Goal: Task Accomplishment & Management: Manage account settings

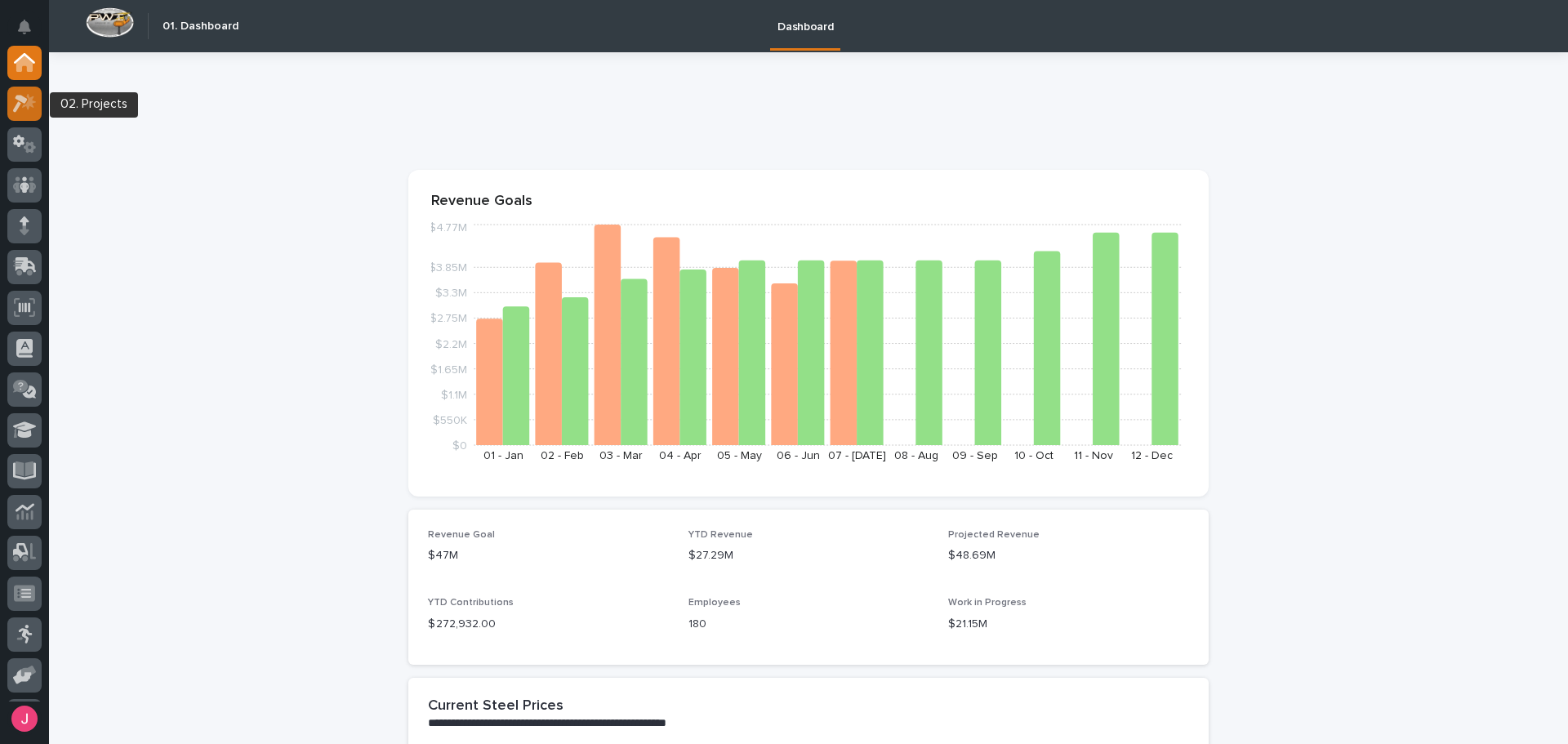
click at [33, 113] on div at bounding box center [24, 103] width 34 height 34
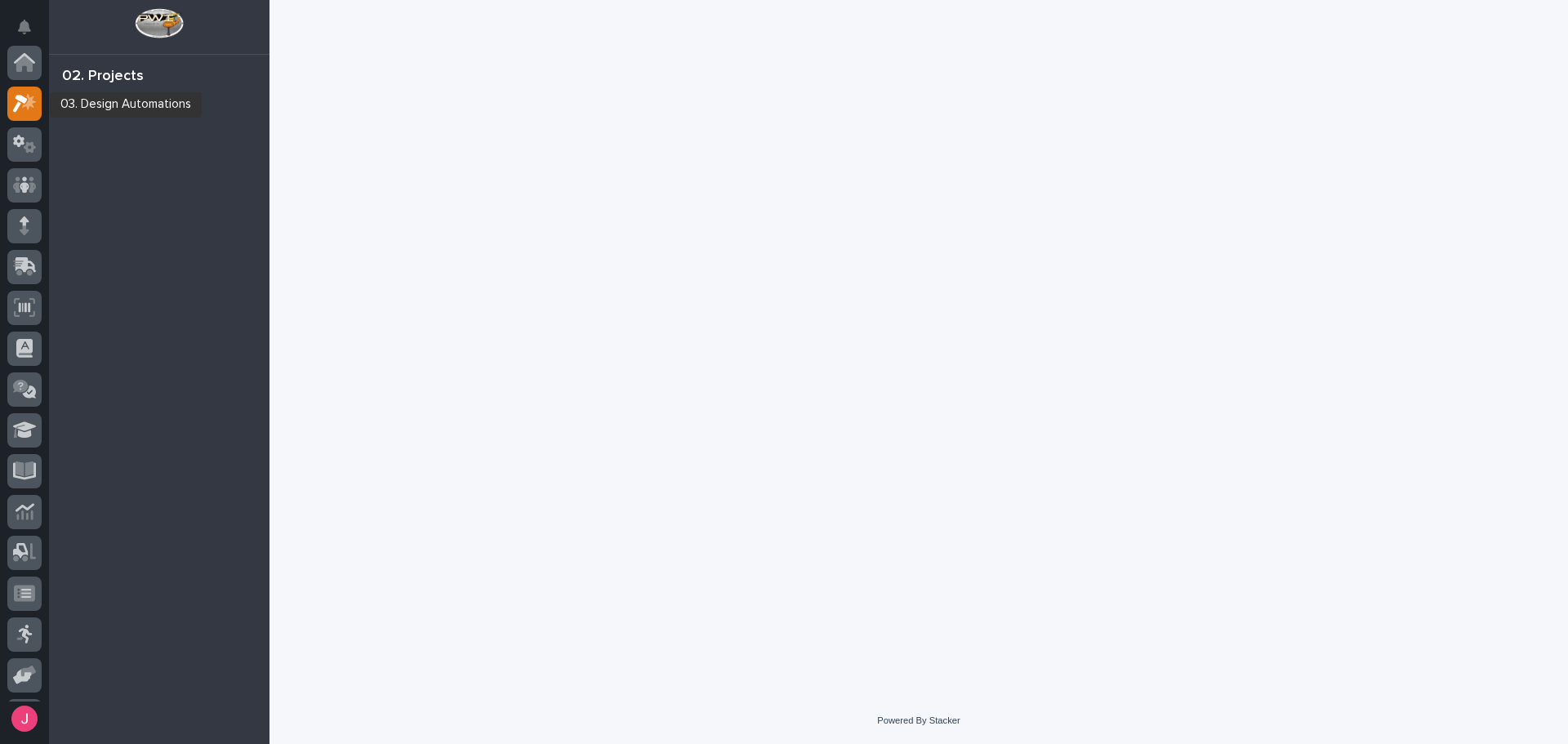
scroll to position [41, 0]
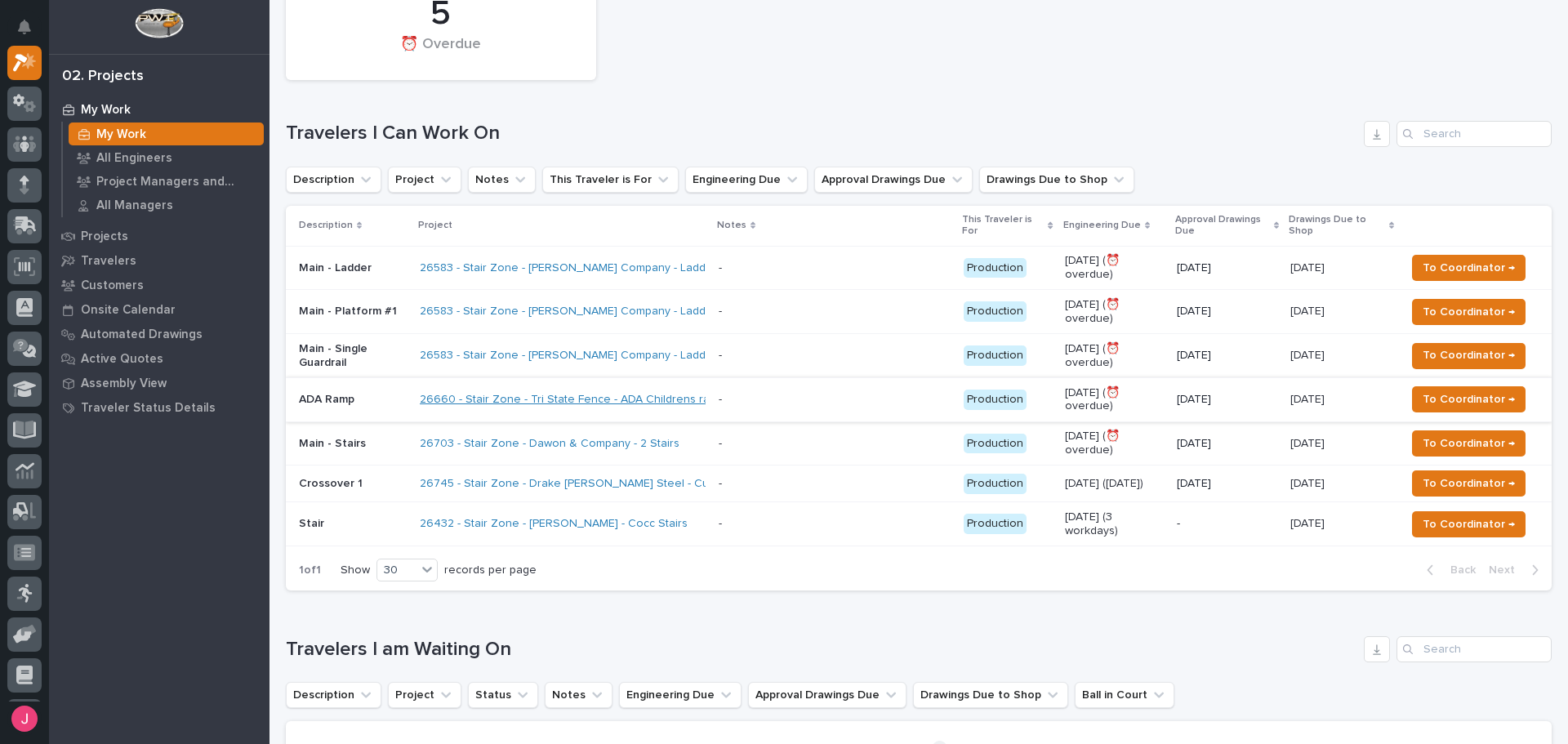
scroll to position [245, 0]
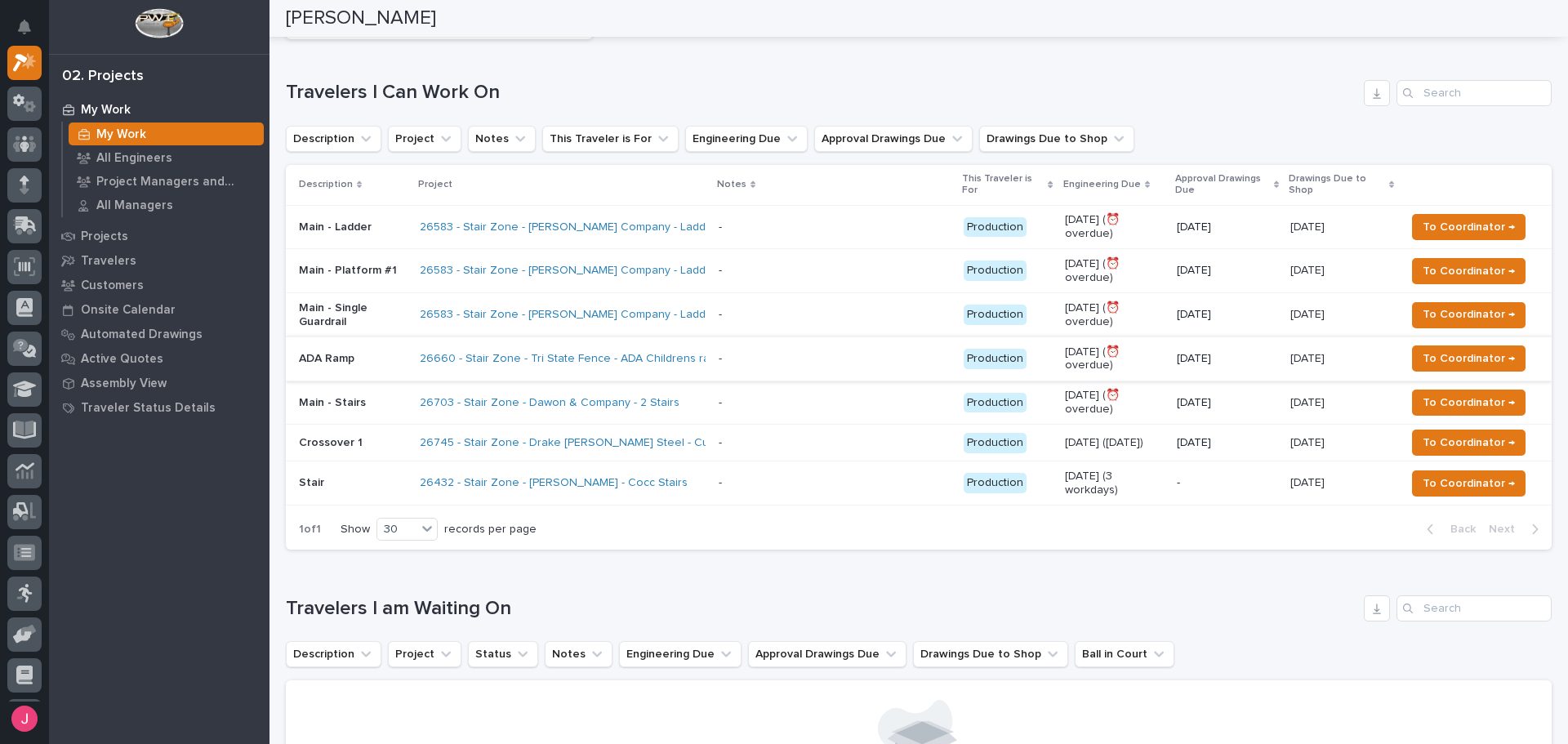
click at [768, 408] on p at bounding box center [834, 403] width 232 height 14
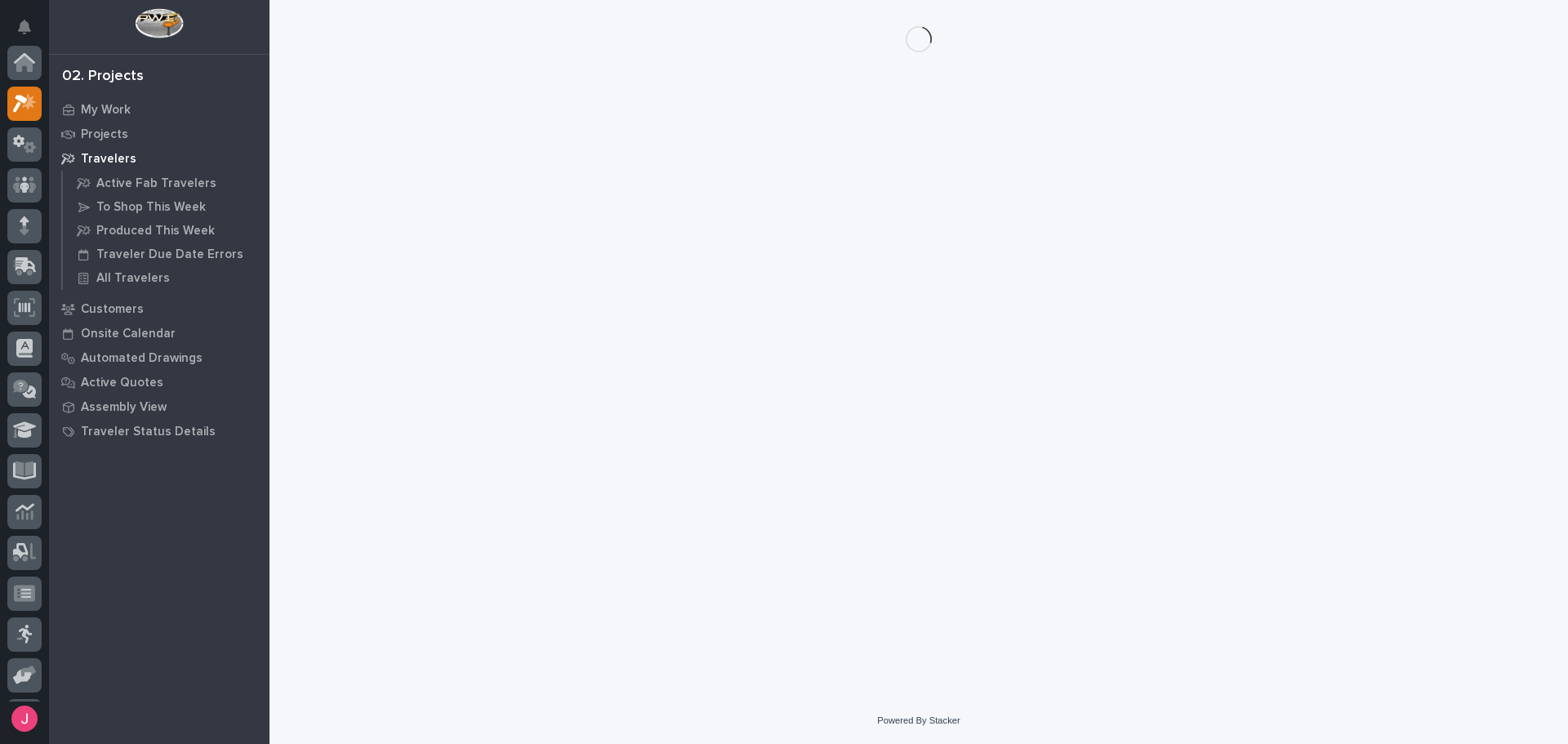
scroll to position [41, 0]
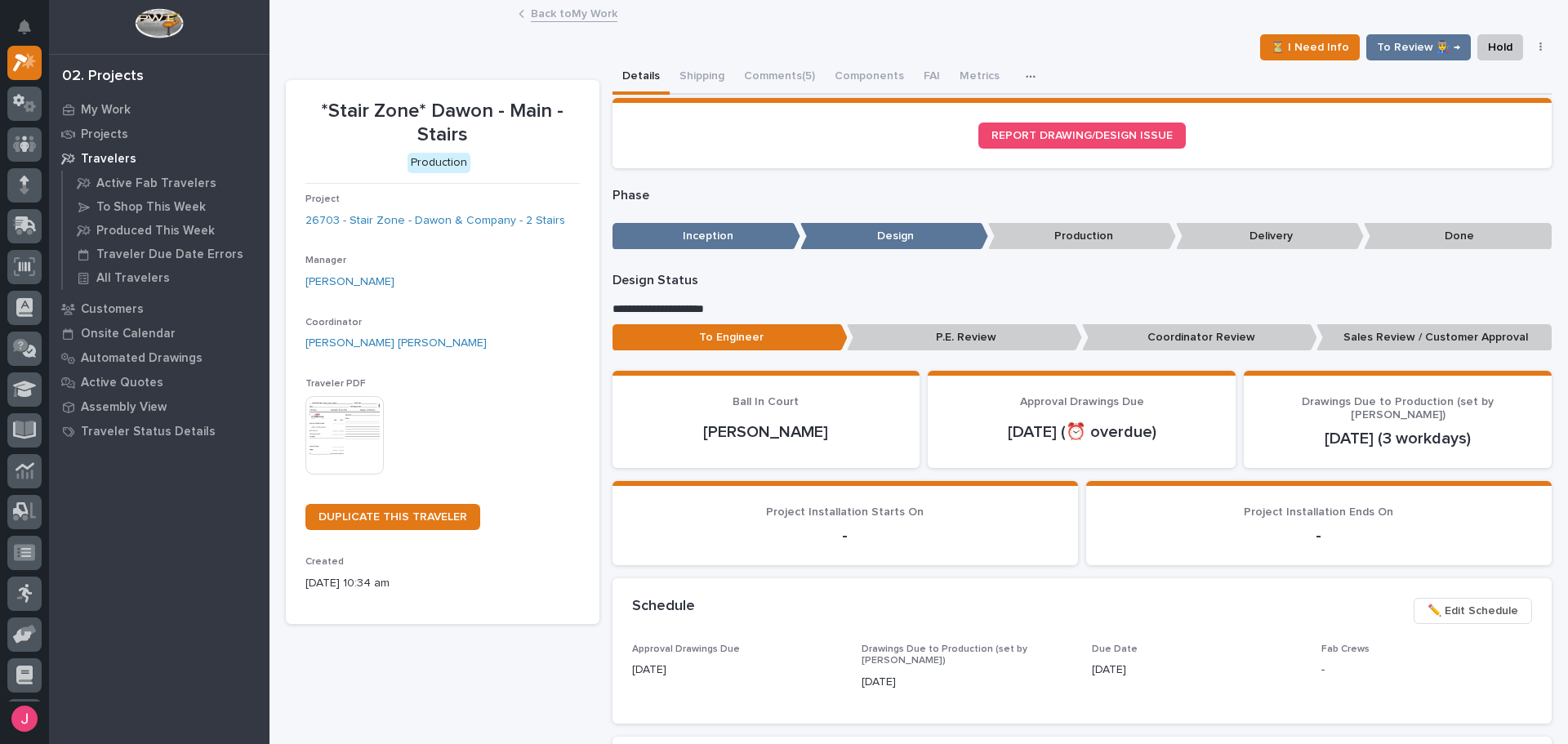
drag, startPoint x: 780, startPoint y: 62, endPoint x: 776, endPoint y: 49, distance: 13.6
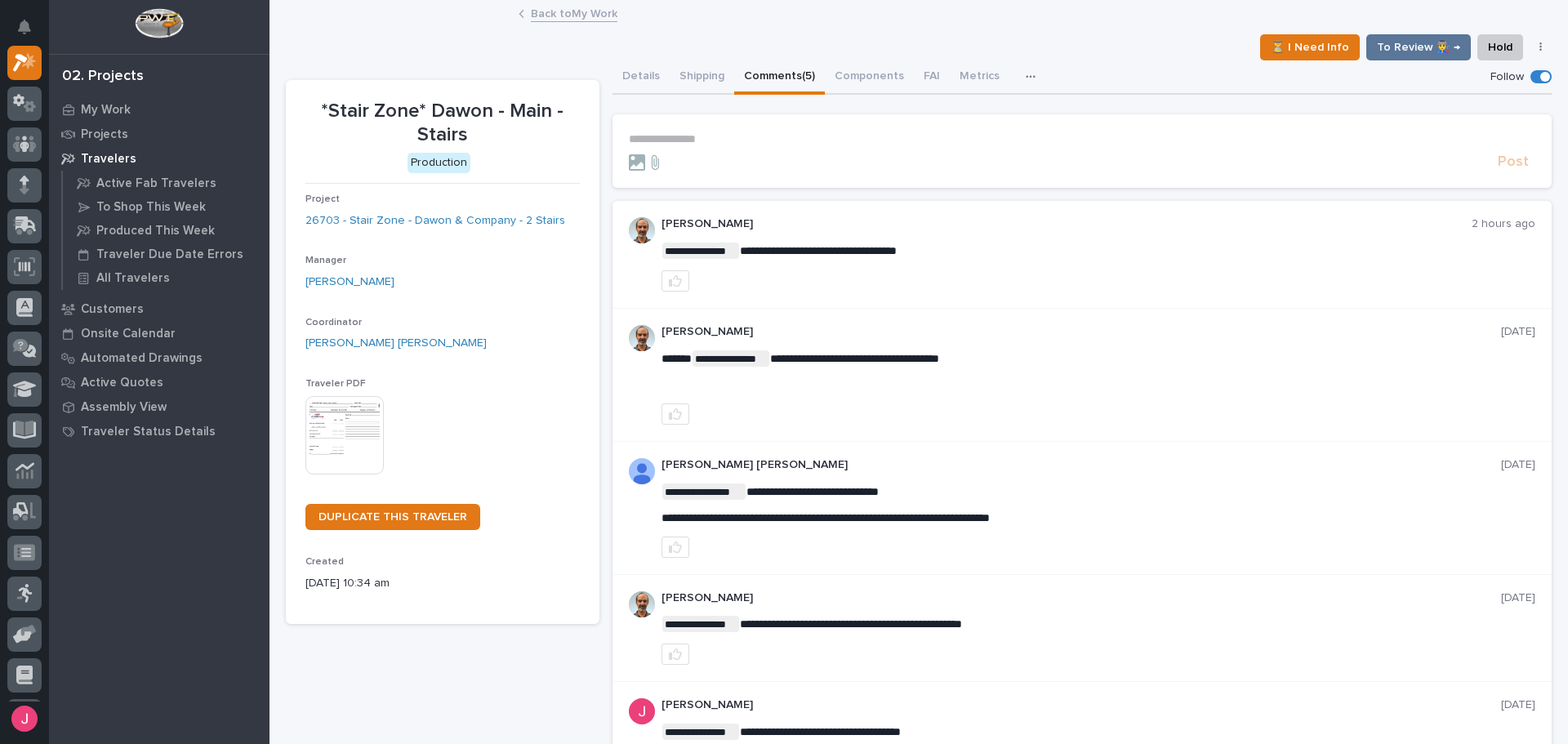
drag, startPoint x: 776, startPoint y: 49, endPoint x: 774, endPoint y: 57, distance: 8.2
click at [774, 57] on div "⏳ I Need Info To Review 👨‍🏭 → Hold Cancel Change Traveler Type Regenerate PDF G…" at bounding box center [918, 47] width 1266 height 26
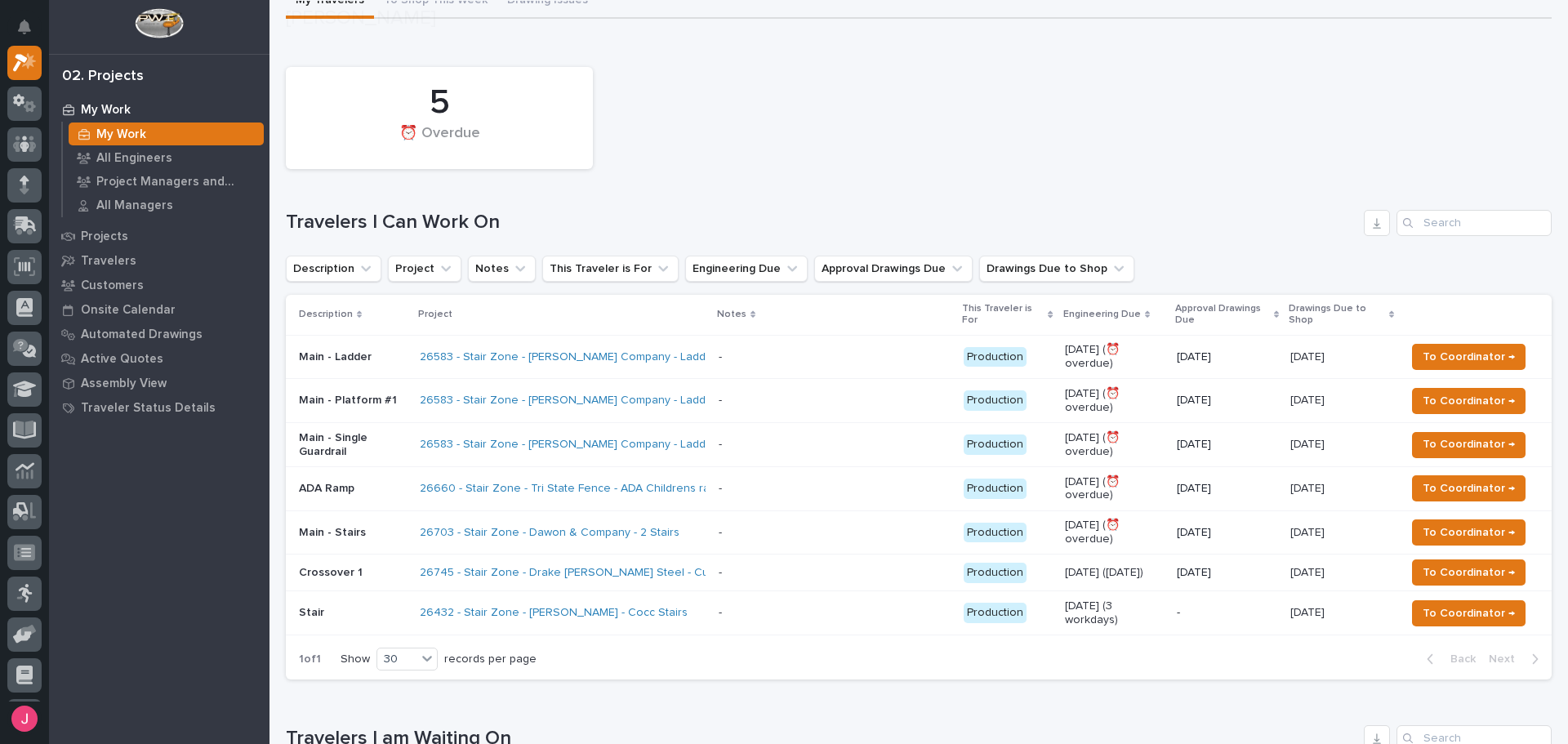
scroll to position [163, 0]
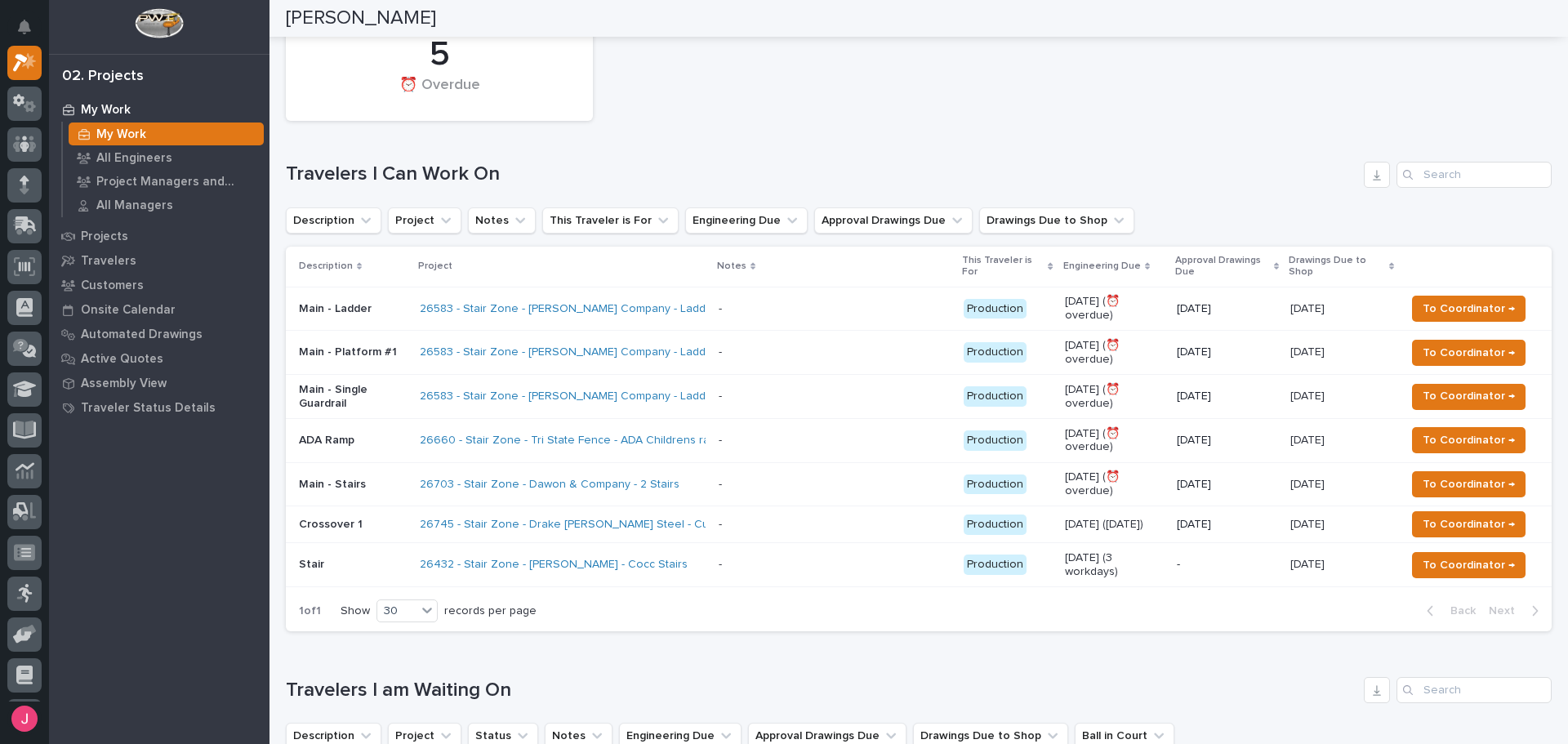
click at [962, 124] on div "5 ⏰ Overdue" at bounding box center [918, 70] width 1283 height 118
drag, startPoint x: 866, startPoint y: 89, endPoint x: 773, endPoint y: 276, distance: 208.8
click at [866, 90] on div "5 ⏰ Overdue" at bounding box center [918, 70] width 1283 height 118
click at [776, 103] on div "5 ⏰ Overdue" at bounding box center [918, 70] width 1283 height 118
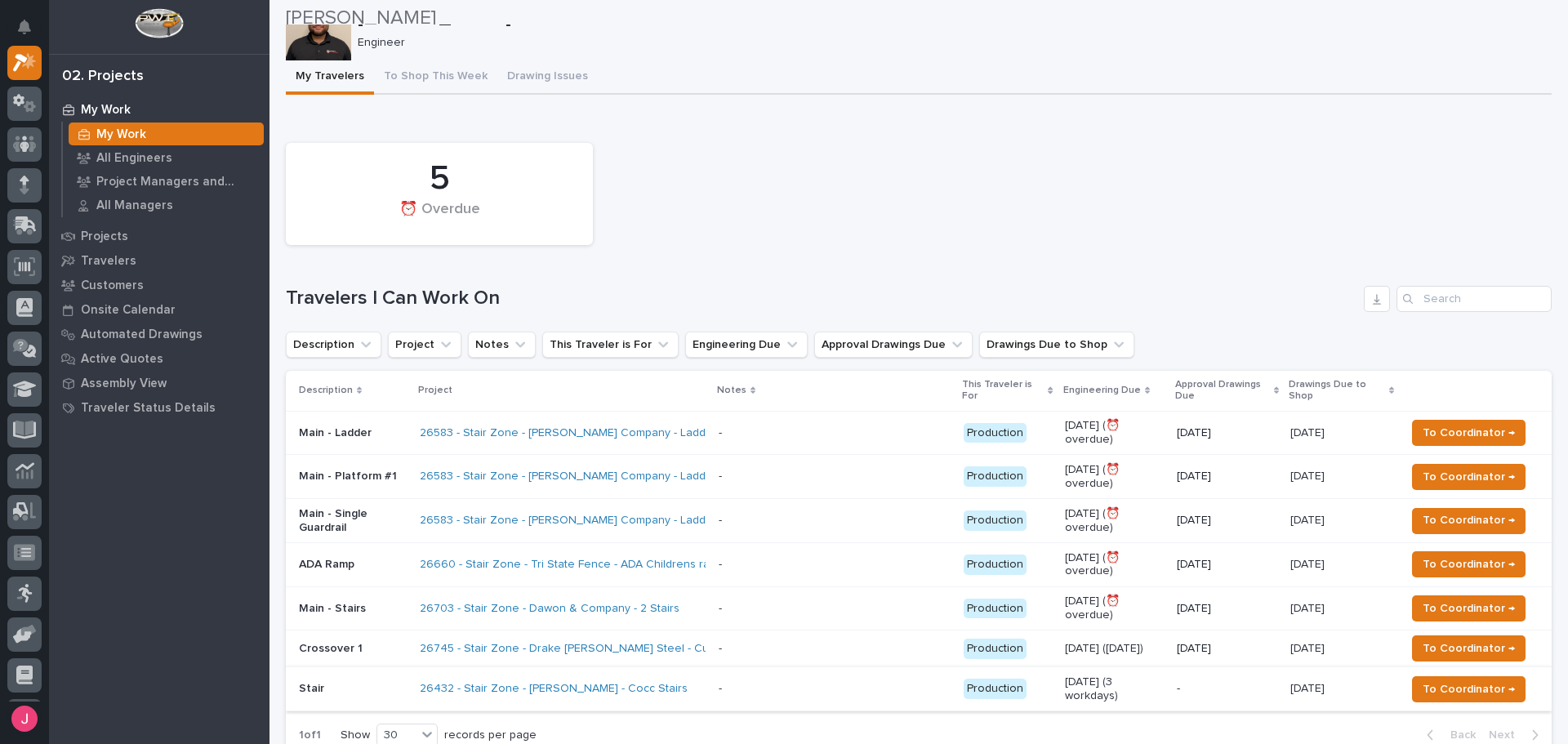
scroll to position [0, 0]
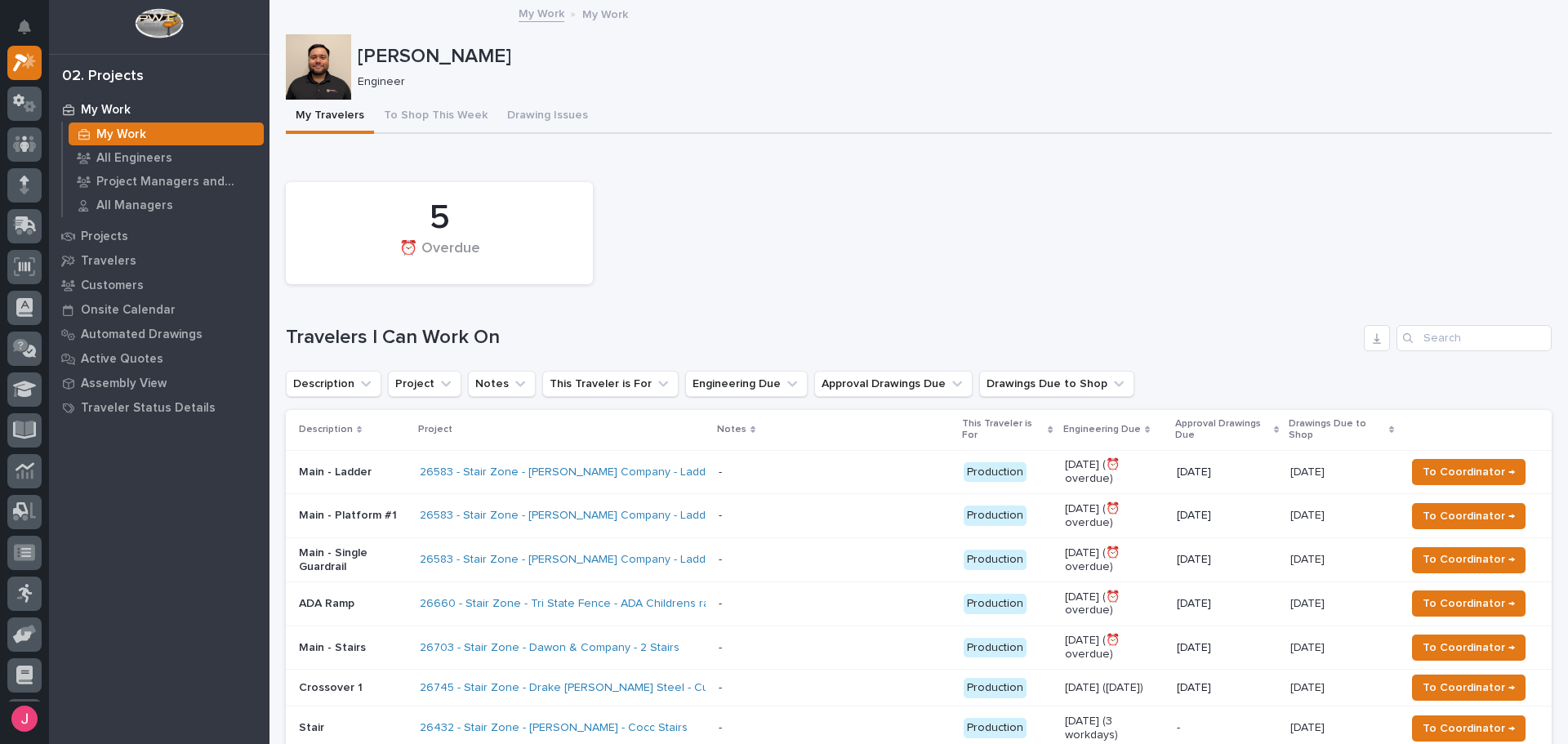
drag, startPoint x: 630, startPoint y: 73, endPoint x: 654, endPoint y: 78, distance: 24.5
click at [631, 74] on div "Engineer" at bounding box center [948, 81] width 1181 height 17
click at [1135, 296] on div "5 ⏰ Overdue Travelers I Can Work On Description Project Notes This Traveler is …" at bounding box center [918, 485] width 1266 height 622
click at [0, 473] on div at bounding box center [24, 374] width 49 height 657
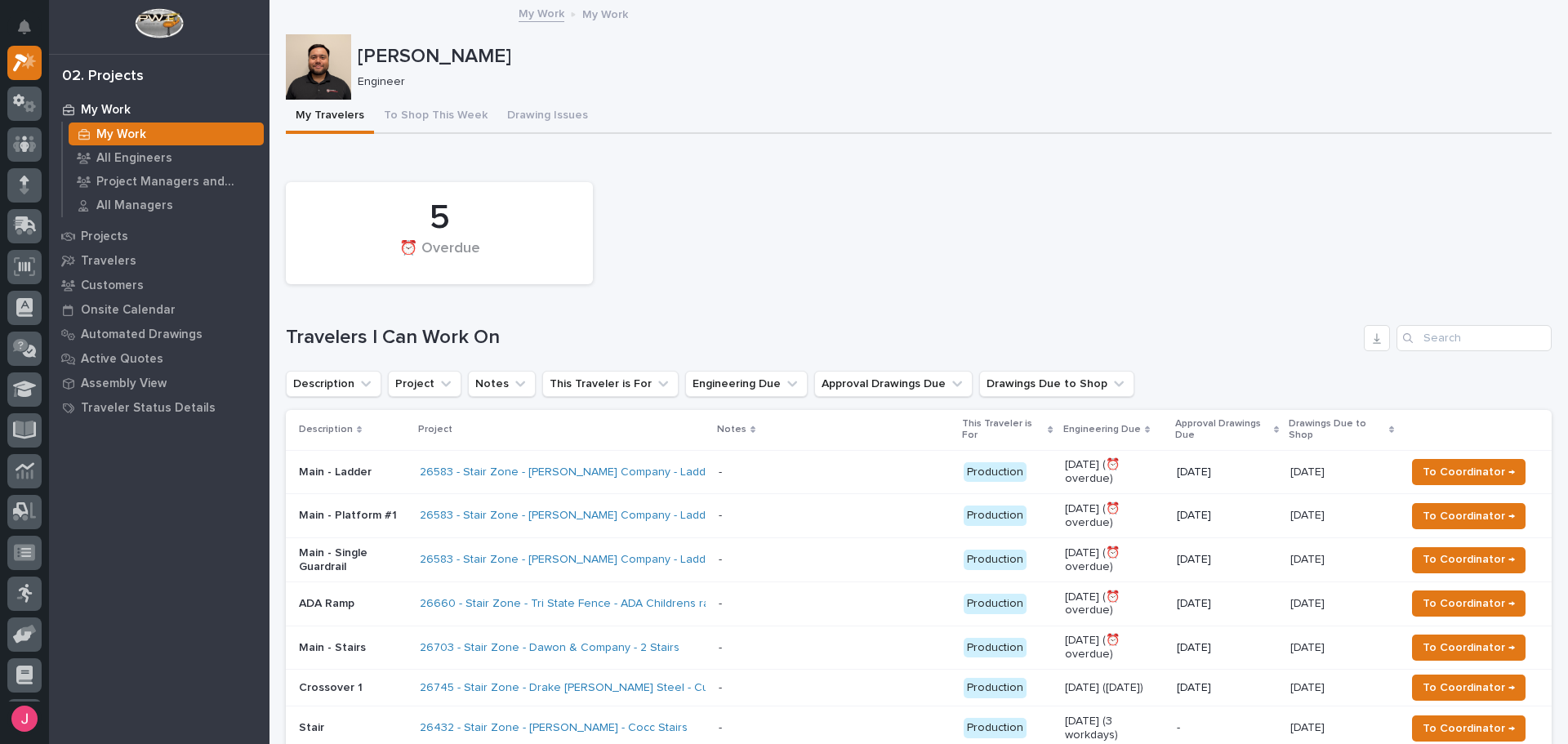
click at [817, 161] on div "Loading... Saving… 5 ⏰ Overdue Travelers I Can Work On Description Project Note…" at bounding box center [918, 481] width 1266 height 656
click at [1147, 310] on div "5 ⏰ Overdue Travelers I Can Work On Description Project Notes This Traveler is …" at bounding box center [918, 485] width 1266 height 622
click at [653, 327] on h1 "Travelers I Can Work On" at bounding box center [821, 338] width 1072 height 23
click at [877, 204] on div "5 ⏰ Overdue" at bounding box center [918, 233] width 1283 height 118
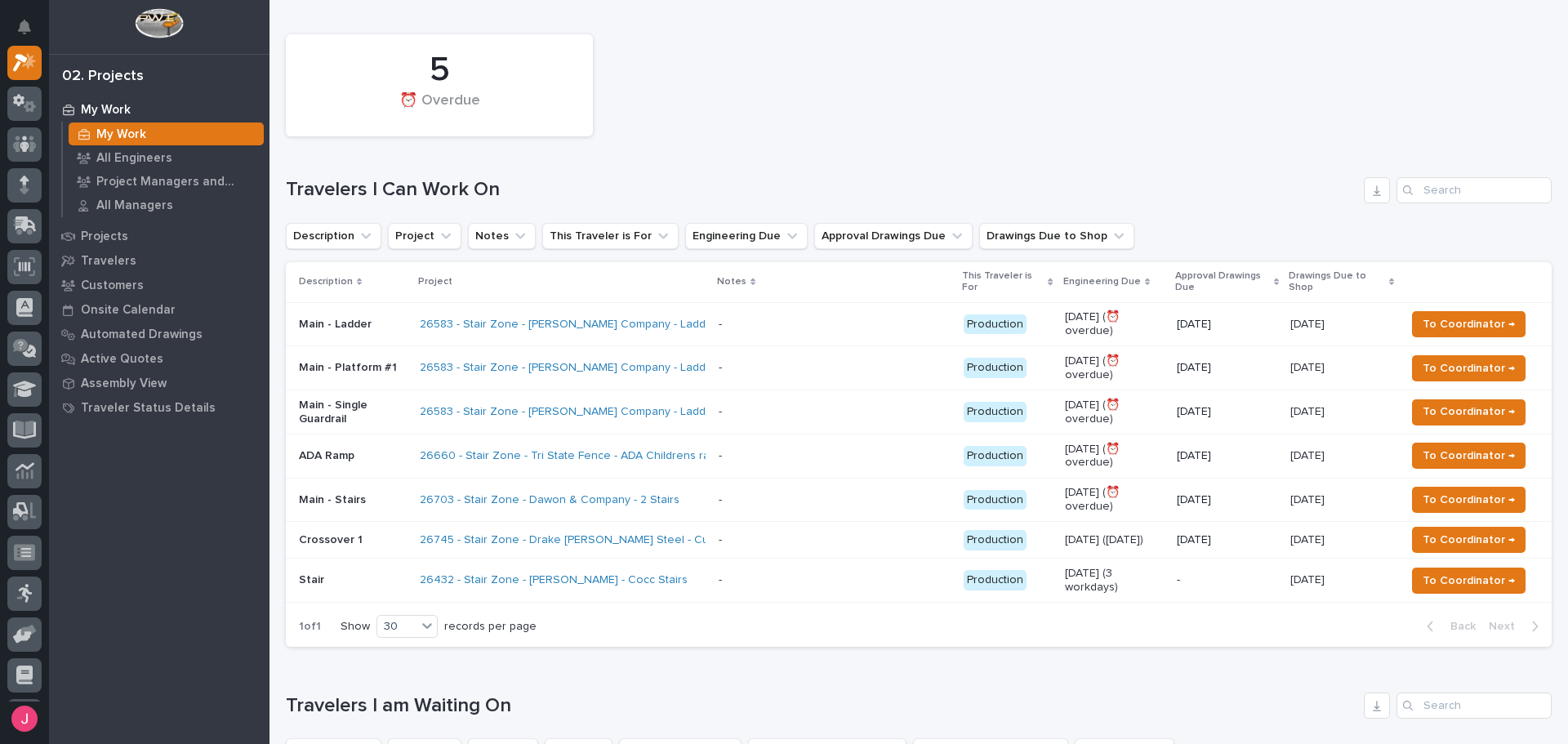
scroll to position [163, 0]
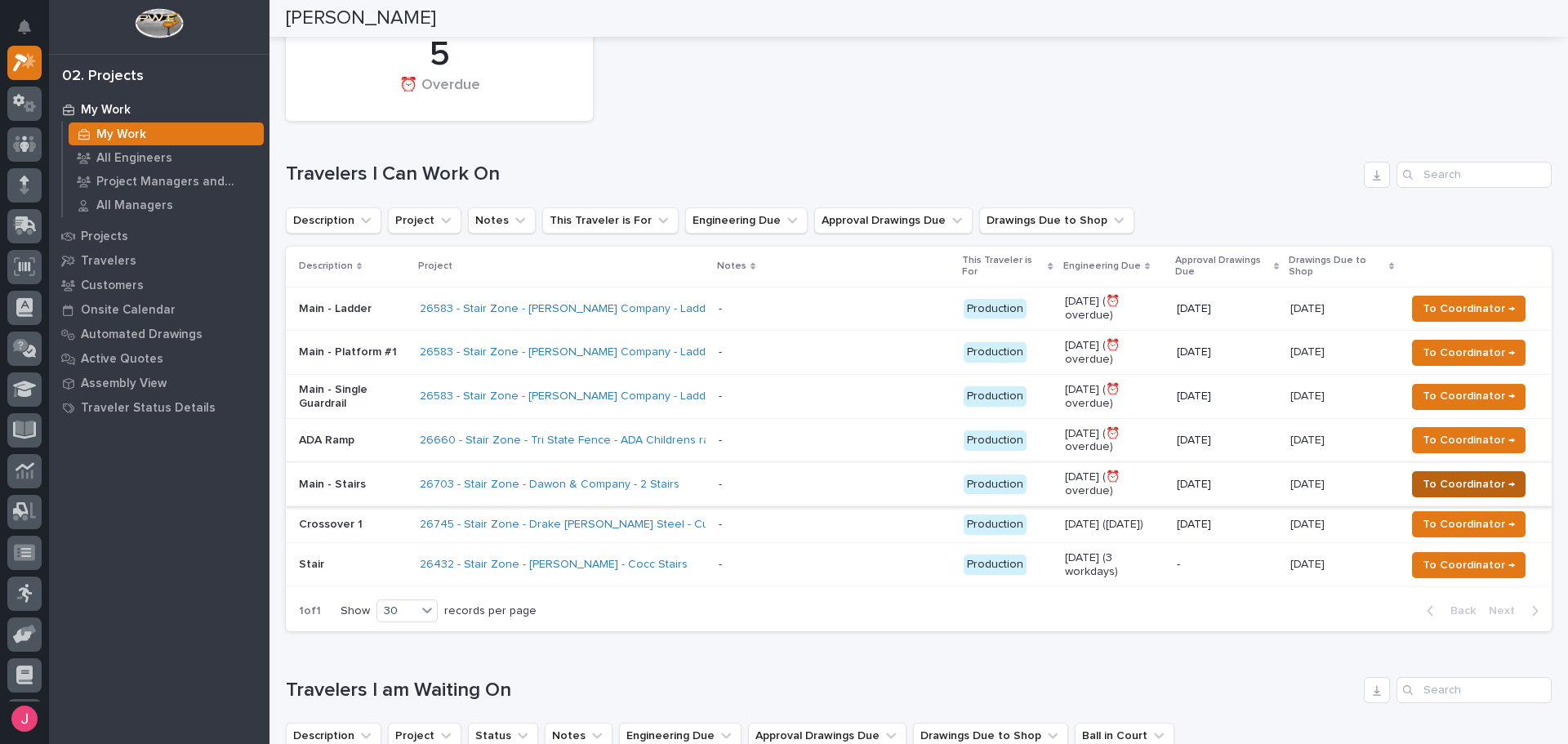
click at [1446, 489] on span "To Coordinator →" at bounding box center [1468, 485] width 92 height 19
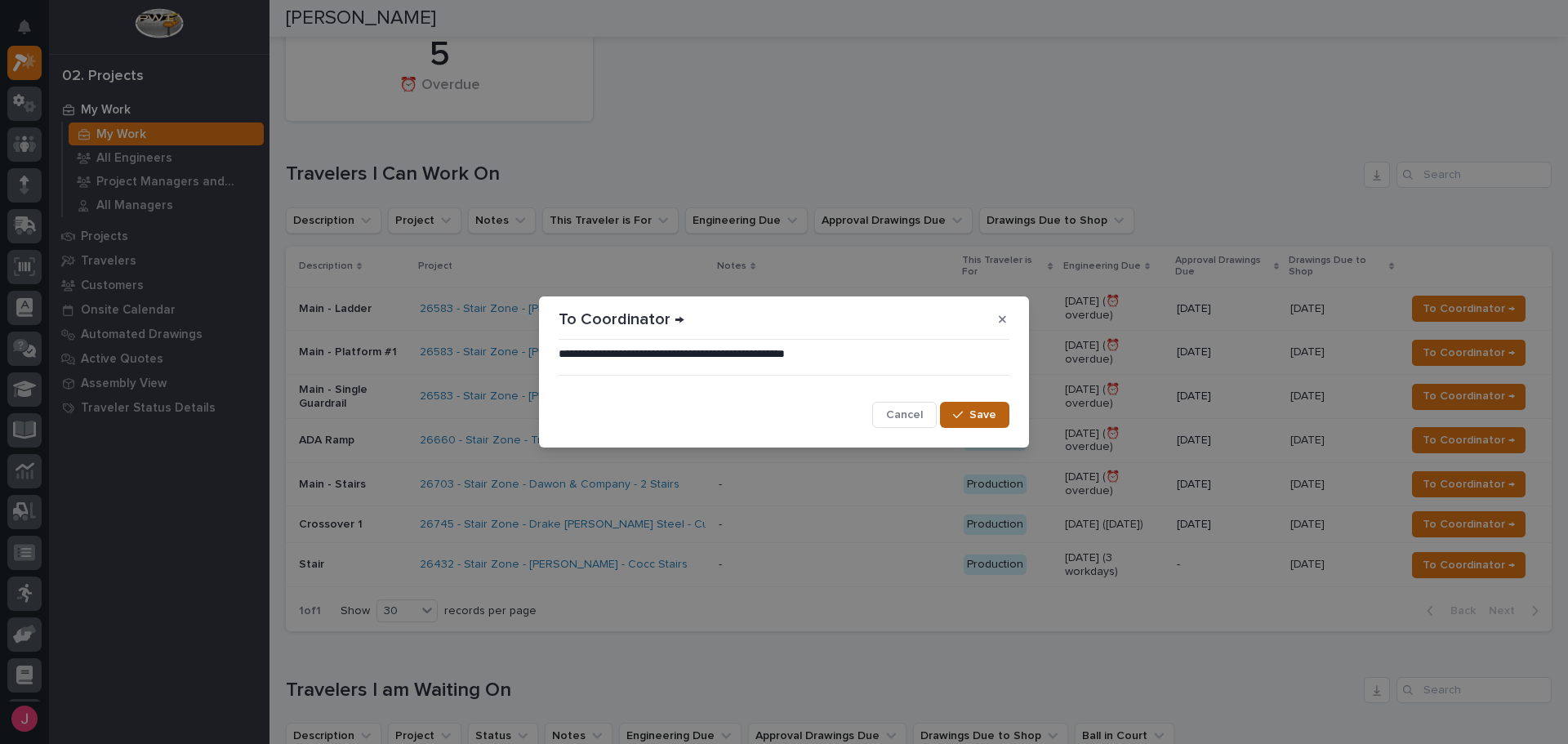
click at [977, 416] on span "Save" at bounding box center [984, 415] width 27 height 15
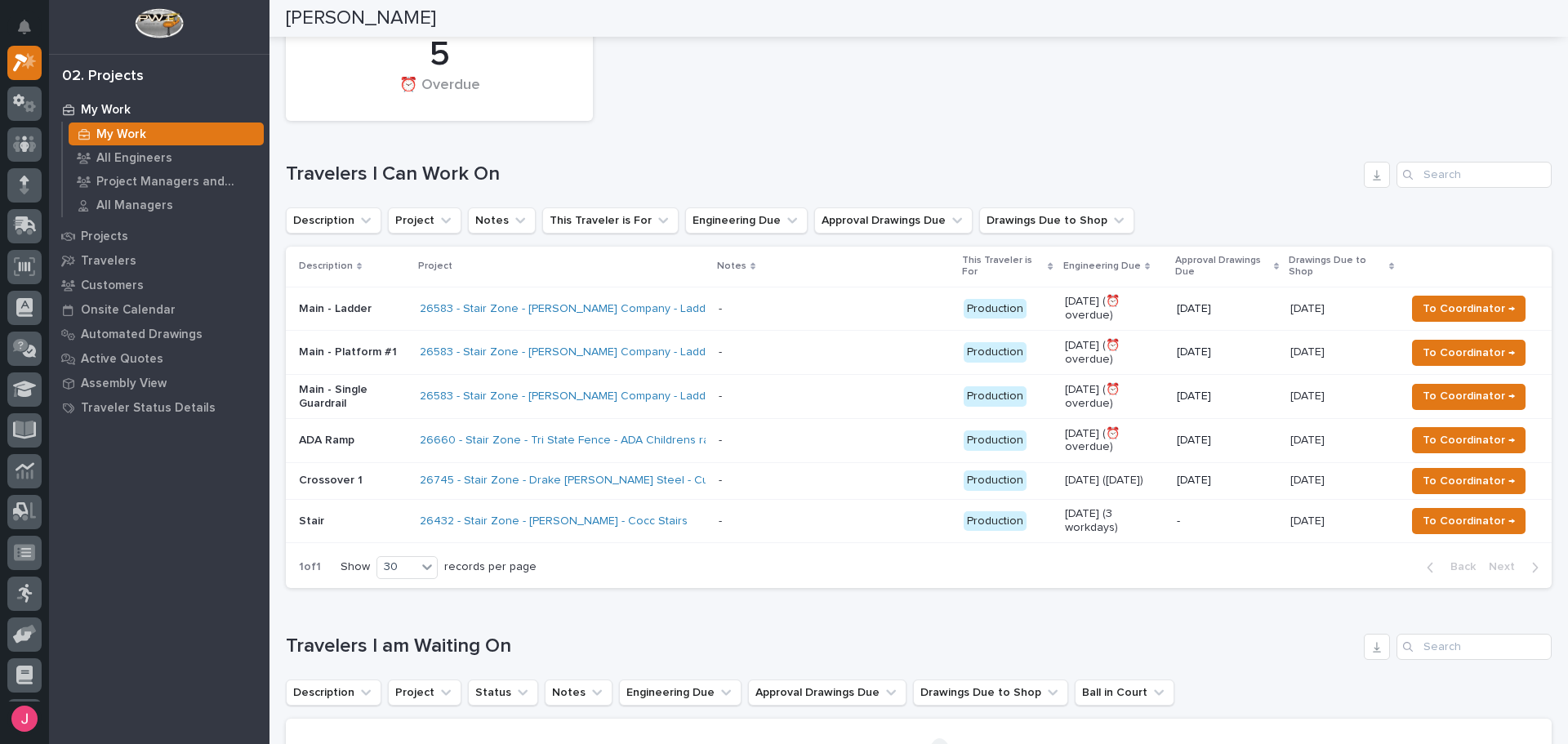
click at [843, 401] on p at bounding box center [834, 396] width 232 height 14
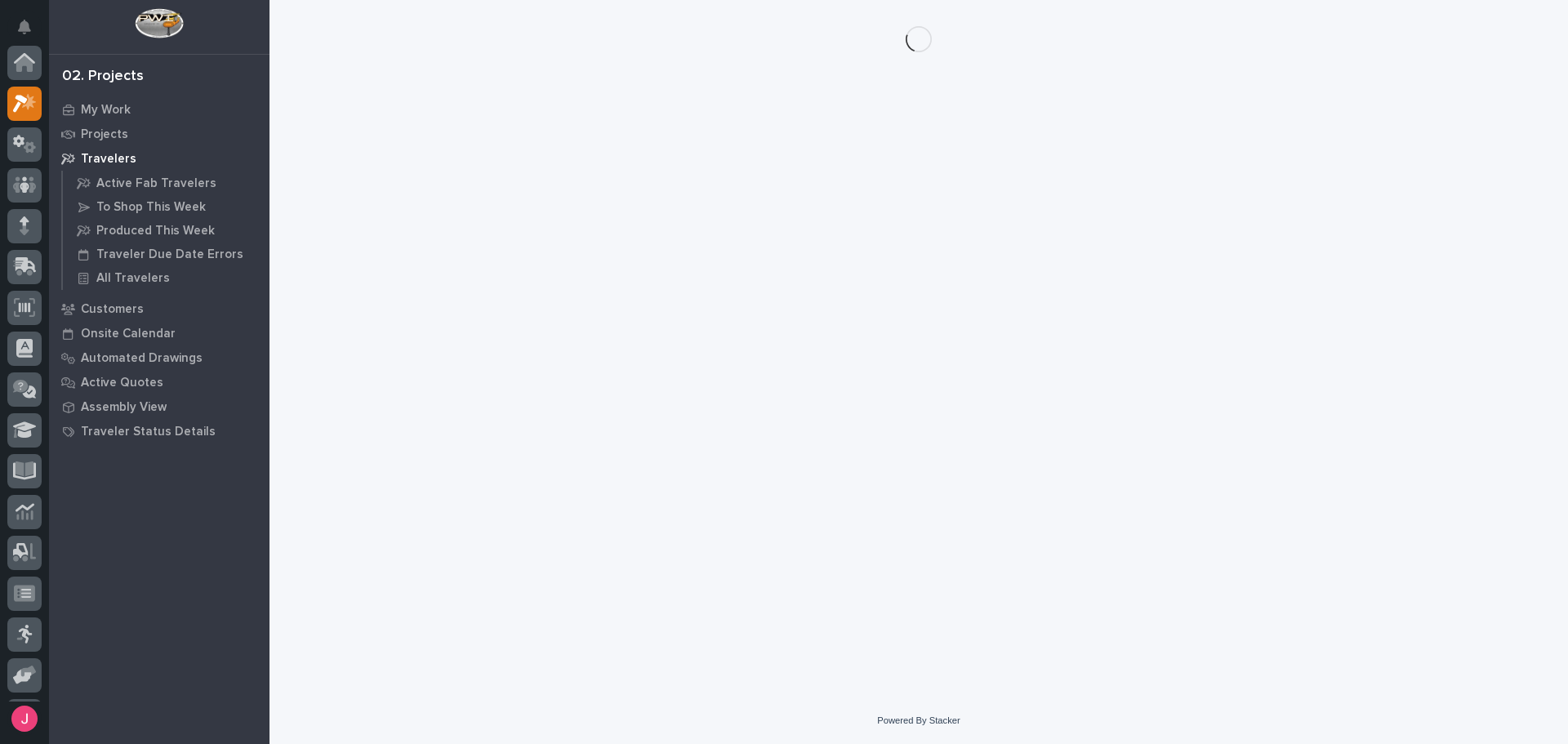
scroll to position [41, 0]
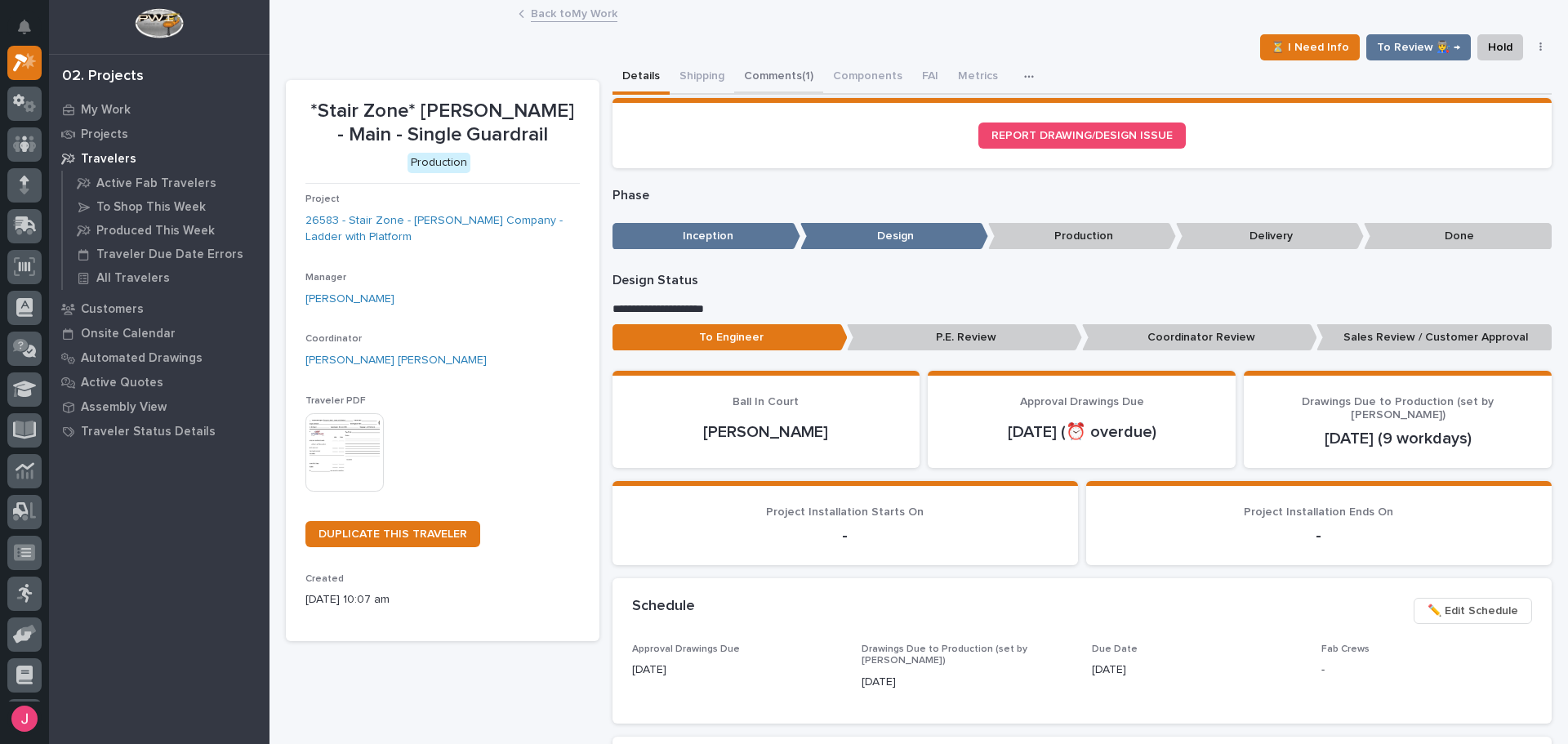
click at [793, 85] on button "Comments (1)" at bounding box center [779, 77] width 89 height 34
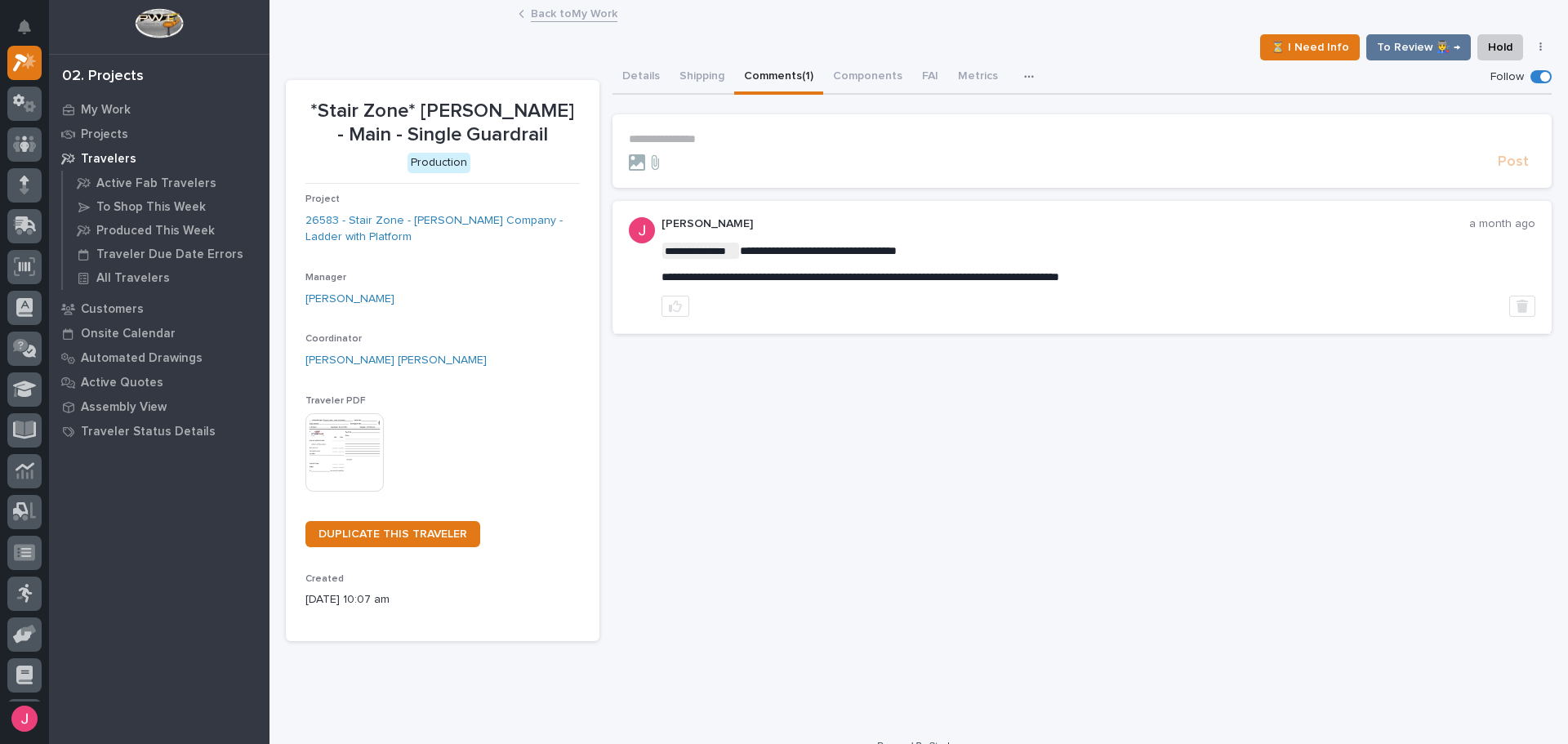
click at [811, 140] on p "**********" at bounding box center [1083, 139] width 908 height 14
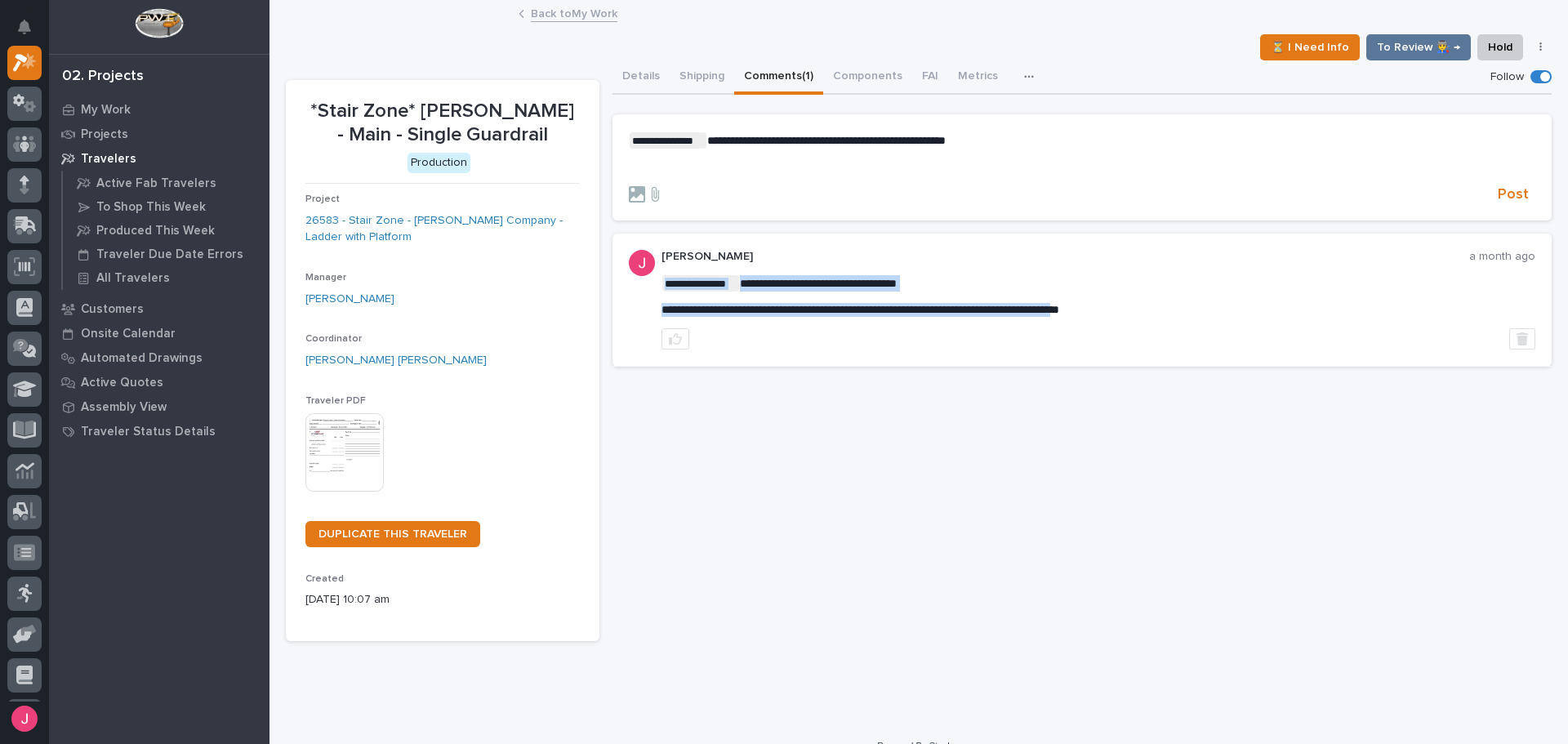
drag, startPoint x: 659, startPoint y: 310, endPoint x: 1199, endPoint y: 305, distance: 540.0
click at [1201, 304] on p "**********" at bounding box center [1098, 310] width 875 height 14
drag, startPoint x: 1195, startPoint y: 310, endPoint x: 654, endPoint y: 311, distance: 541.0
click at [654, 311] on div "**********" at bounding box center [1083, 300] width 940 height 133
copy span "**********"
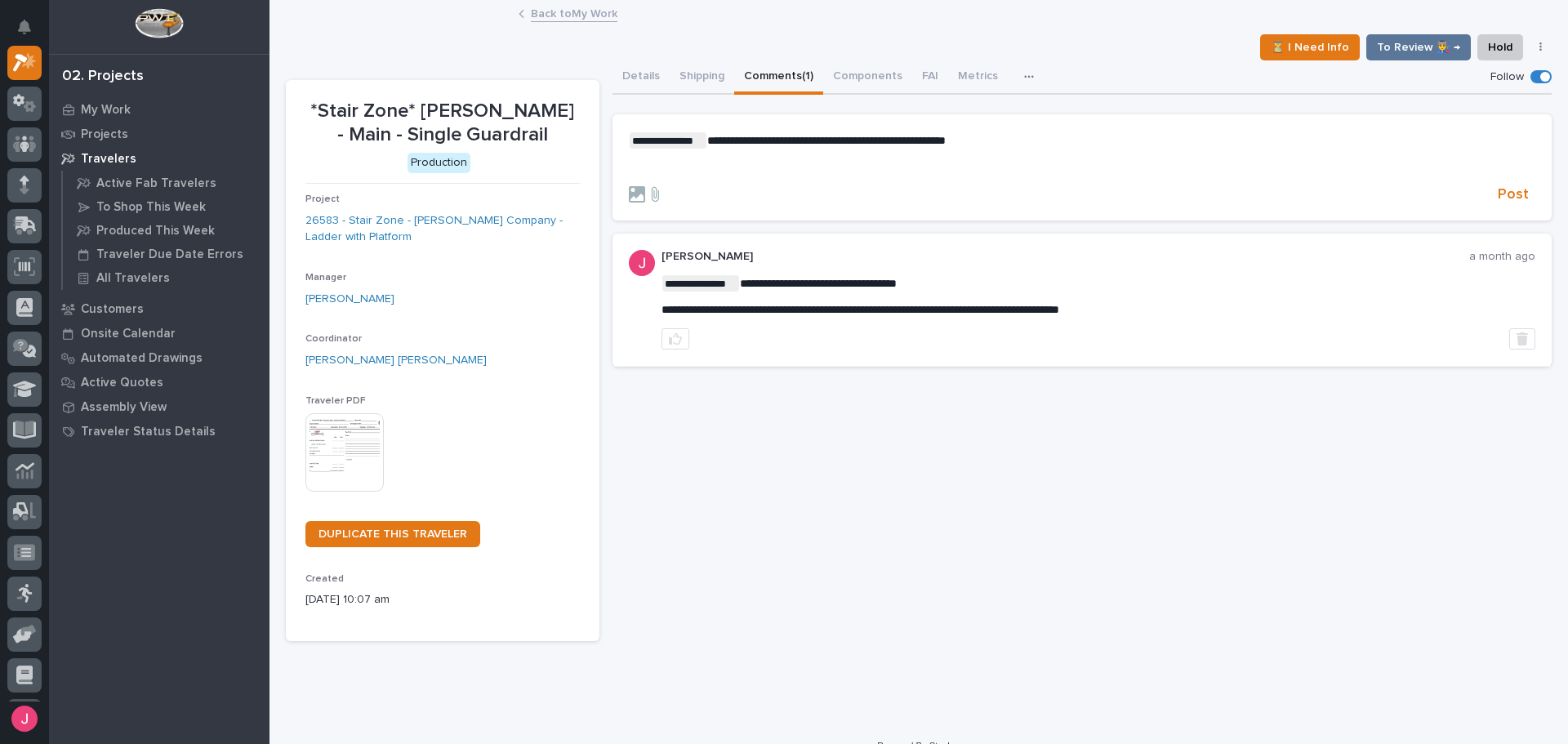
click at [699, 170] on p "﻿" at bounding box center [1083, 167] width 908 height 14
click at [1500, 192] on span "Post" at bounding box center [1514, 194] width 31 height 18
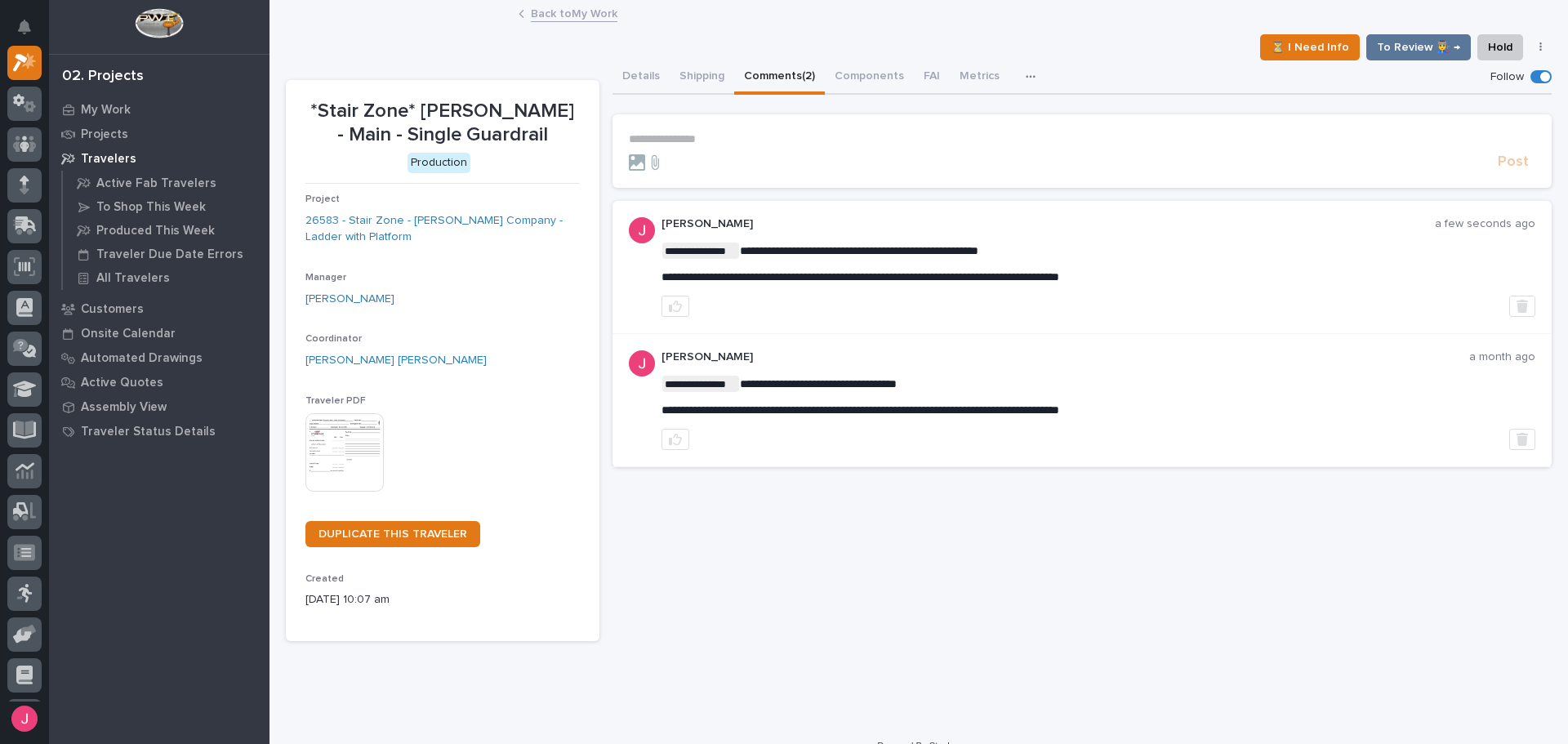
click at [545, 11] on link "Back to My Work" at bounding box center [574, 12] width 86 height 18
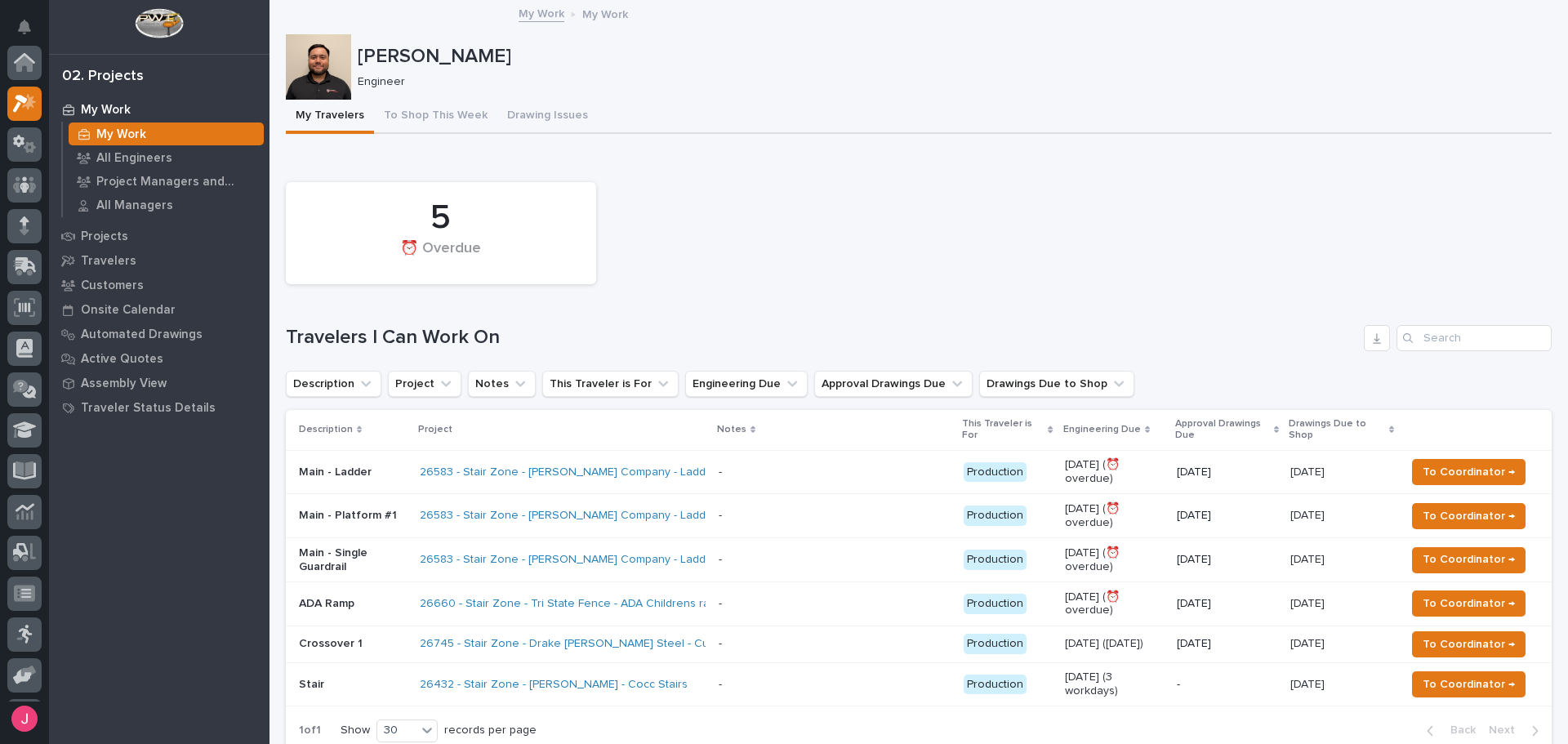
scroll to position [41, 0]
click at [1450, 549] on button "To Coordinator →" at bounding box center [1469, 560] width 114 height 26
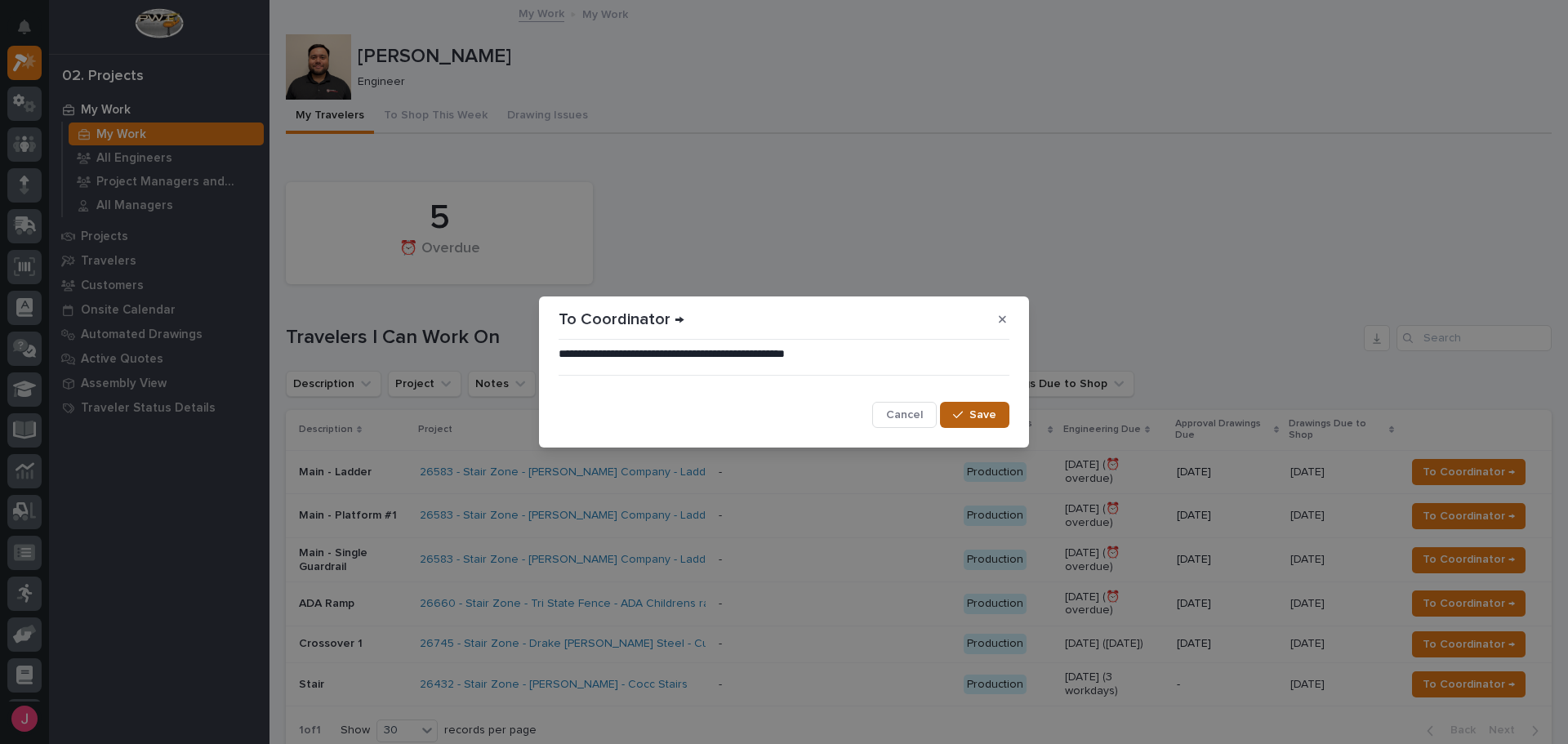
click at [985, 415] on span "Save" at bounding box center [984, 415] width 27 height 15
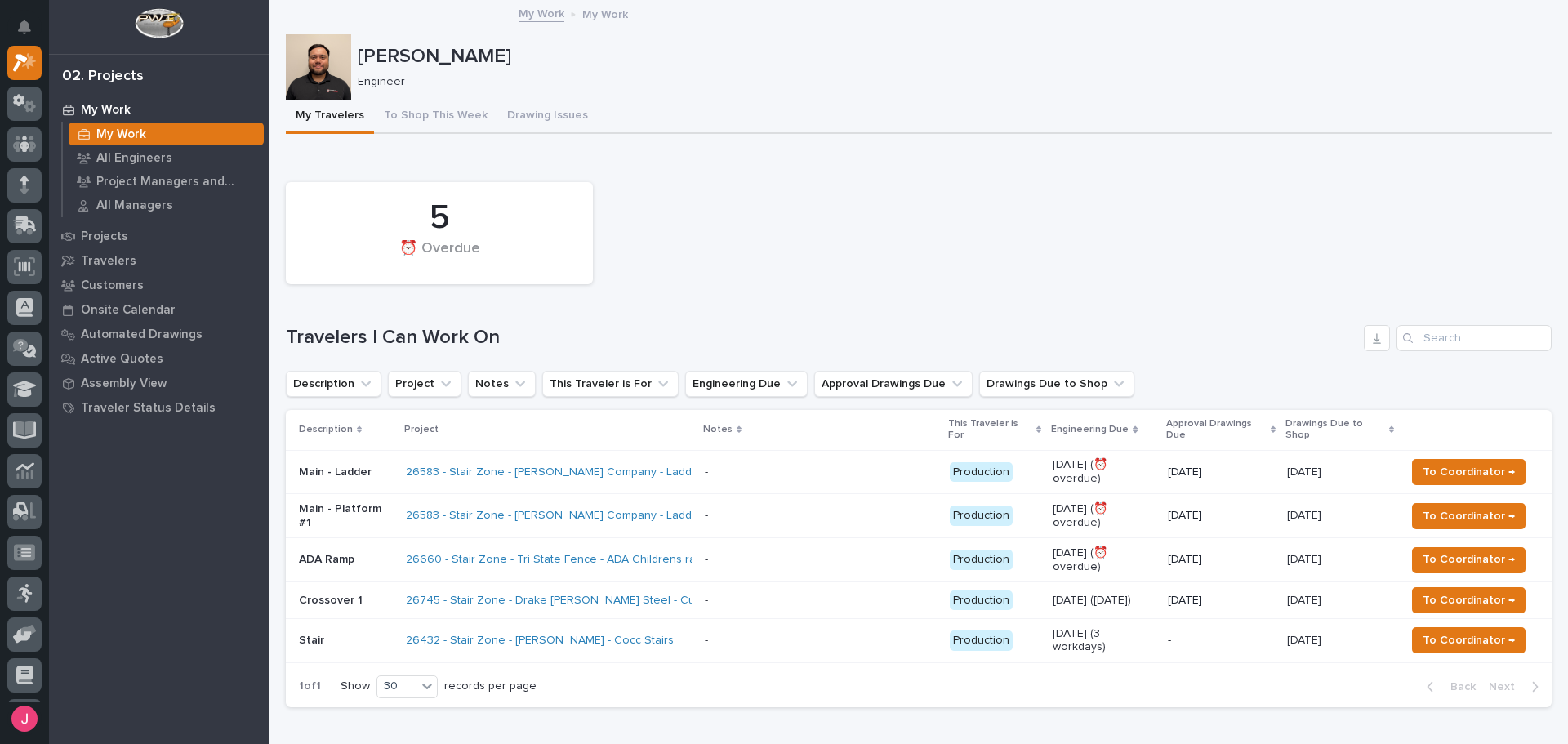
click at [952, 193] on div "5 ⏰ Overdue" at bounding box center [918, 233] width 1283 height 118
click at [776, 132] on div "My Travelers To Shop This Week Drawing Issues" at bounding box center [918, 117] width 1266 height 34
click at [728, 215] on div "5 ⏰ Overdue" at bounding box center [918, 233] width 1283 height 118
click at [815, 198] on div "5 ⏰ Overdue" at bounding box center [918, 233] width 1283 height 118
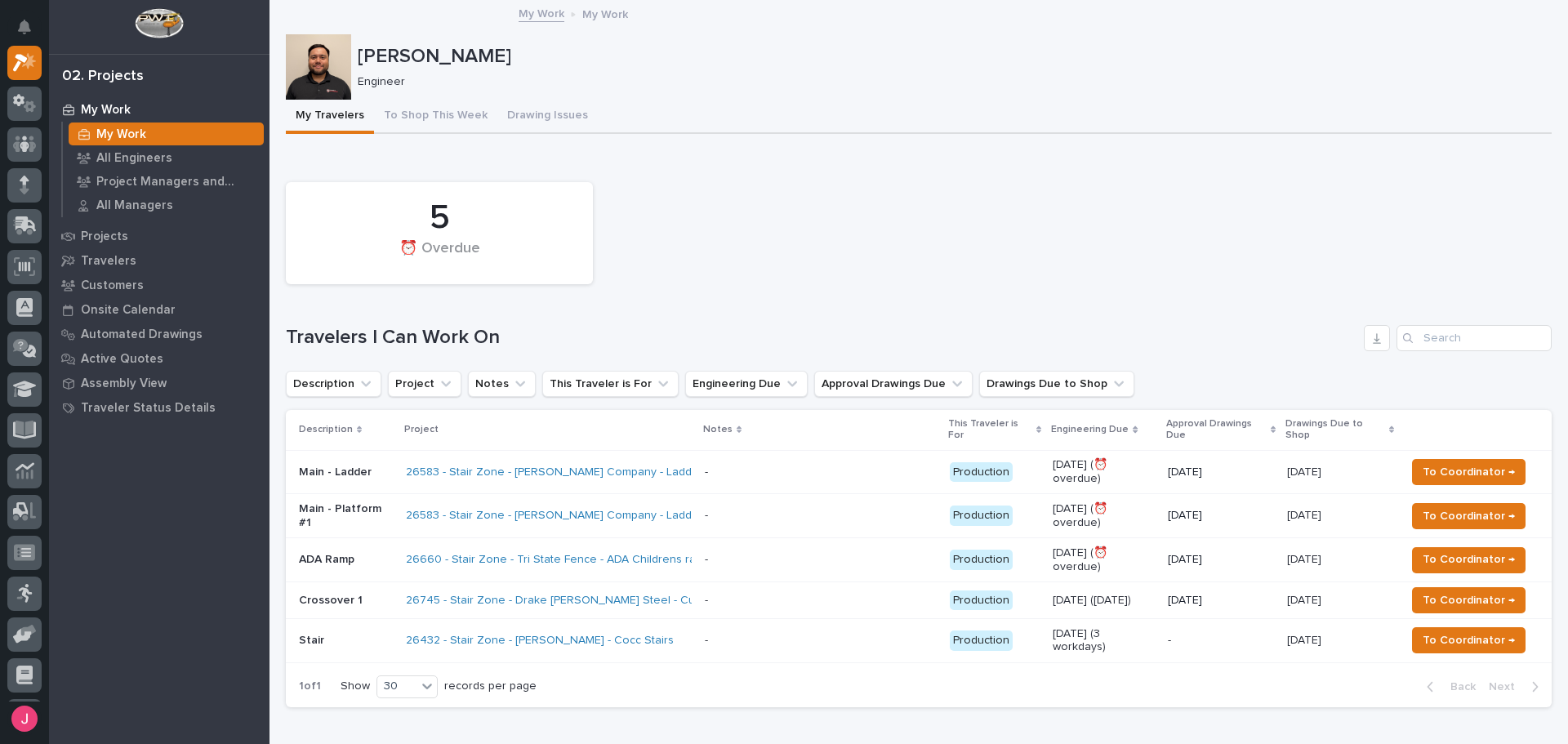
click at [709, 167] on div "Loading... Saving… 5 ⏰ Overdue Travelers I Can Work On Description Project Note…" at bounding box center [918, 437] width 1266 height 567
click at [694, 67] on p "[PERSON_NAME]" at bounding box center [951, 56] width 1187 height 23
click at [856, 287] on div "5 ⏰ Overdue" at bounding box center [918, 233] width 1283 height 118
click at [710, 517] on p "-" at bounding box center [708, 515] width 7 height 17
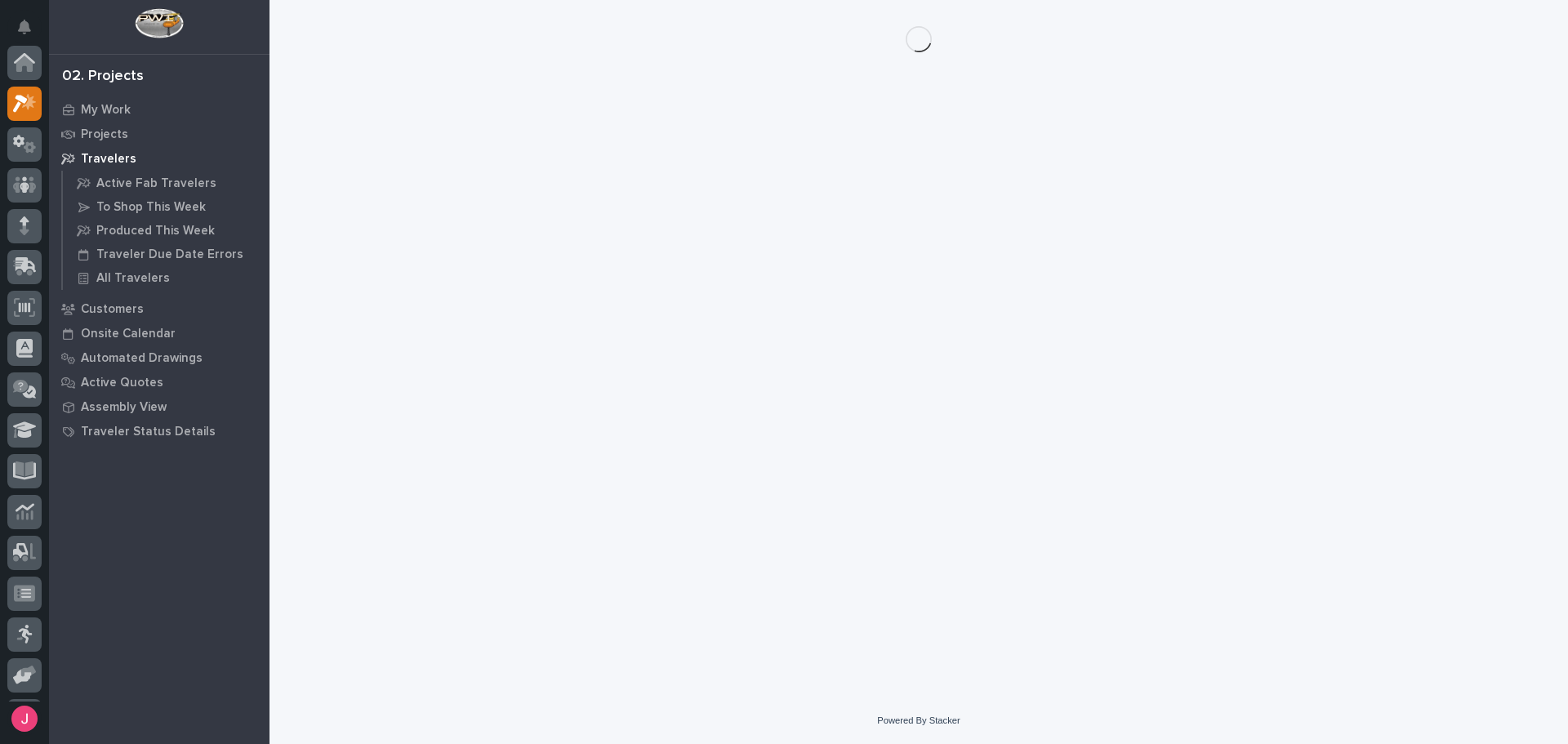
scroll to position [41, 0]
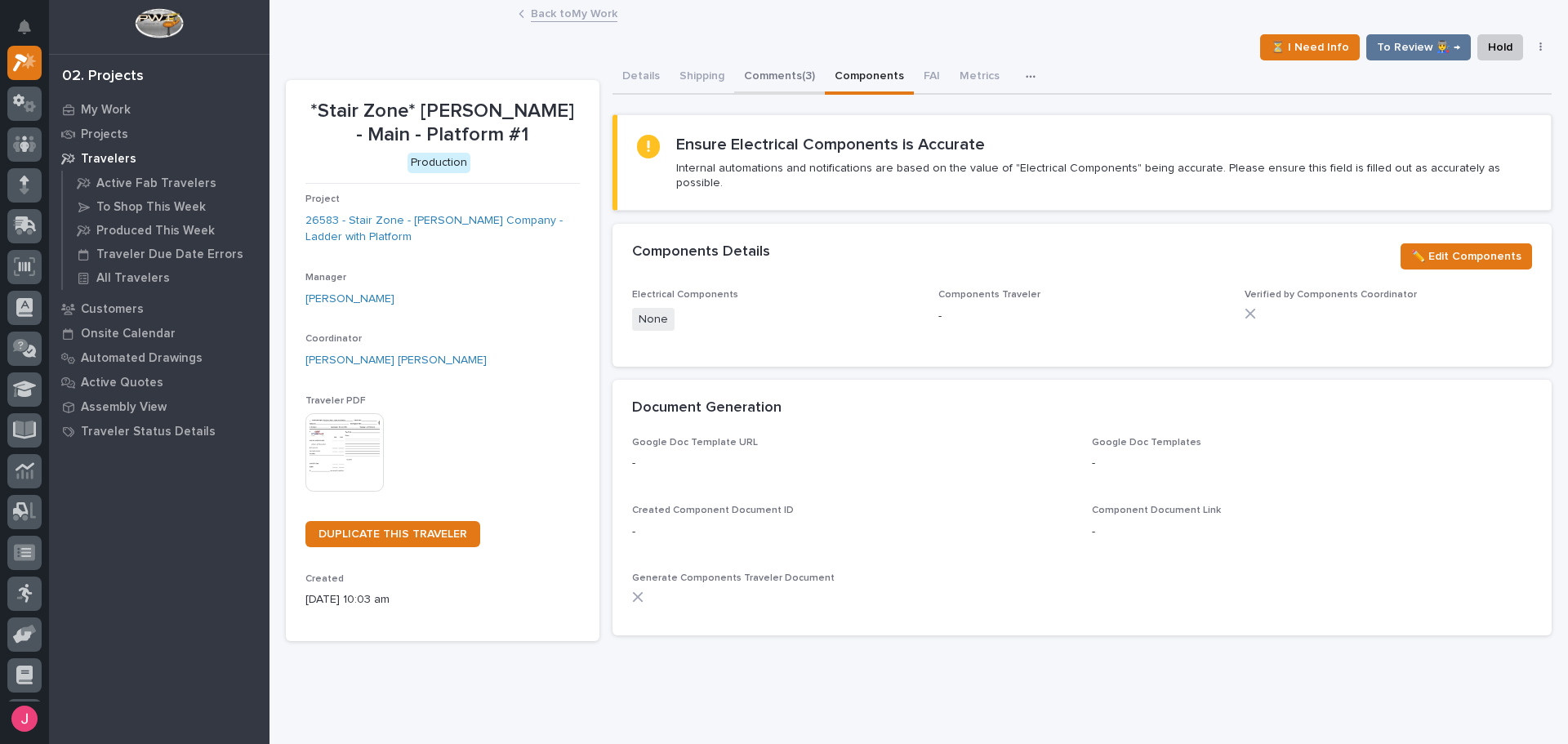
drag, startPoint x: 829, startPoint y: 78, endPoint x: 817, endPoint y: 78, distance: 12.0
click at [825, 78] on button "Components" at bounding box center [870, 77] width 89 height 34
click at [775, 75] on button "Comments (3)" at bounding box center [779, 77] width 90 height 34
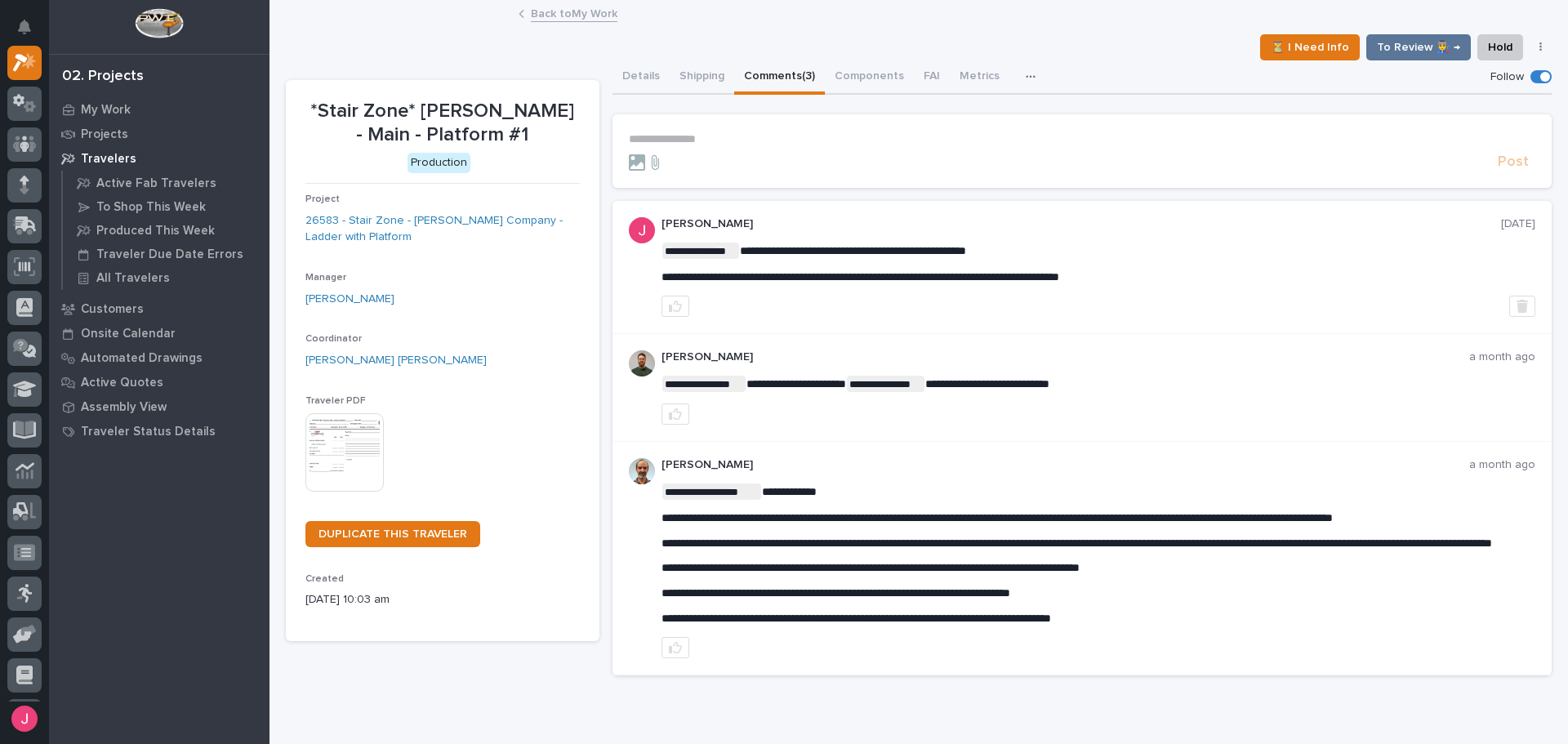
click at [781, 134] on p "**********" at bounding box center [1083, 139] width 908 height 14
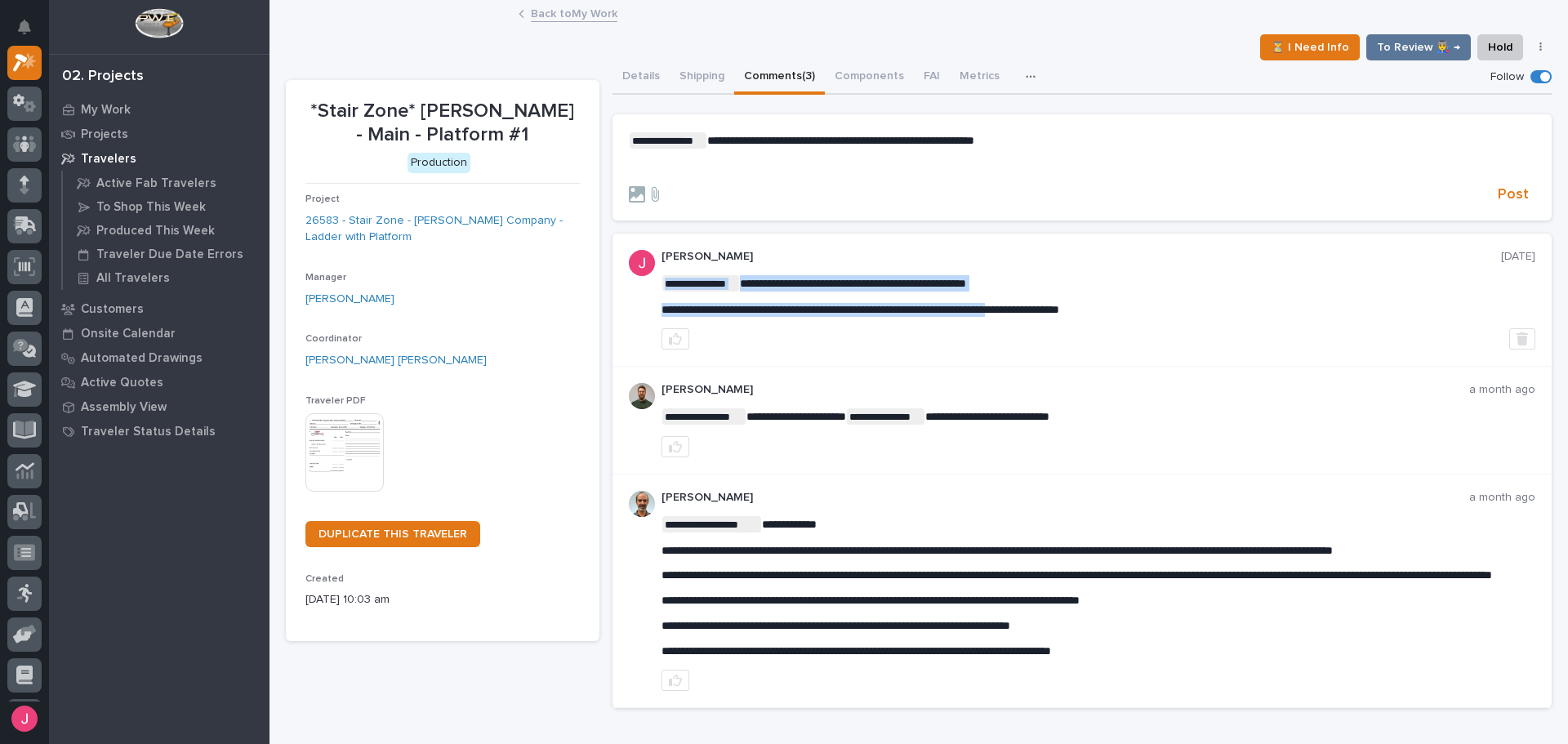
drag, startPoint x: 660, startPoint y: 308, endPoint x: 1100, endPoint y: 299, distance: 440.1
drag, startPoint x: 1179, startPoint y: 301, endPoint x: 1199, endPoint y: 306, distance: 20.6
click at [1181, 302] on div "**********" at bounding box center [1098, 296] width 875 height 42
drag, startPoint x: 1196, startPoint y: 307, endPoint x: 660, endPoint y: 309, distance: 536.0
click at [661, 309] on p "**********" at bounding box center [1098, 310] width 875 height 14
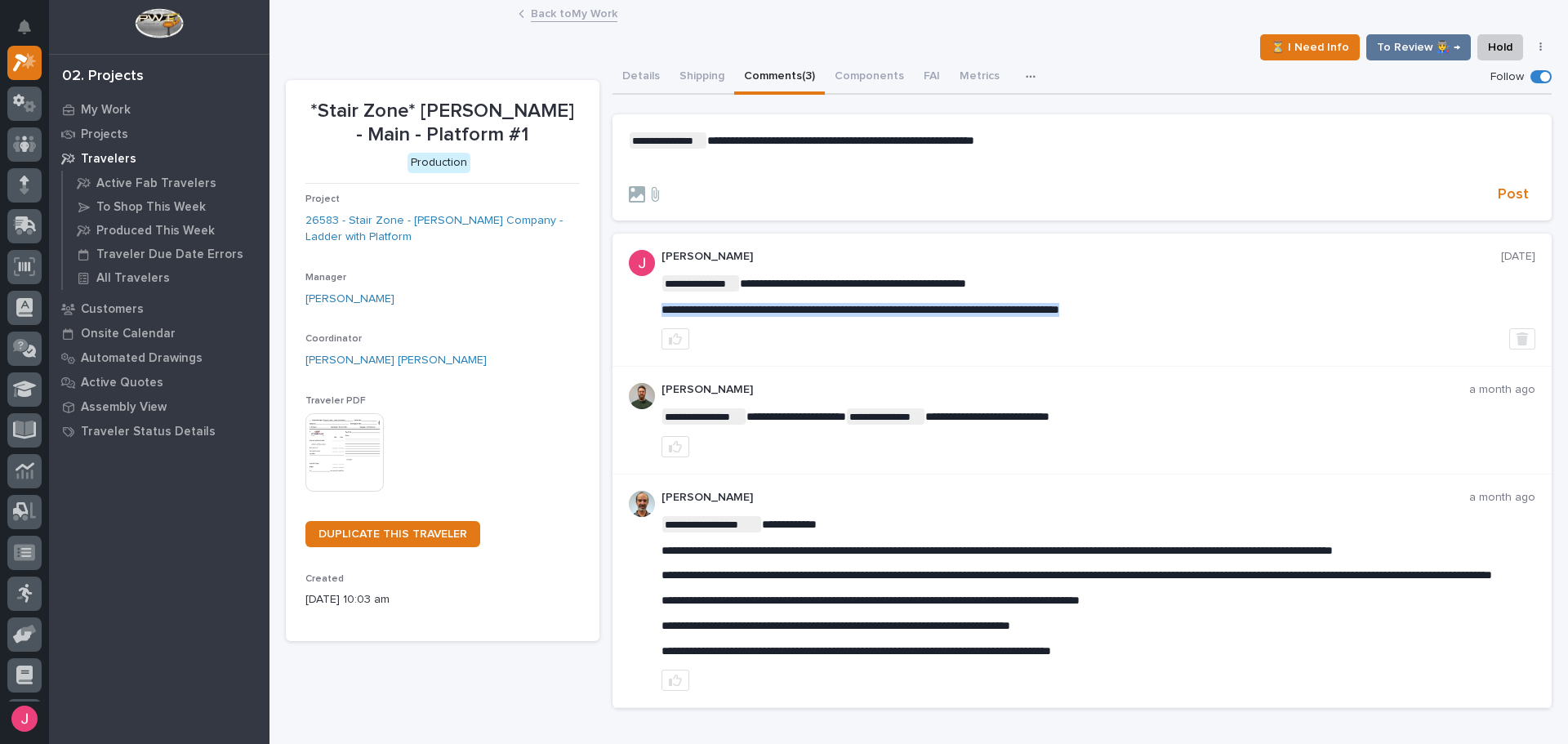
copy span "**********"
click at [661, 169] on p "﻿" at bounding box center [1083, 167] width 908 height 14
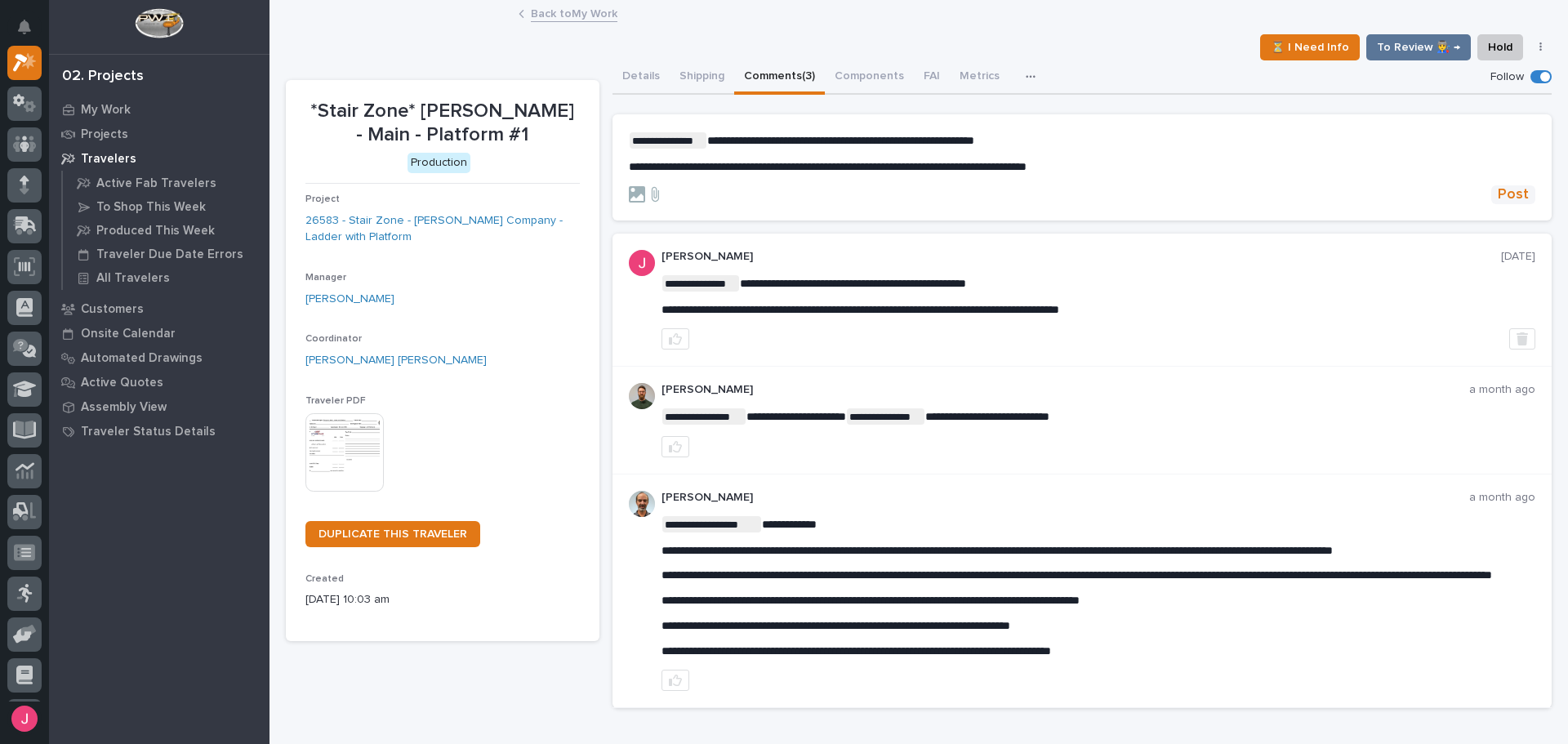
click at [1500, 192] on span "Post" at bounding box center [1514, 194] width 31 height 18
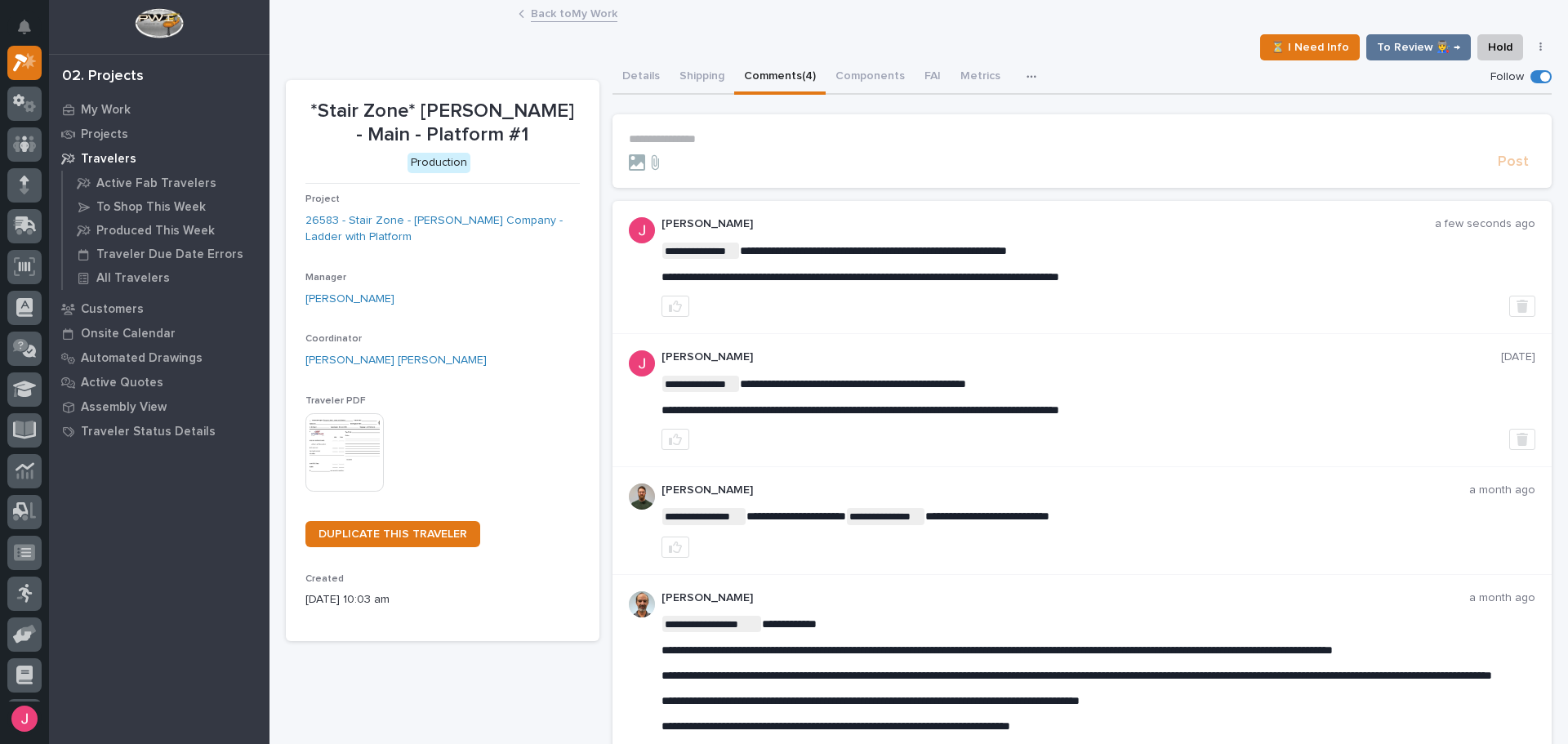
click at [585, 16] on link "Back to My Work" at bounding box center [574, 12] width 86 height 18
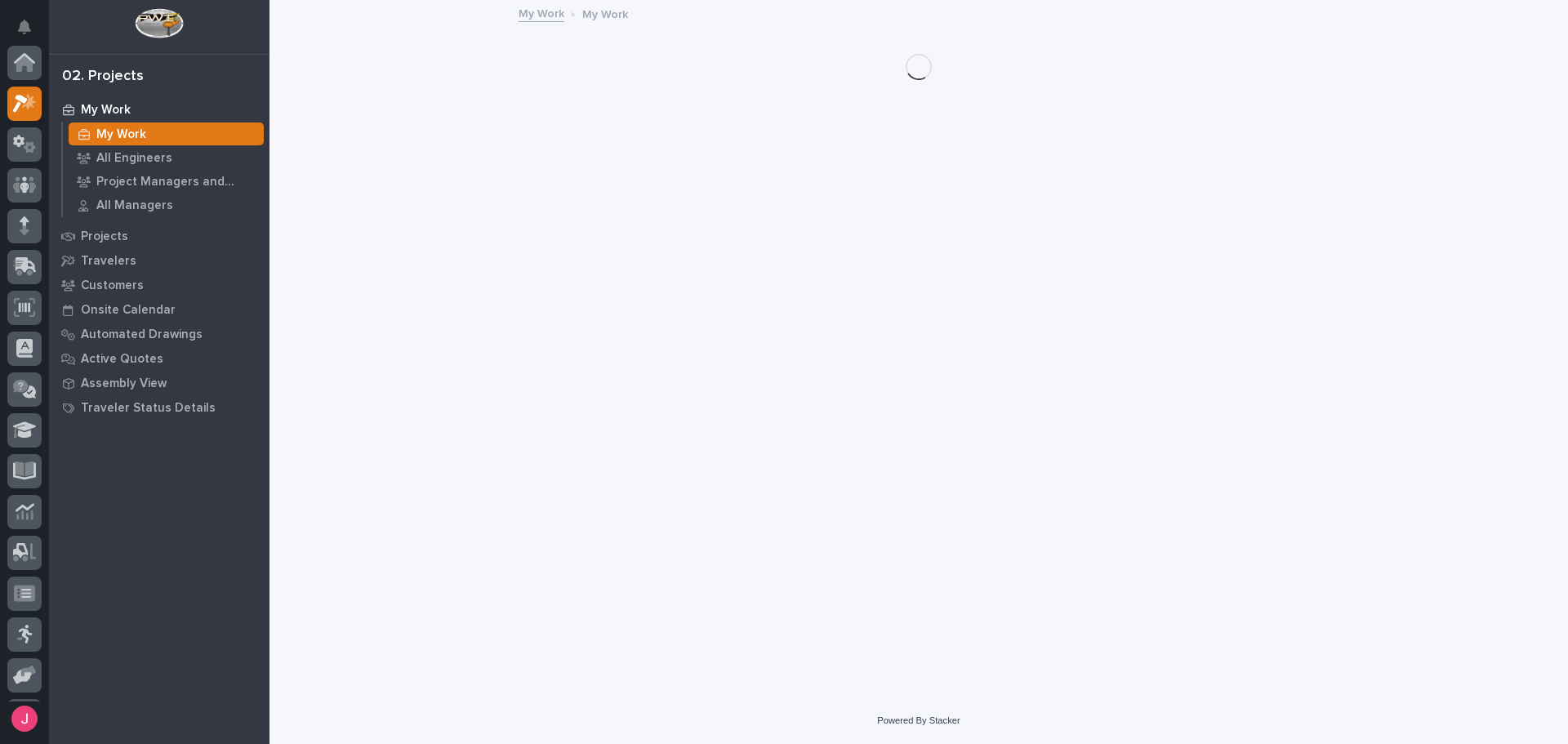
scroll to position [41, 0]
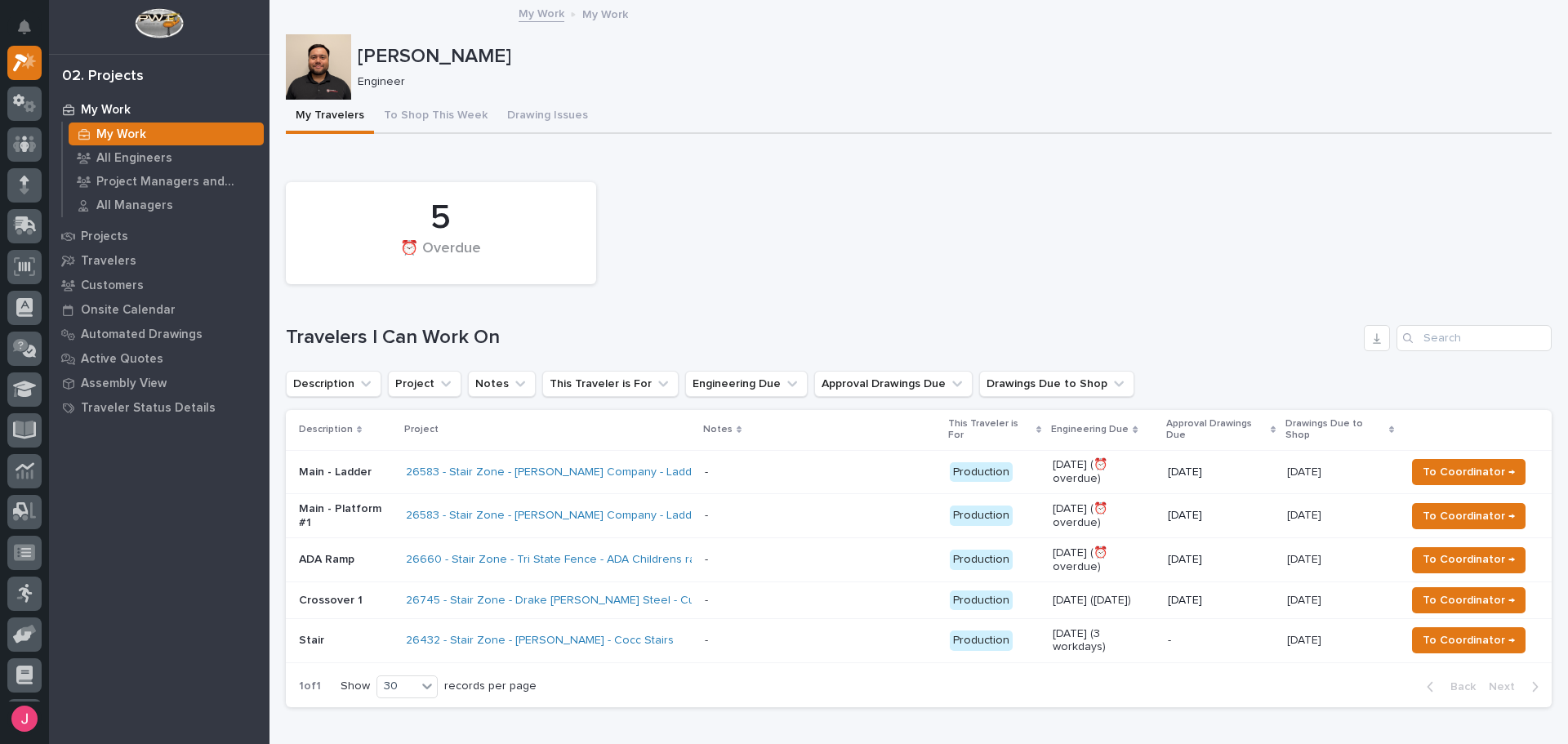
click at [769, 512] on p at bounding box center [820, 516] width 232 height 14
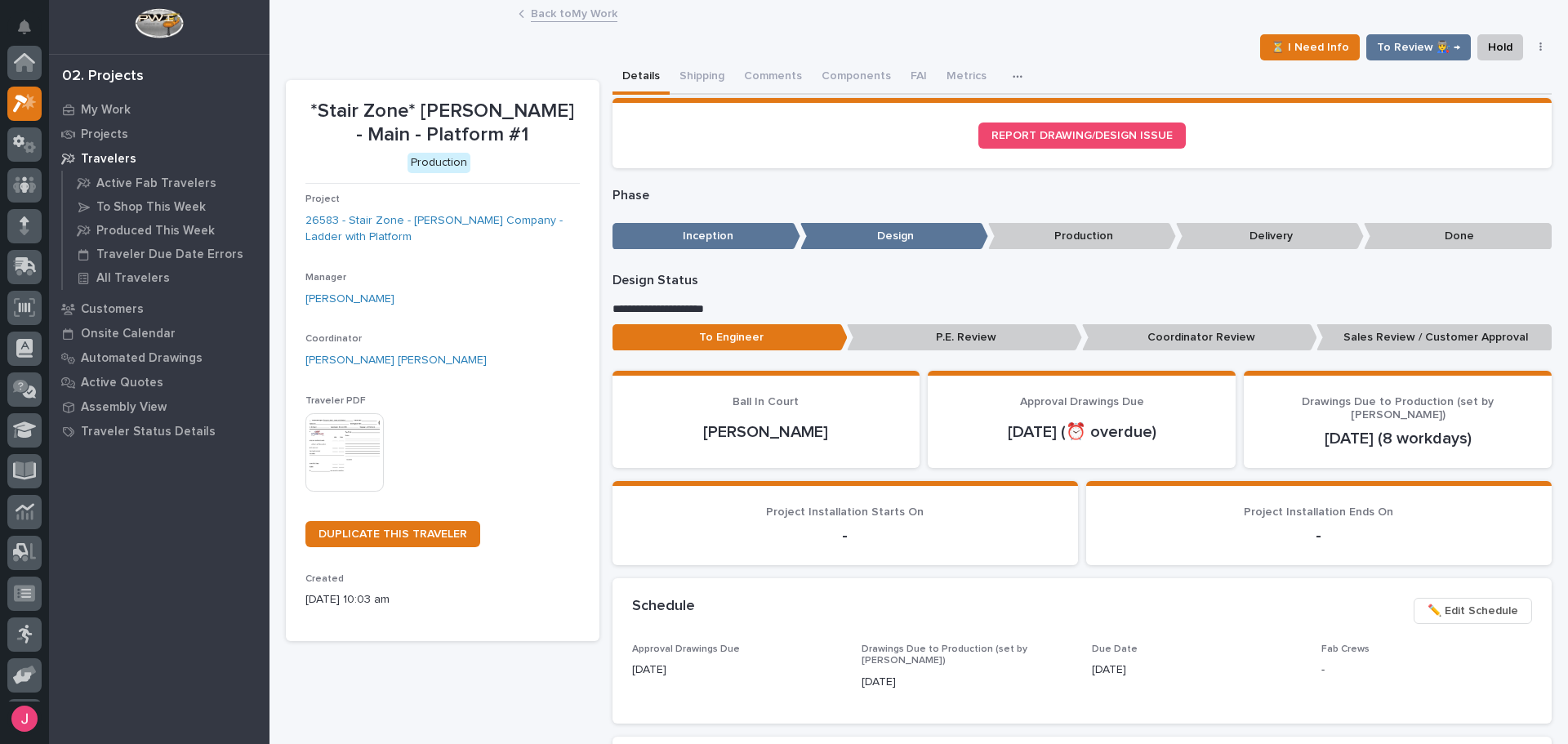
scroll to position [41, 0]
click at [586, 16] on link "Back to My Work" at bounding box center [574, 12] width 86 height 18
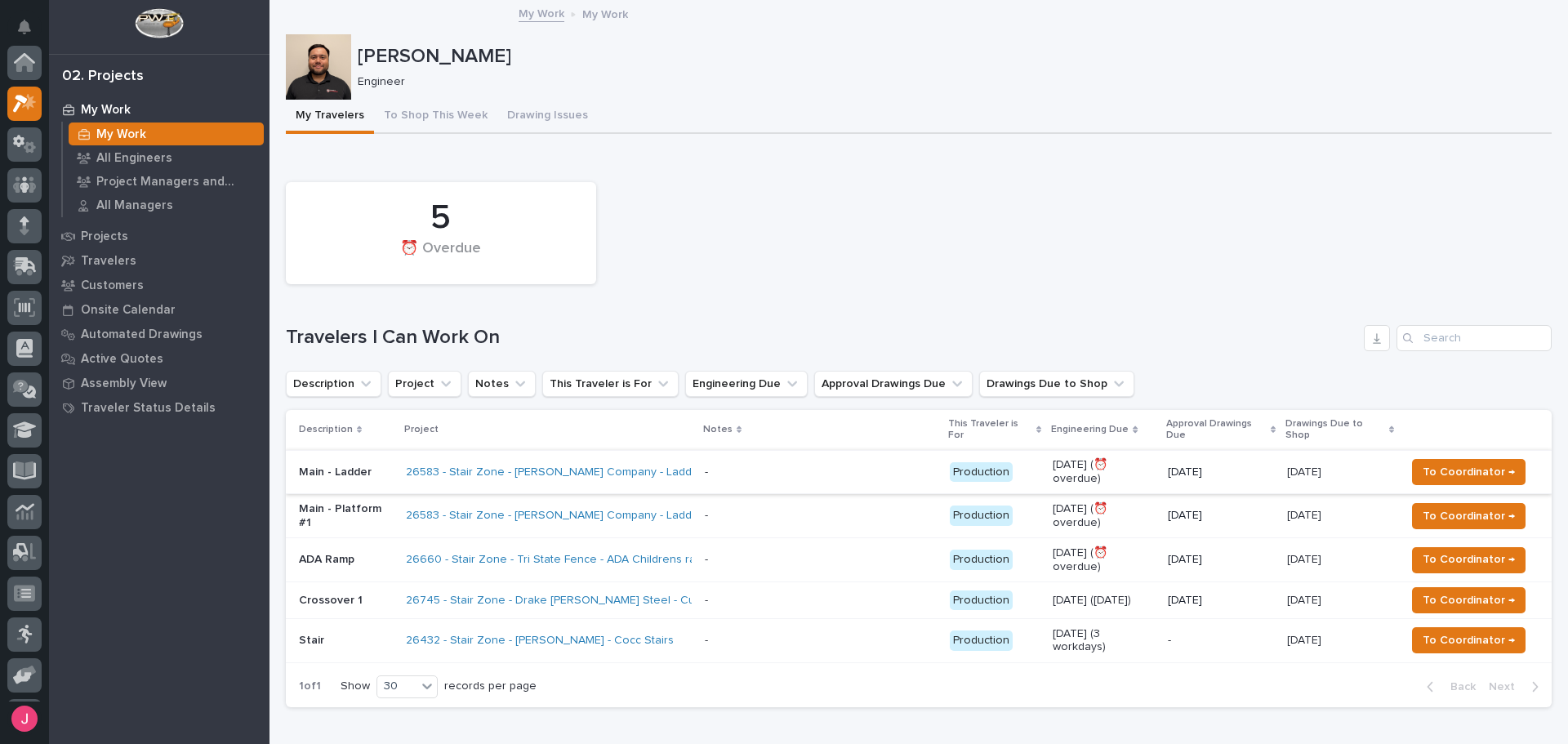
scroll to position [41, 0]
click at [1432, 513] on span "To Coordinator →" at bounding box center [1468, 517] width 92 height 19
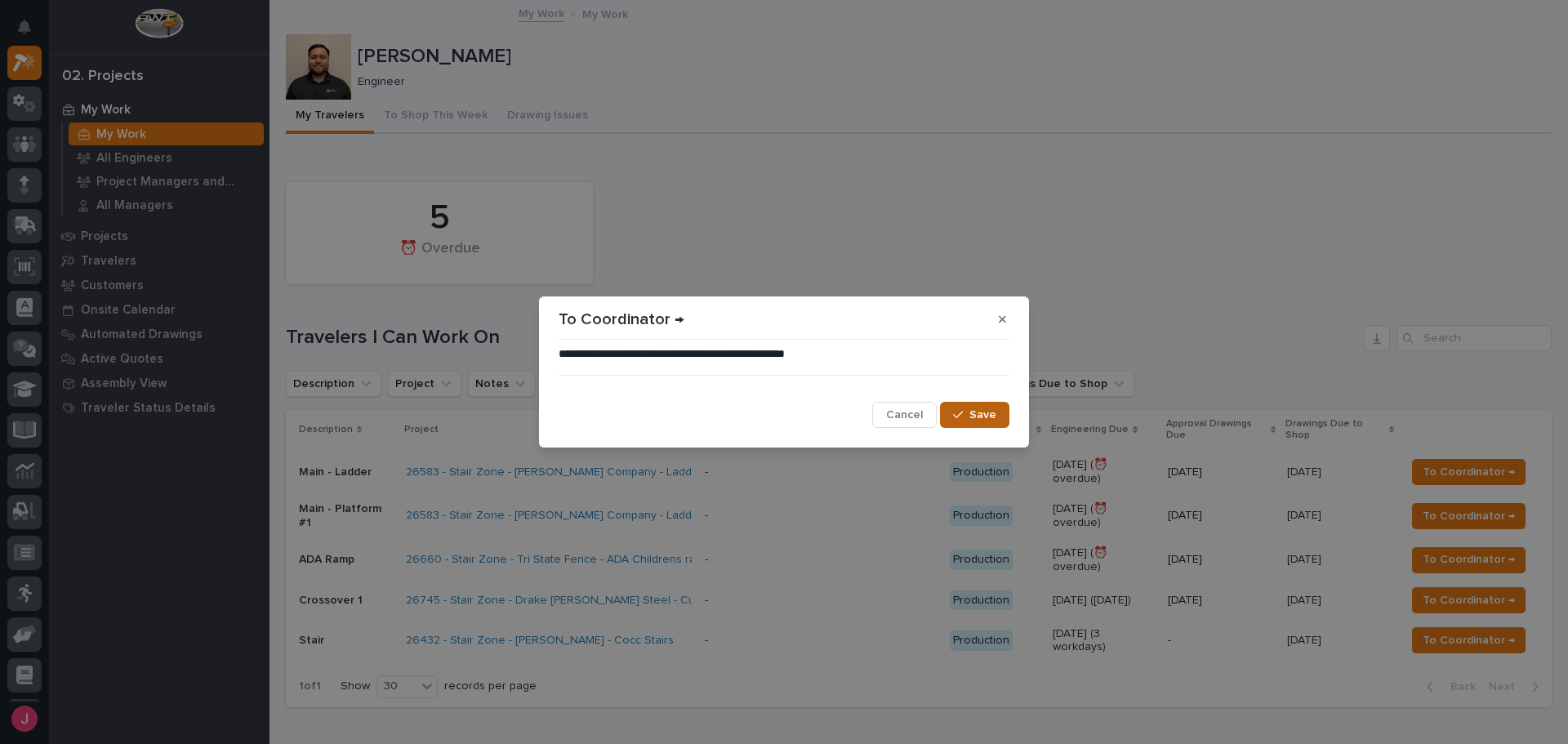
click at [966, 412] on div "button" at bounding box center [961, 415] width 17 height 12
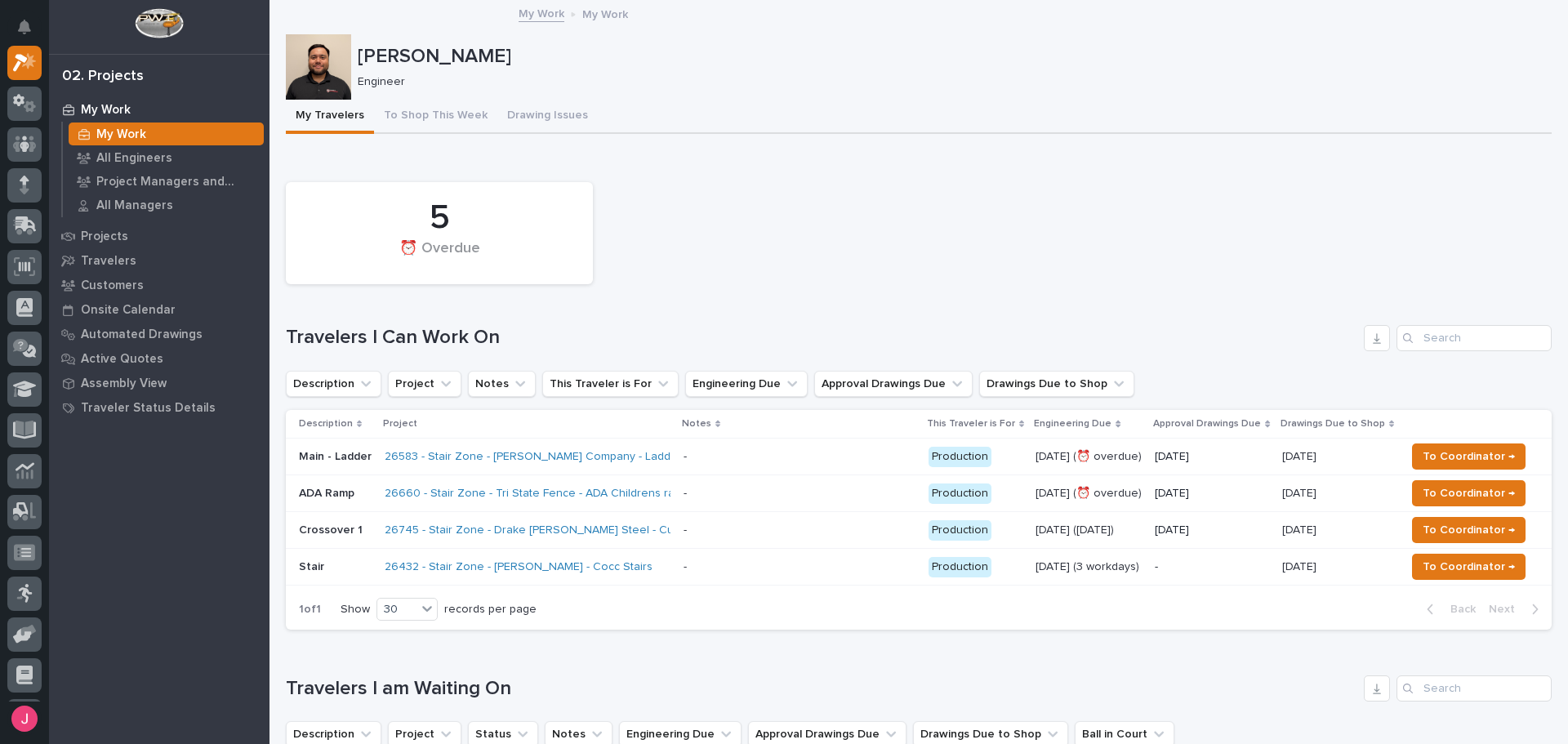
click at [790, 502] on div "- -" at bounding box center [799, 494] width 232 height 27
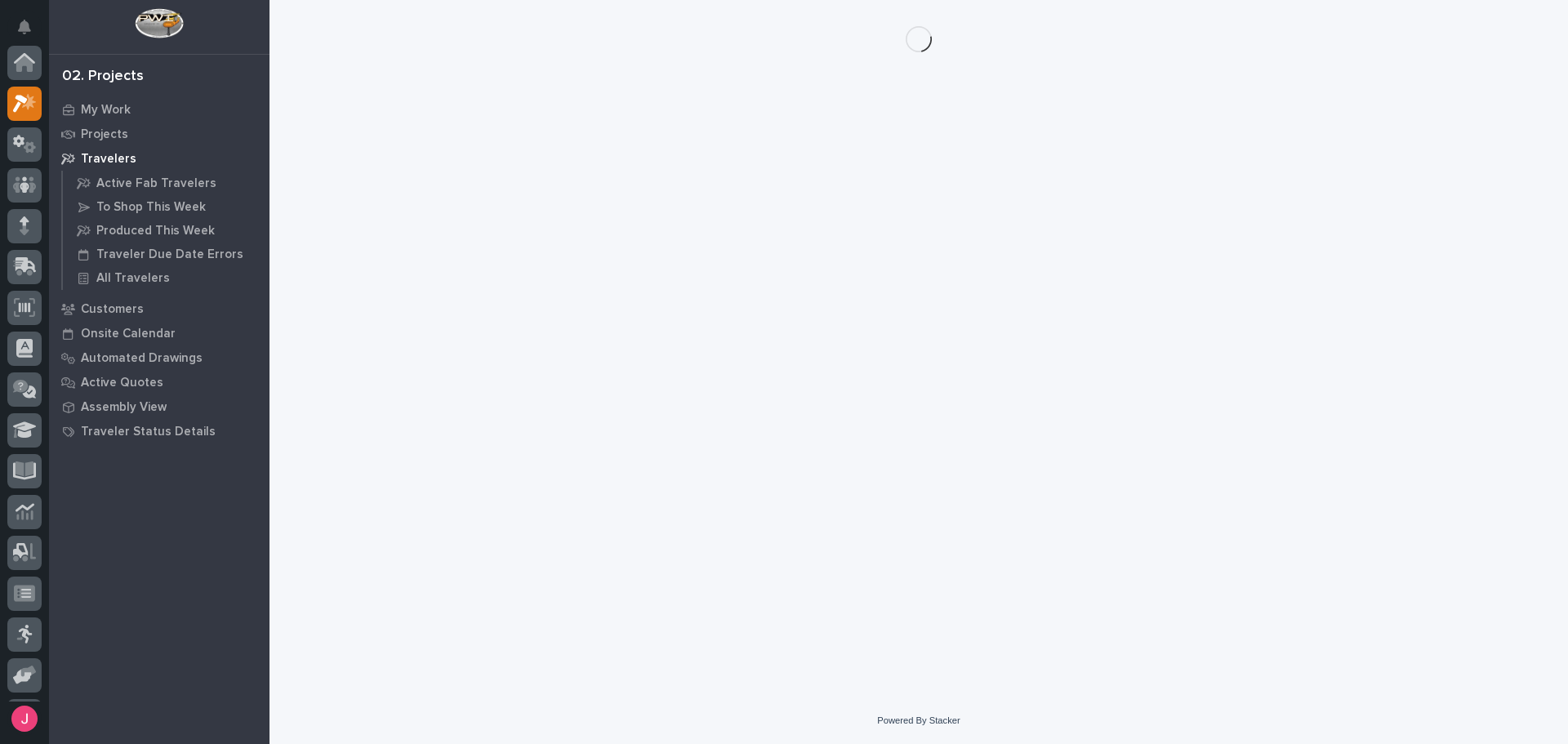
scroll to position [41, 0]
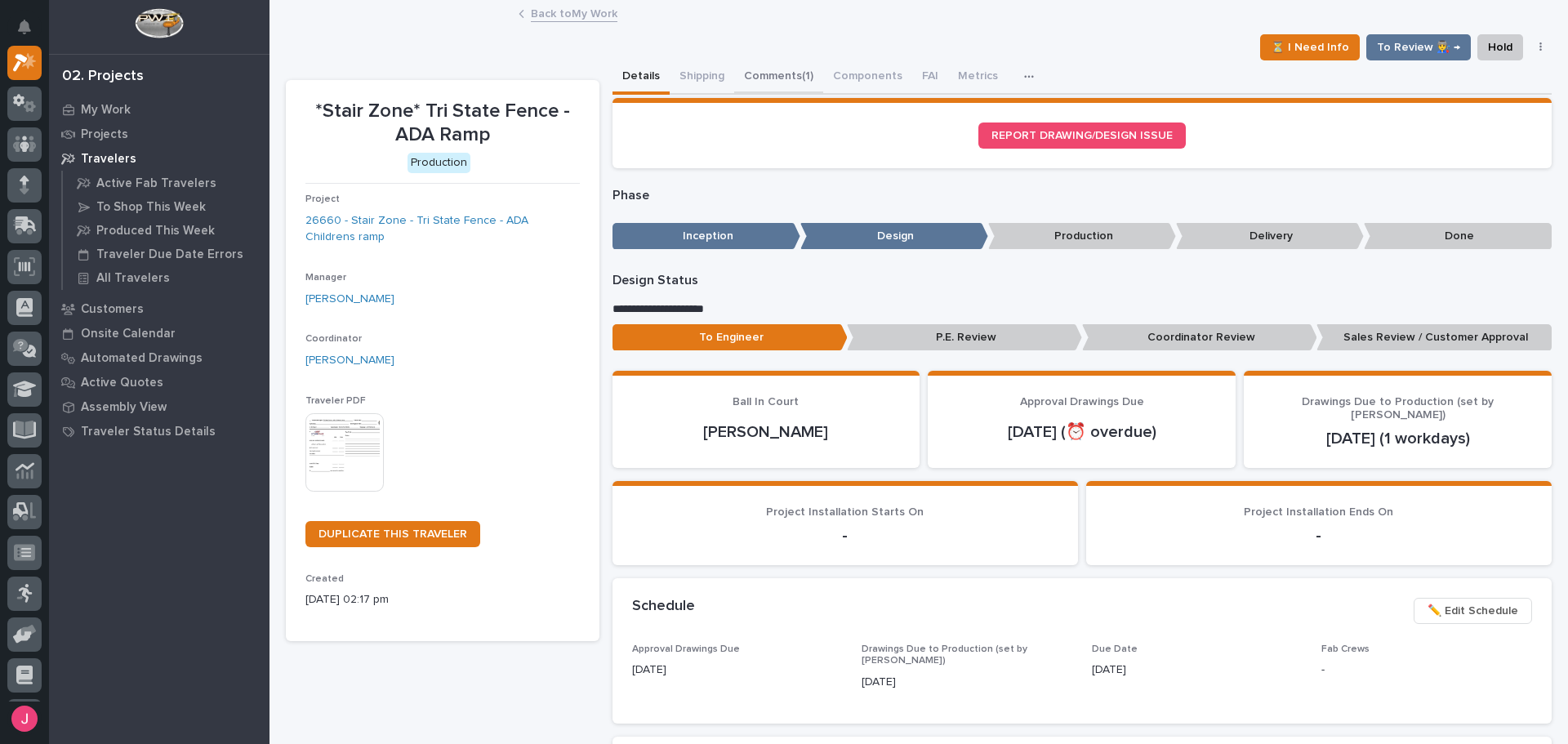
click at [791, 74] on button "Comments (1)" at bounding box center [779, 77] width 89 height 34
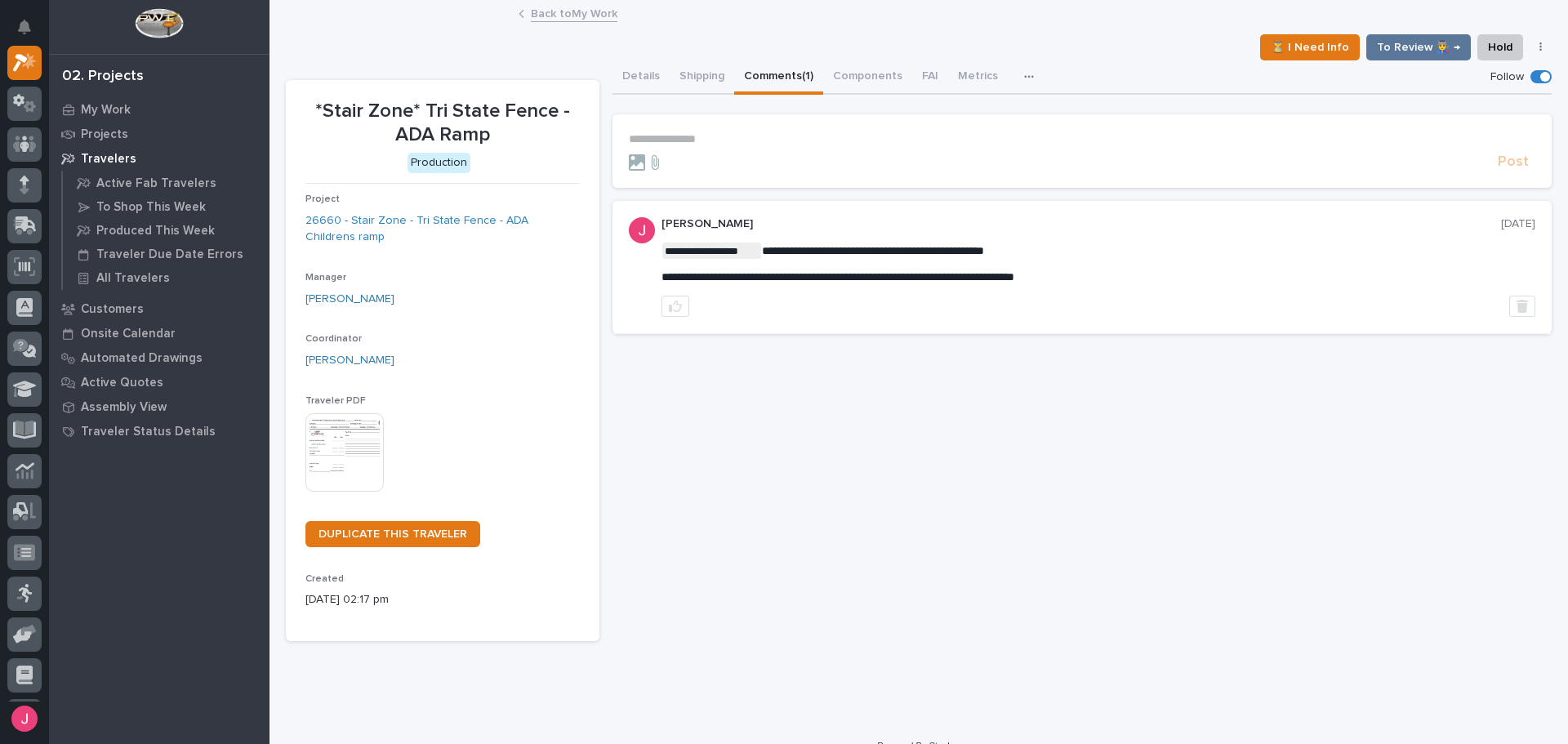
click at [544, 18] on link "Back to My Work" at bounding box center [574, 12] width 86 height 18
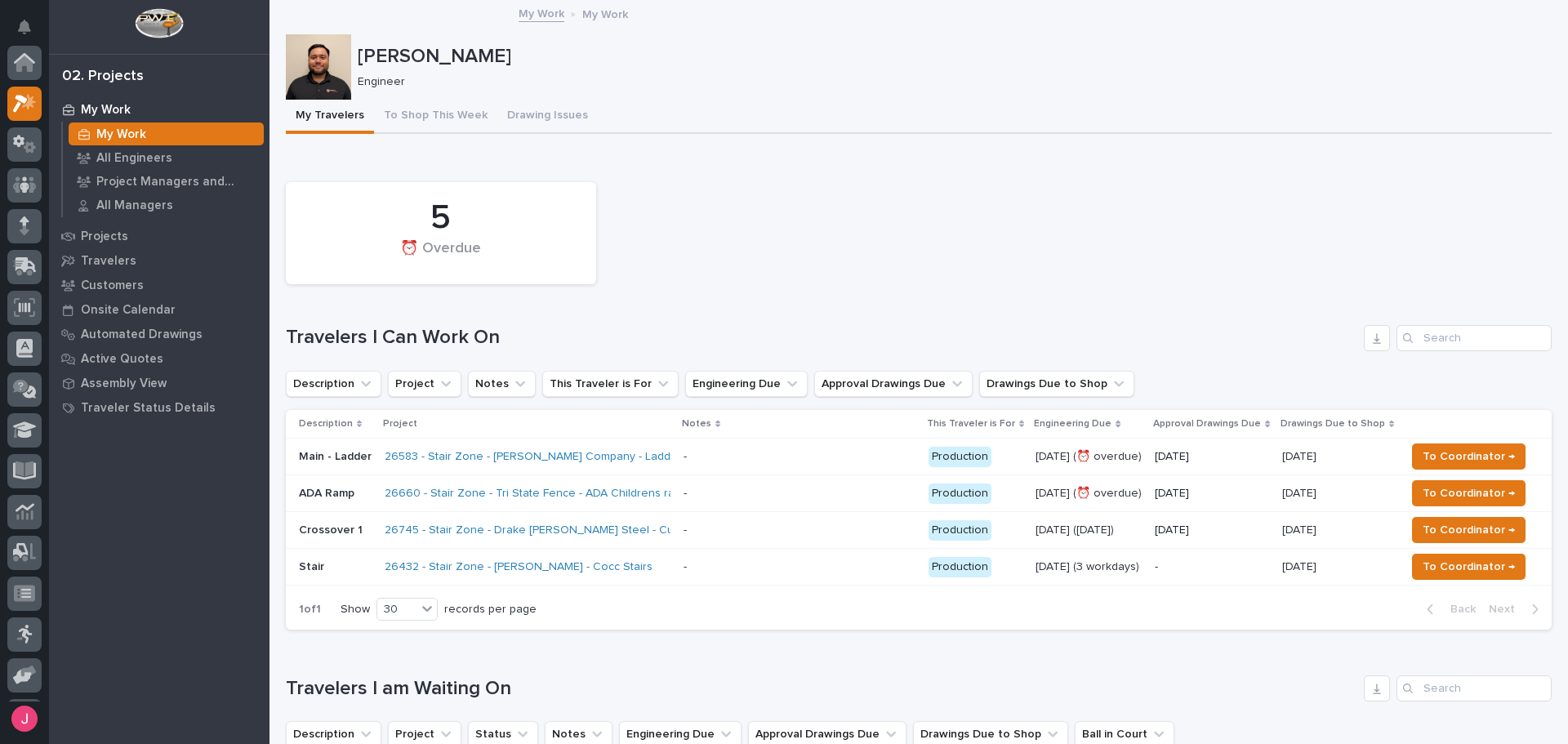
scroll to position [41, 0]
click at [750, 247] on div "5 ⏰ Overdue" at bounding box center [918, 233] width 1283 height 118
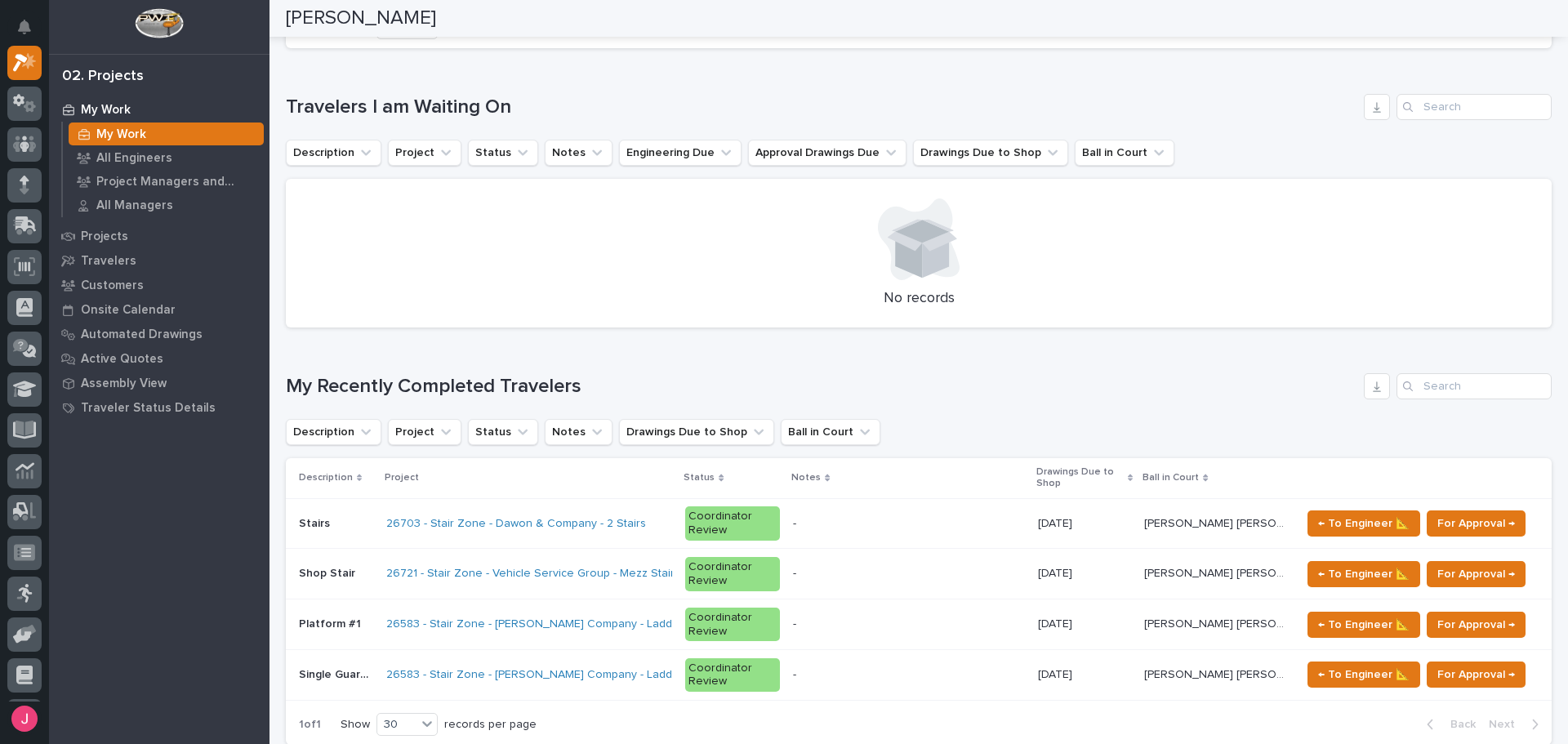
scroll to position [0, 0]
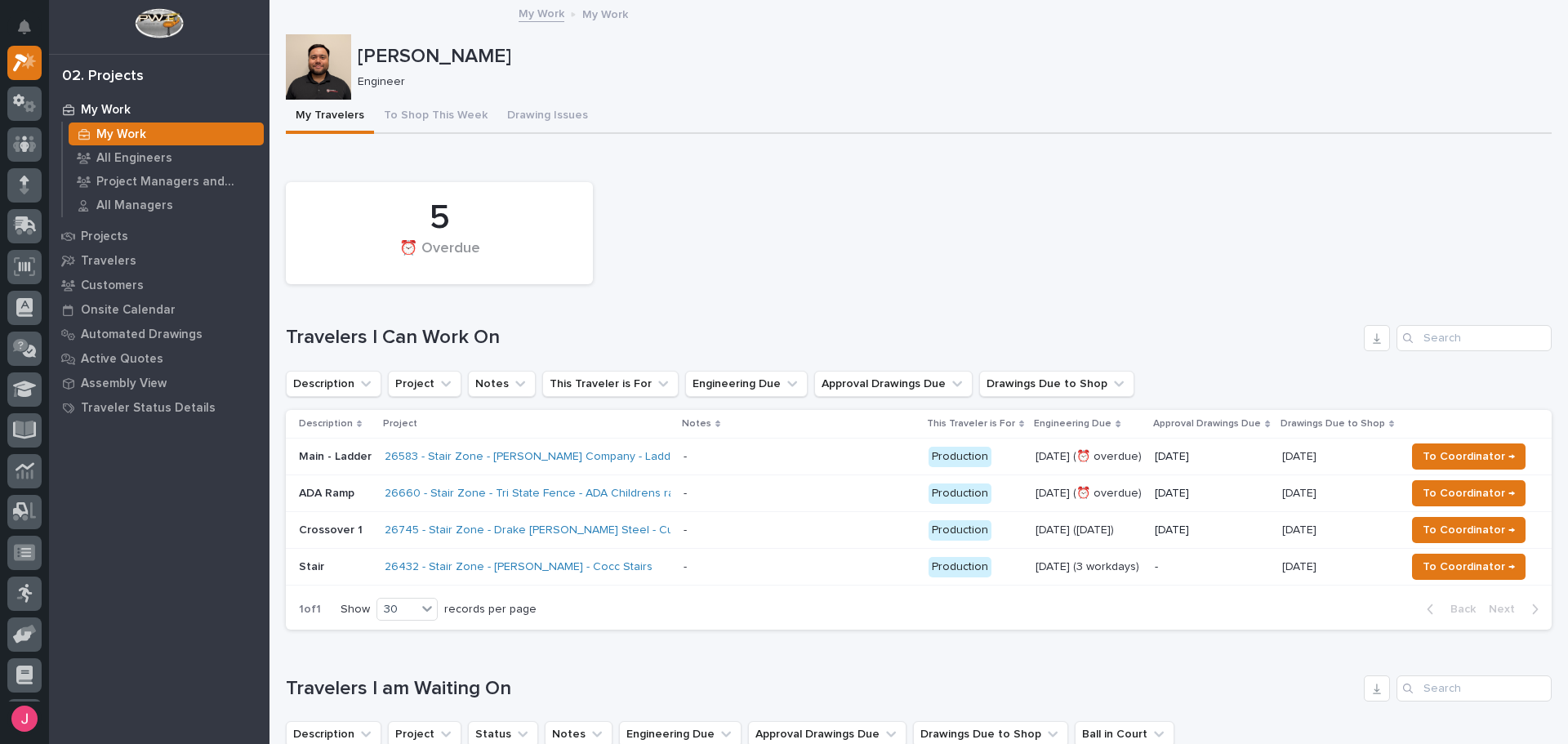
click at [681, 223] on div "5 ⏰ Overdue" at bounding box center [918, 233] width 1283 height 118
click at [821, 281] on div "5 ⏰ Overdue" at bounding box center [918, 233] width 1283 height 118
click at [779, 114] on div "My Travelers To Shop This Week Drawing Issues" at bounding box center [918, 117] width 1266 height 34
click at [697, 163] on div "Loading... Saving… 5 ⏰ Overdue Travelers I Can Work On Description Project Note…" at bounding box center [918, 398] width 1266 height 490
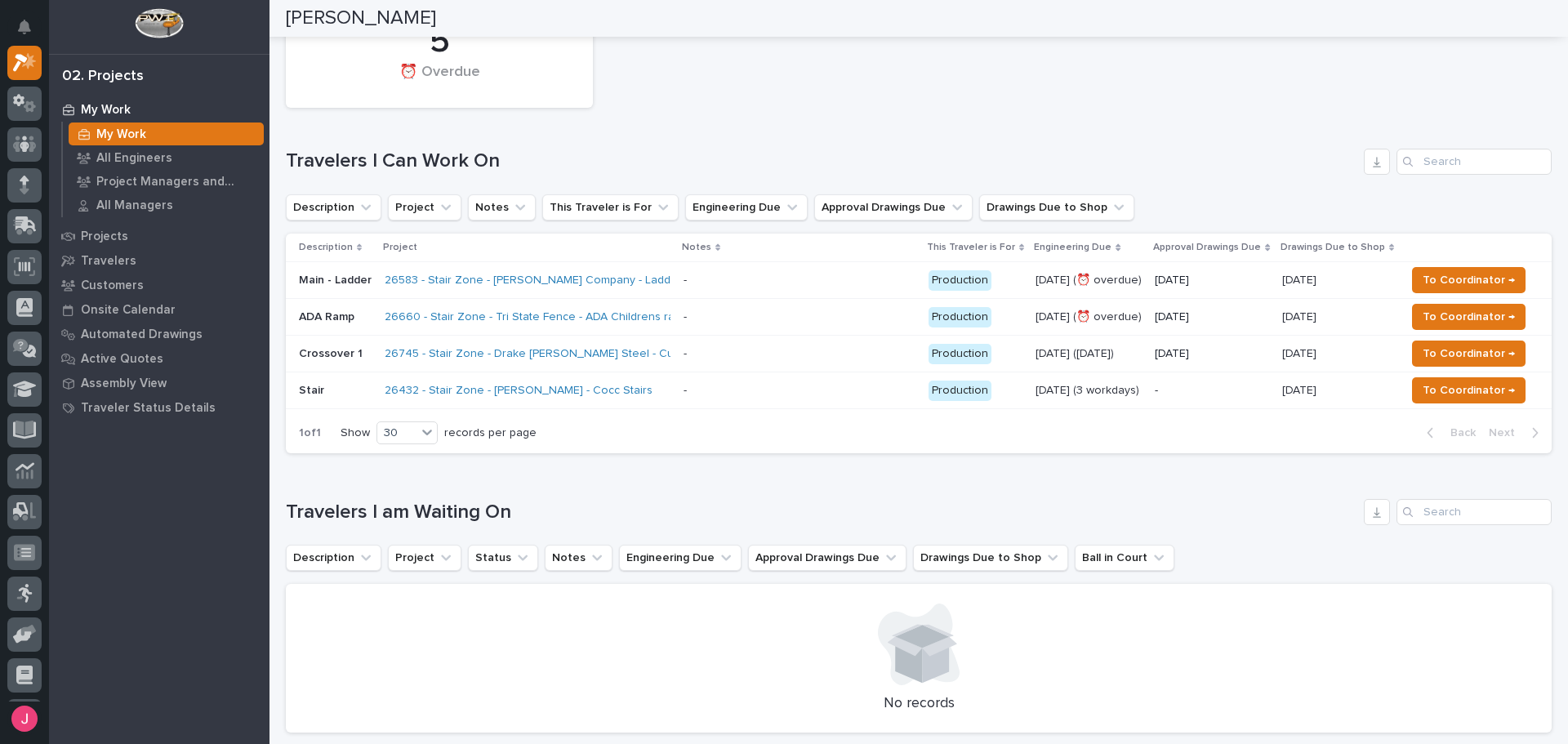
scroll to position [82, 0]
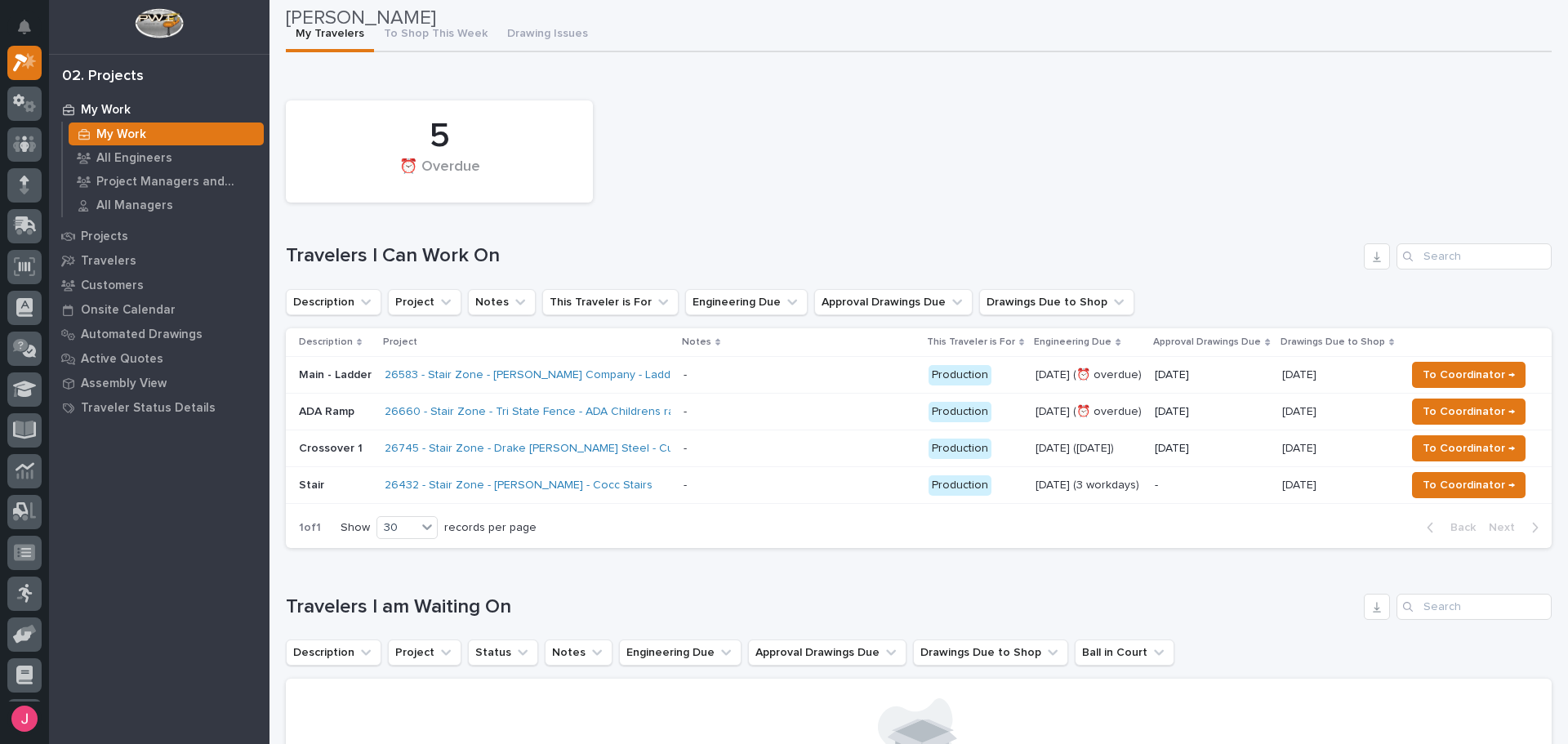
click at [744, 148] on div "5 ⏰ Overdue" at bounding box center [918, 152] width 1283 height 118
click at [687, 186] on div "5 ⏰ Overdue" at bounding box center [918, 152] width 1283 height 118
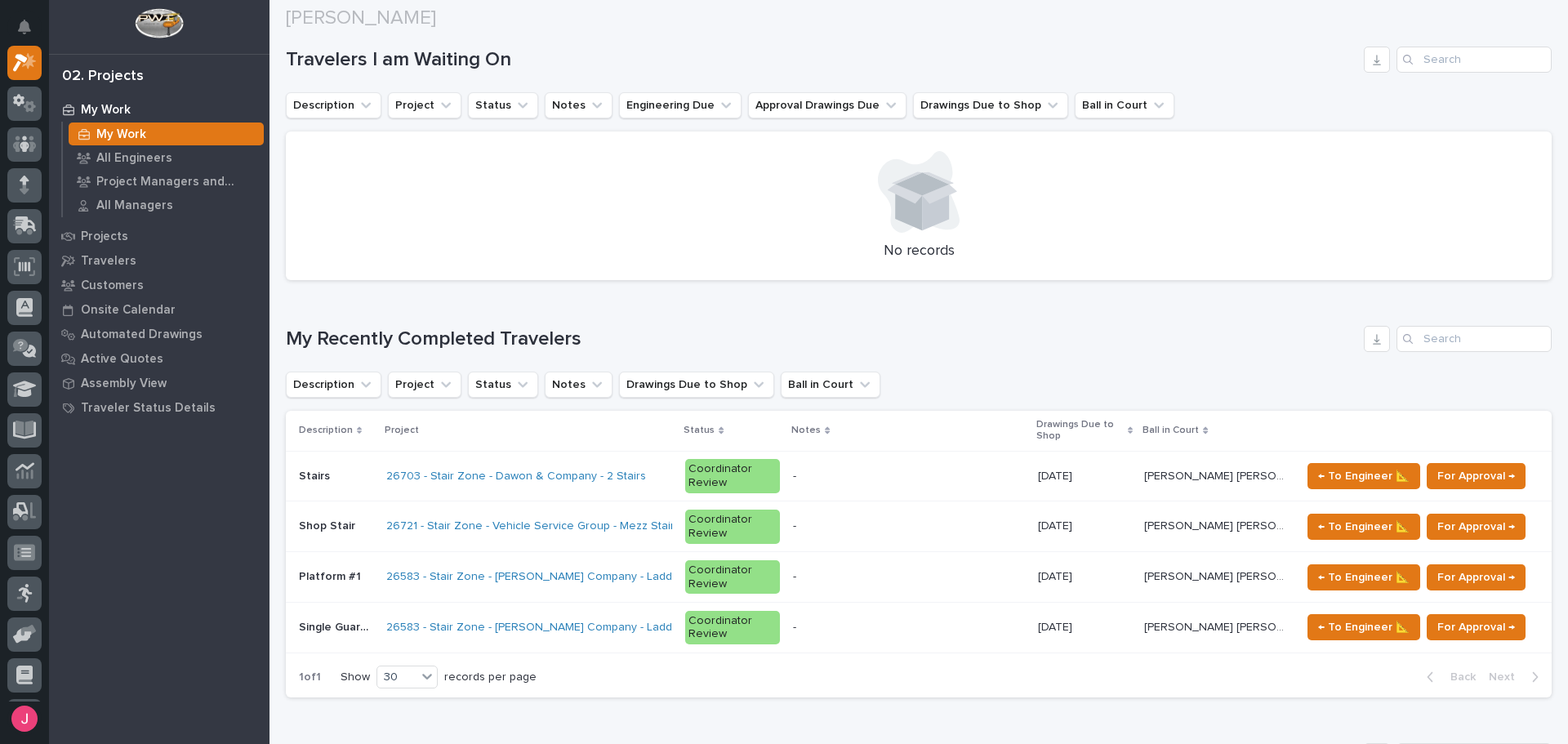
scroll to position [651, 0]
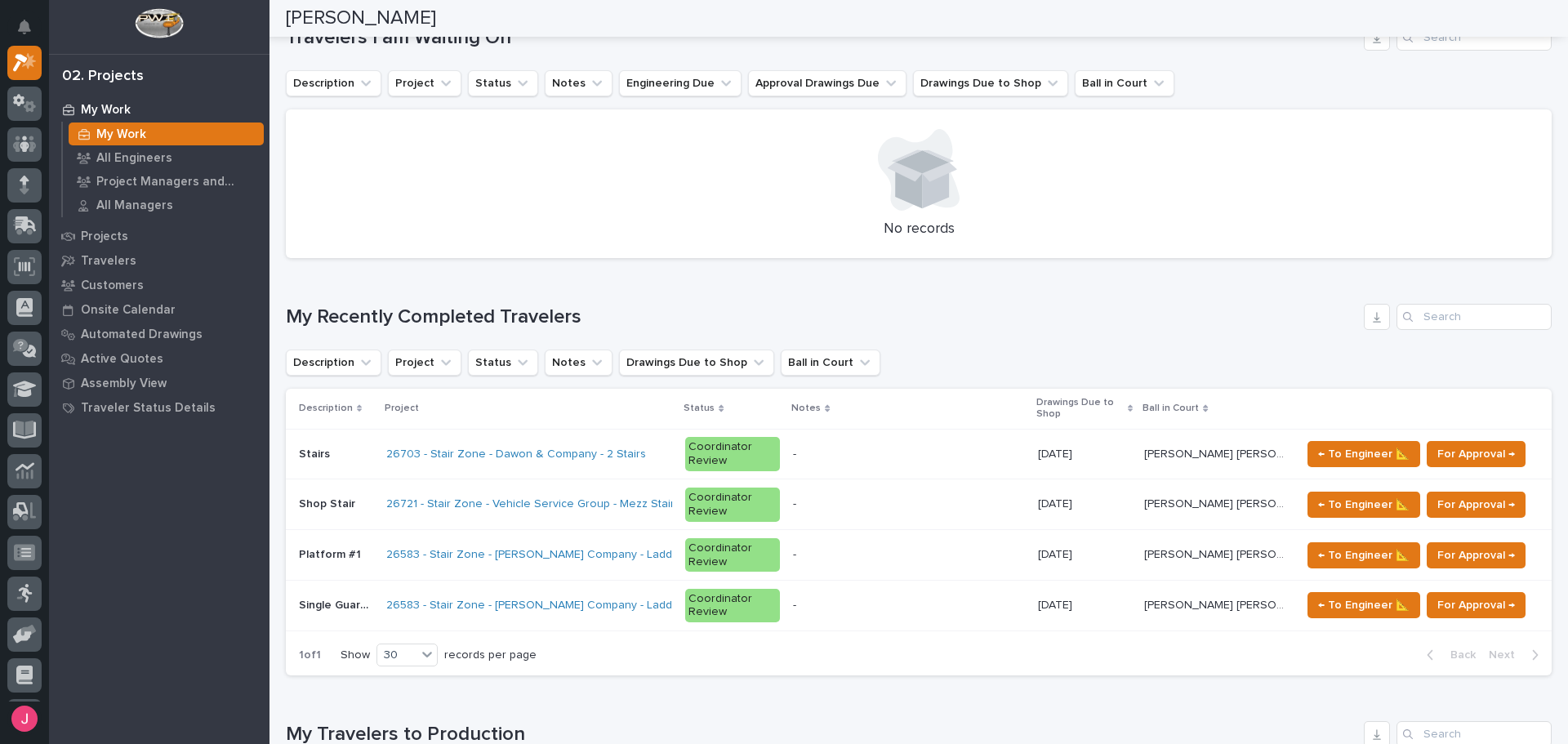
click at [858, 290] on div "Loading... Saving… My Recently Completed Travelers Description Project Status N…" at bounding box center [918, 480] width 1266 height 418
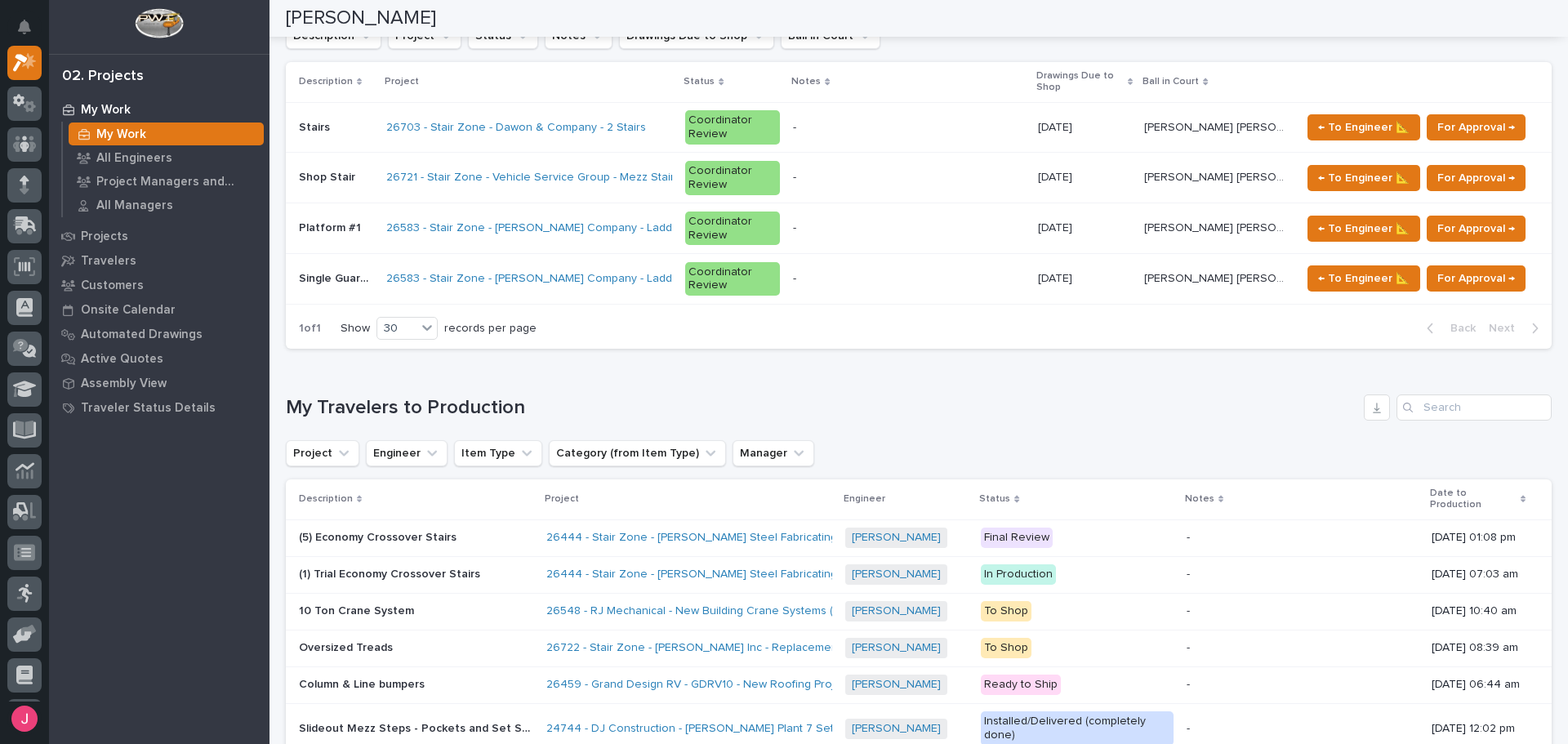
scroll to position [0, 0]
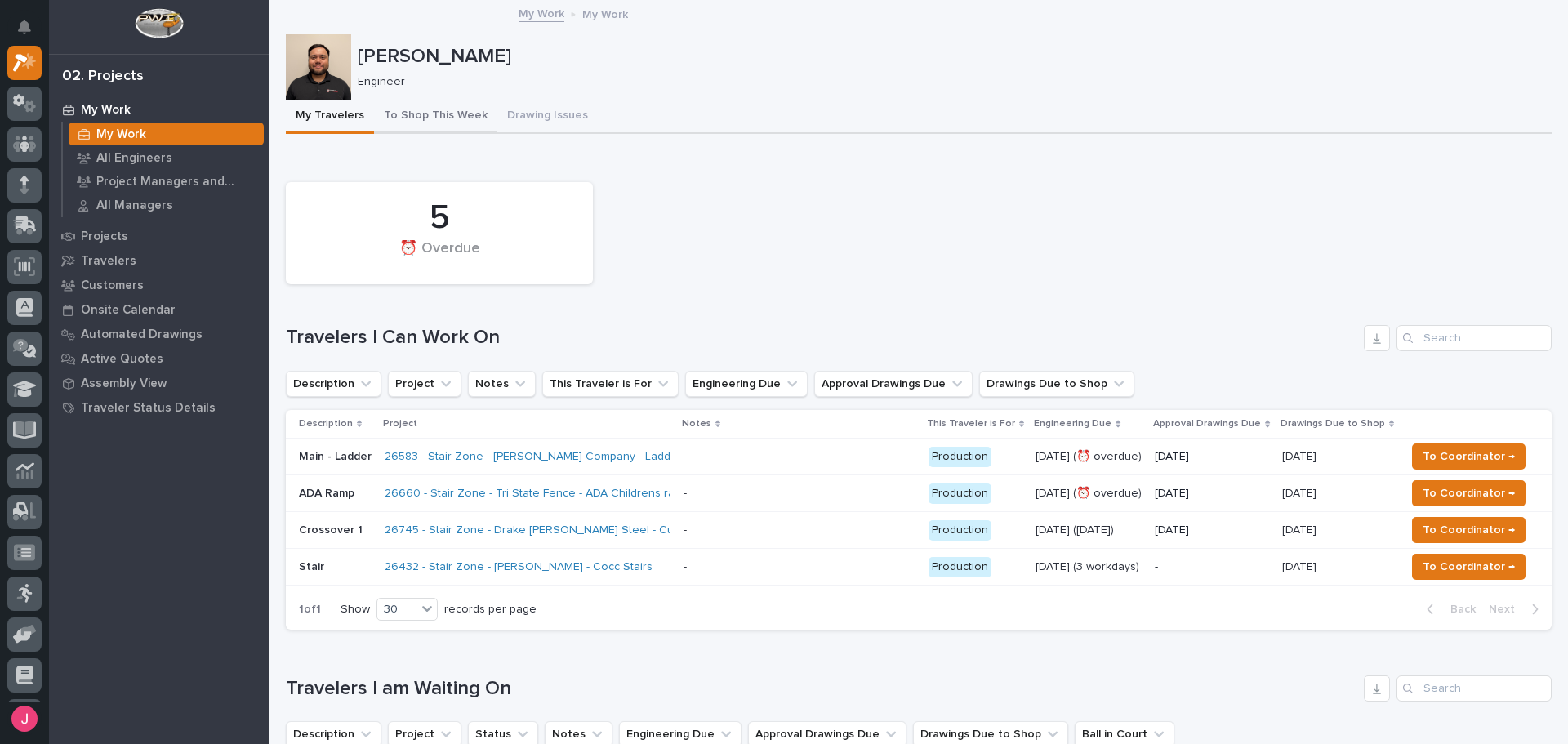
click at [457, 117] on button "To Shop This Week" at bounding box center [435, 117] width 123 height 34
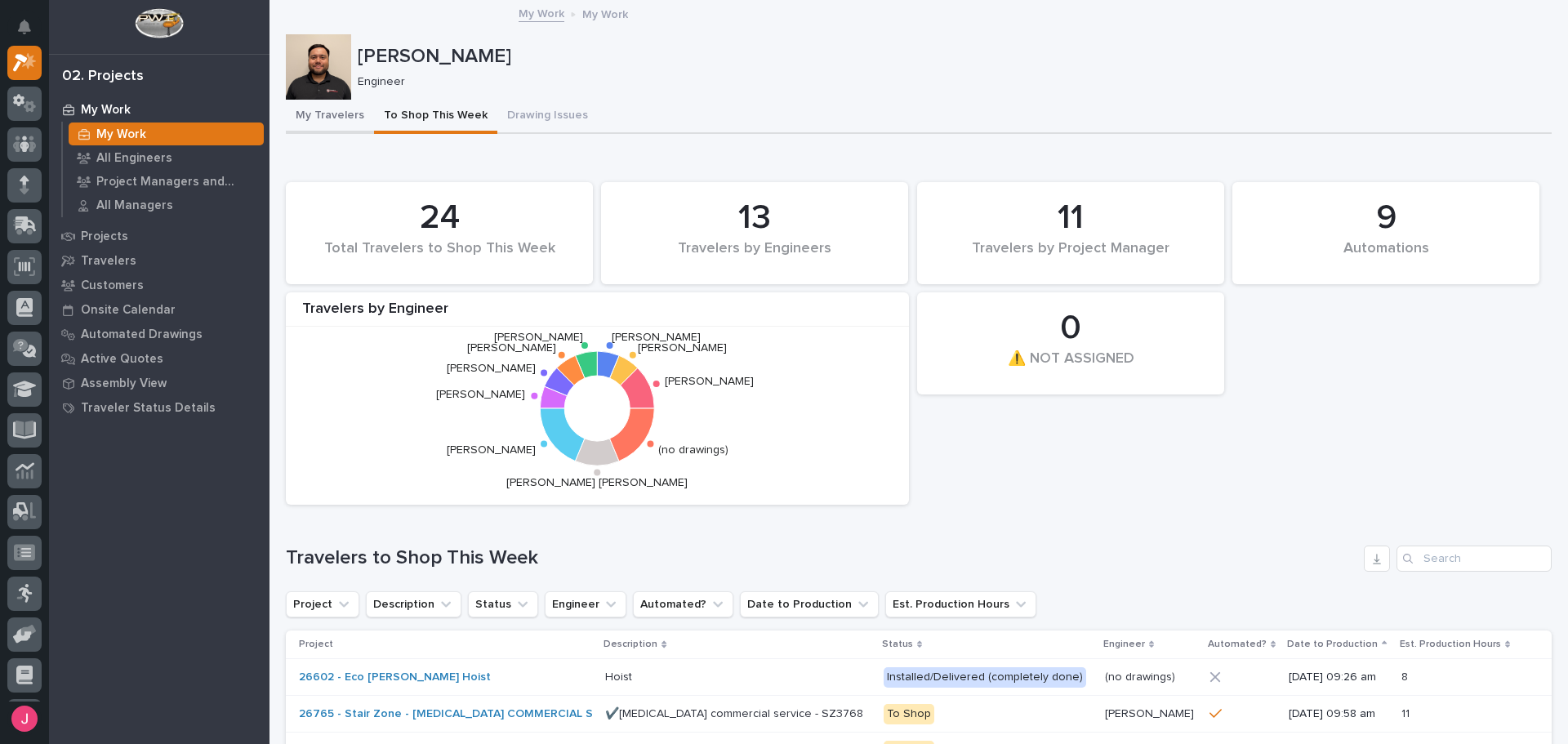
click at [337, 114] on button "My Travelers" at bounding box center [329, 117] width 88 height 34
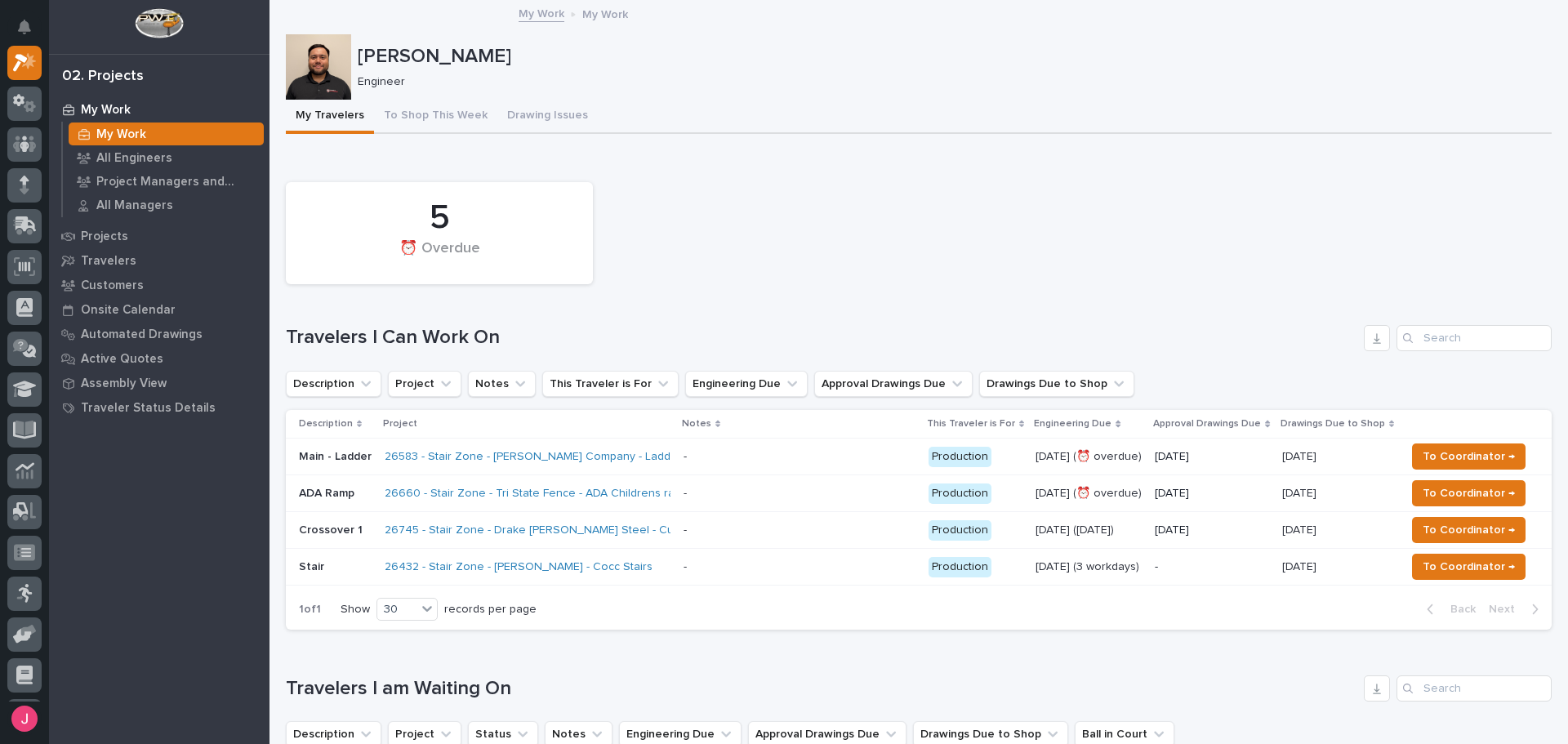
click at [1340, 260] on div "5 ⏰ Overdue" at bounding box center [918, 233] width 1283 height 118
click at [1052, 183] on div "5 ⏰ Overdue" at bounding box center [918, 233] width 1283 height 118
click at [464, 126] on button "To Shop This Week" at bounding box center [435, 117] width 123 height 34
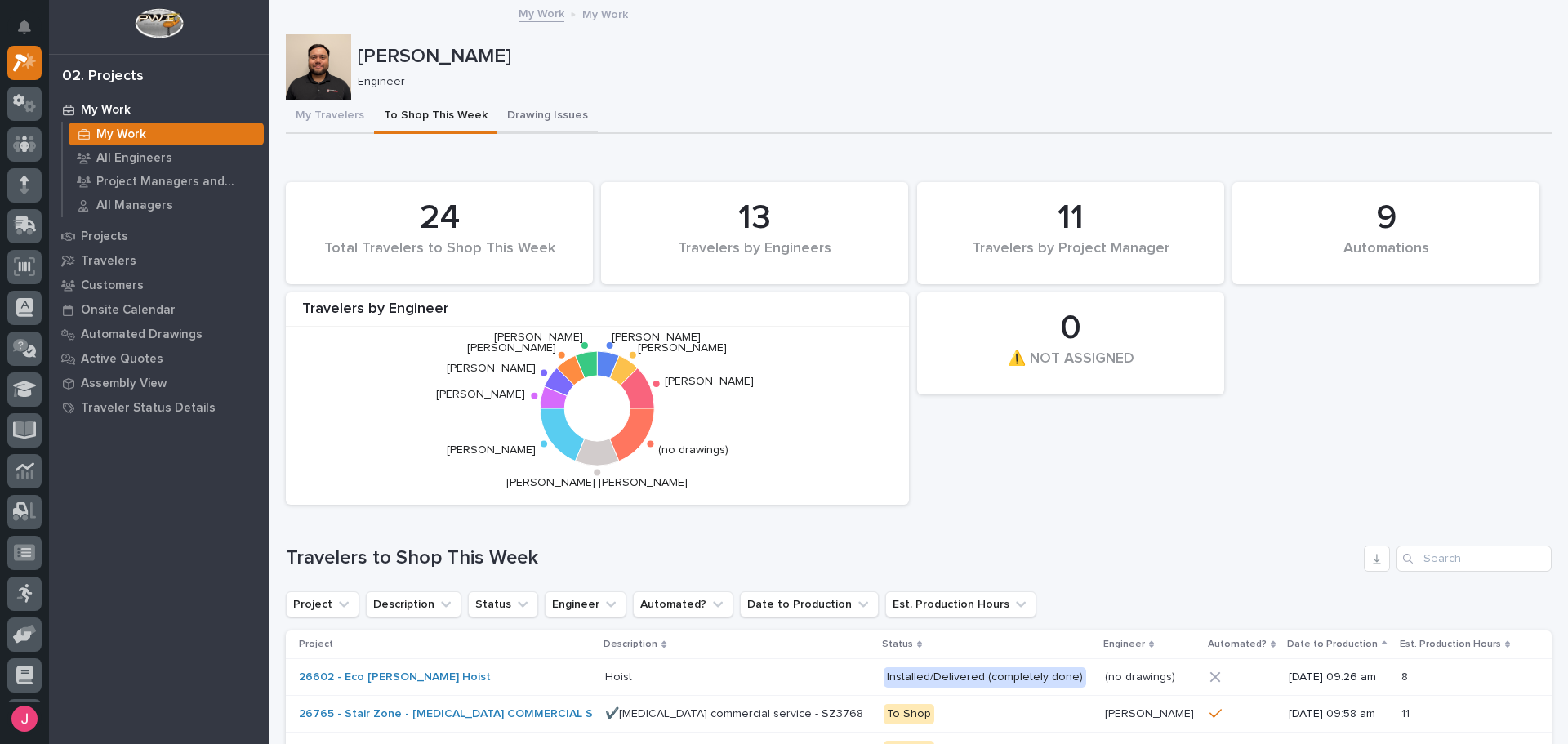
click at [518, 111] on button "Drawing Issues" at bounding box center [547, 117] width 100 height 34
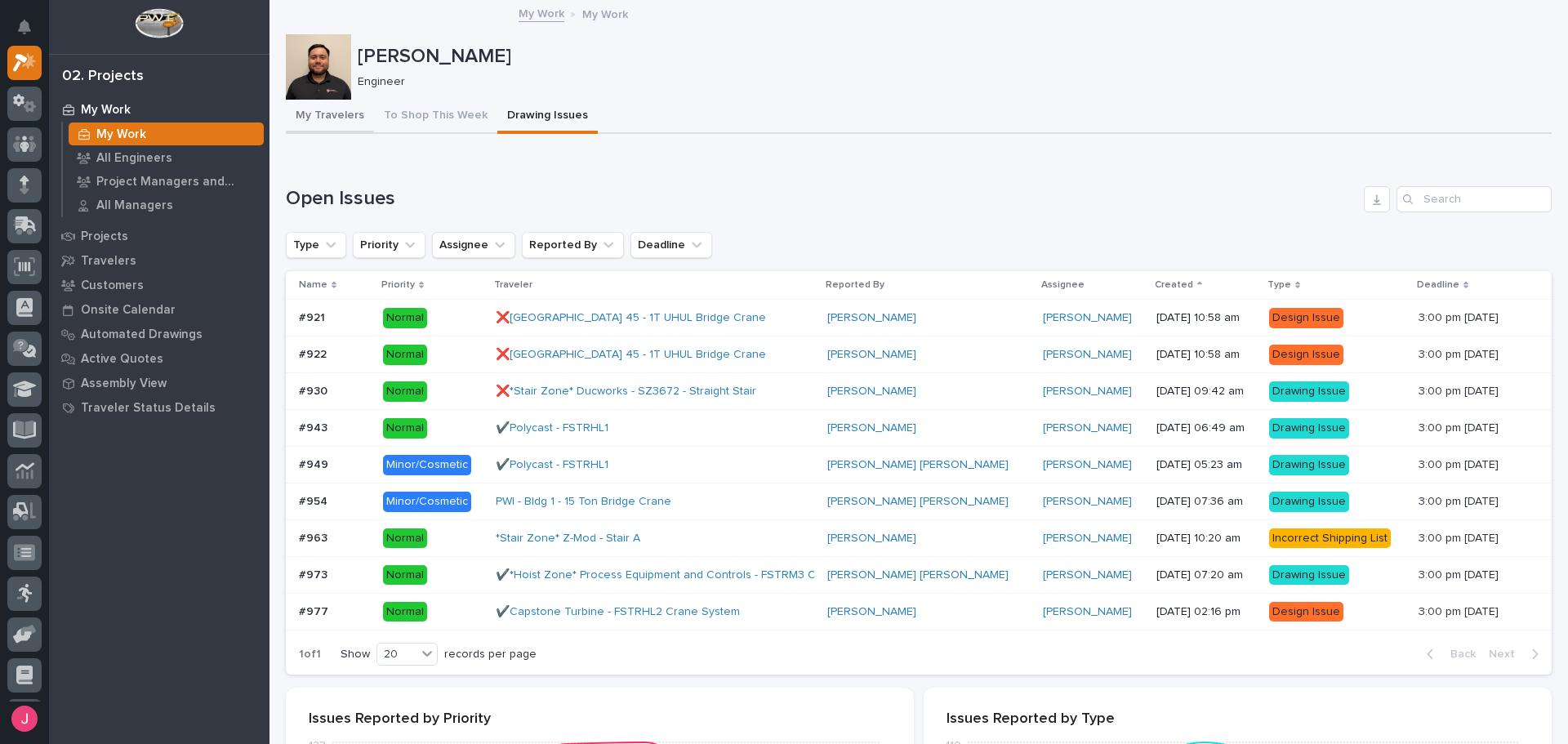
click at [332, 117] on button "My Travelers" at bounding box center [329, 117] width 88 height 34
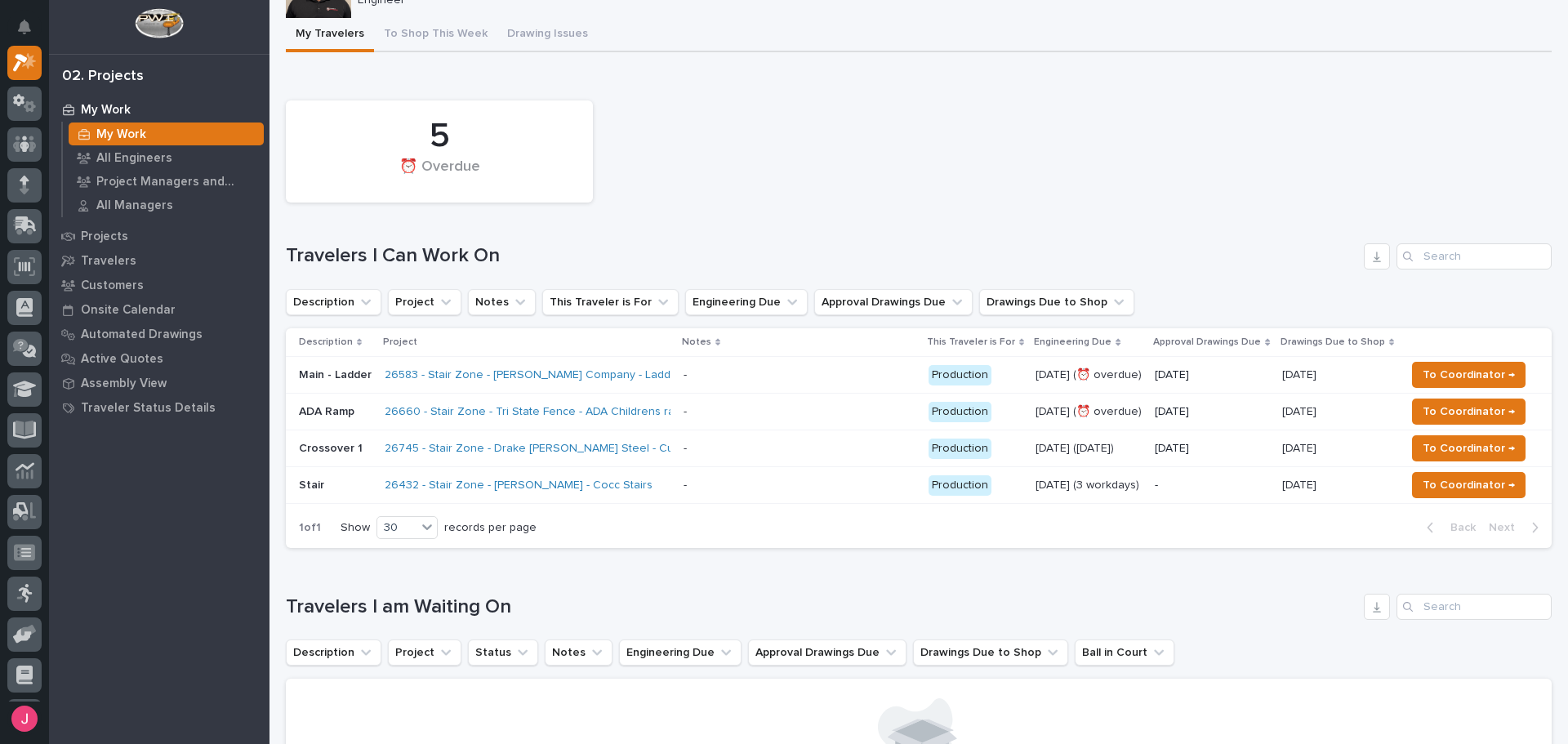
click at [1178, 133] on div "5 ⏰ Overdue" at bounding box center [918, 152] width 1283 height 118
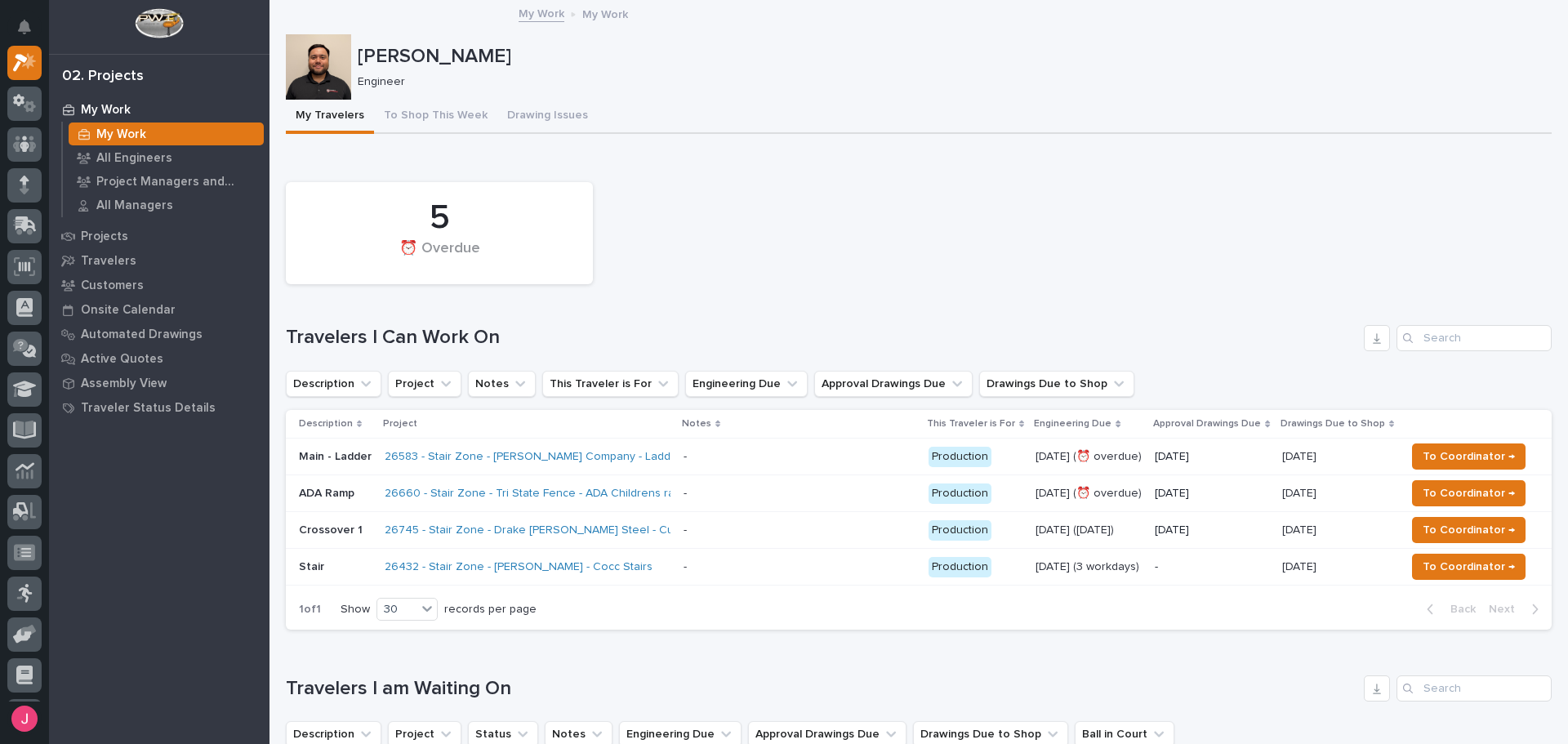
click at [742, 175] on div "5 ⏰ Overdue" at bounding box center [918, 233] width 1283 height 118
click at [970, 239] on div "5 ⏰ Overdue" at bounding box center [918, 233] width 1283 height 118
click at [919, 166] on div "Loading... Saving… 5 ⏰ Overdue Travelers I Can Work On Description Project Note…" at bounding box center [918, 398] width 1266 height 490
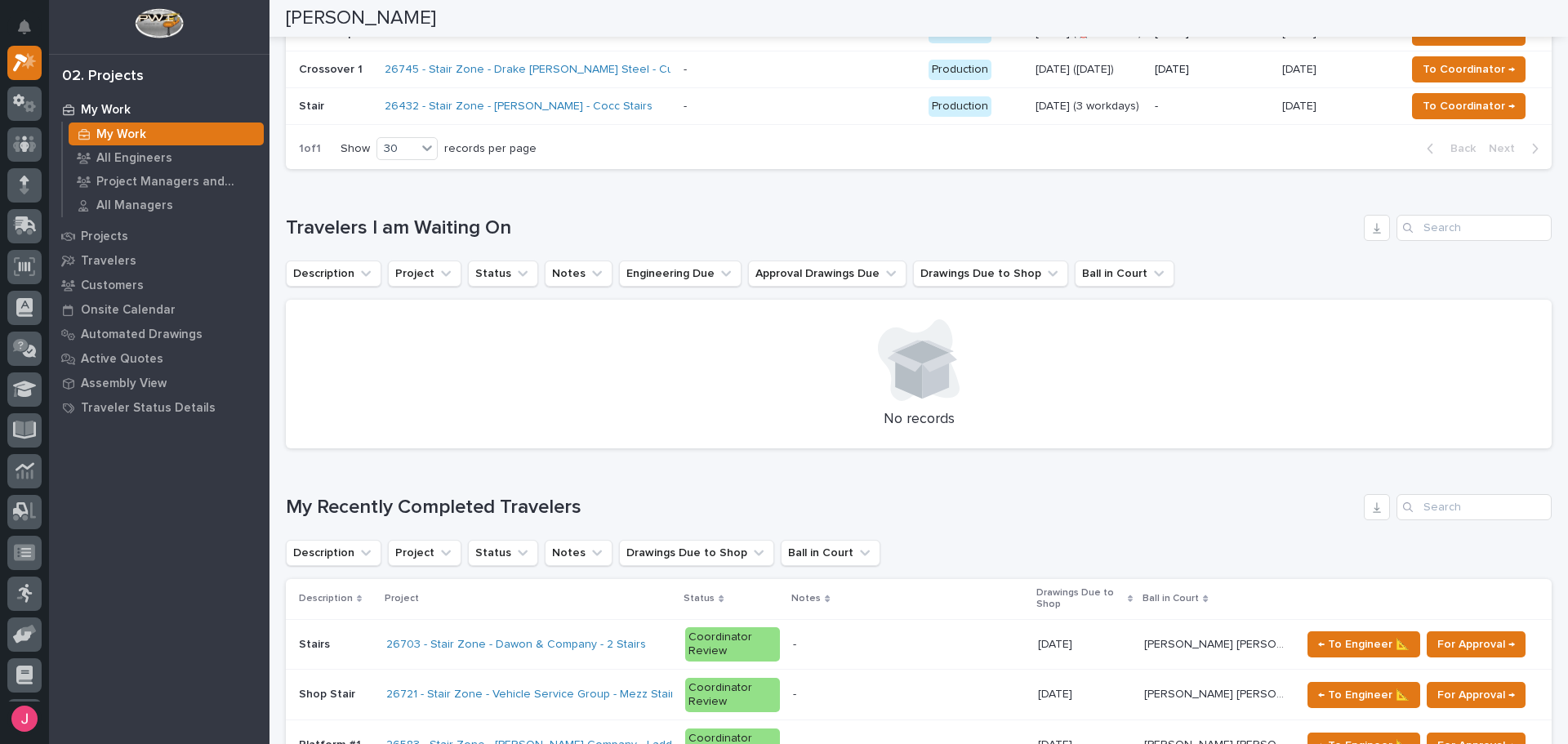
scroll to position [490, 0]
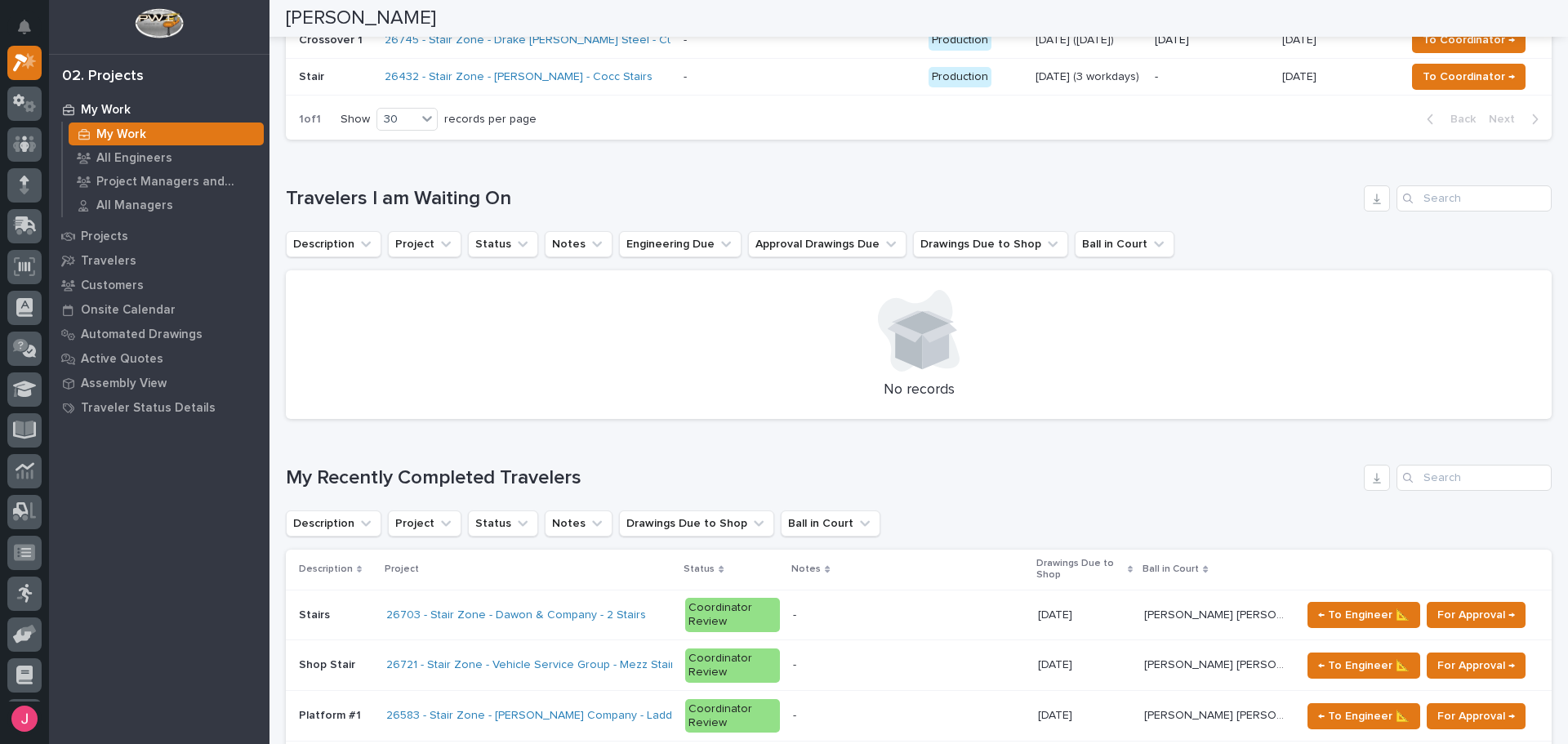
click at [775, 187] on h1 "Travelers I am Waiting On" at bounding box center [821, 199] width 1072 height 23
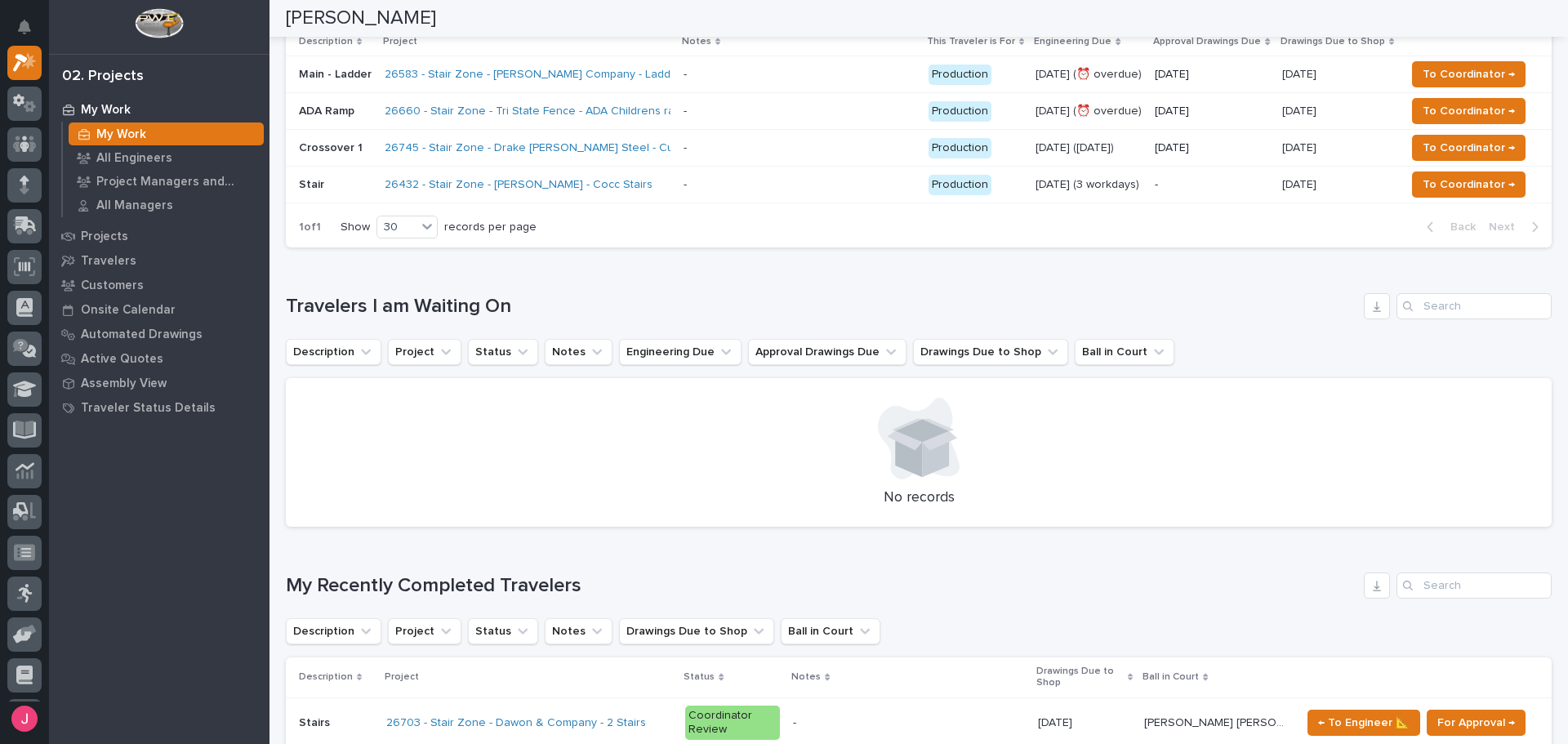
scroll to position [163, 0]
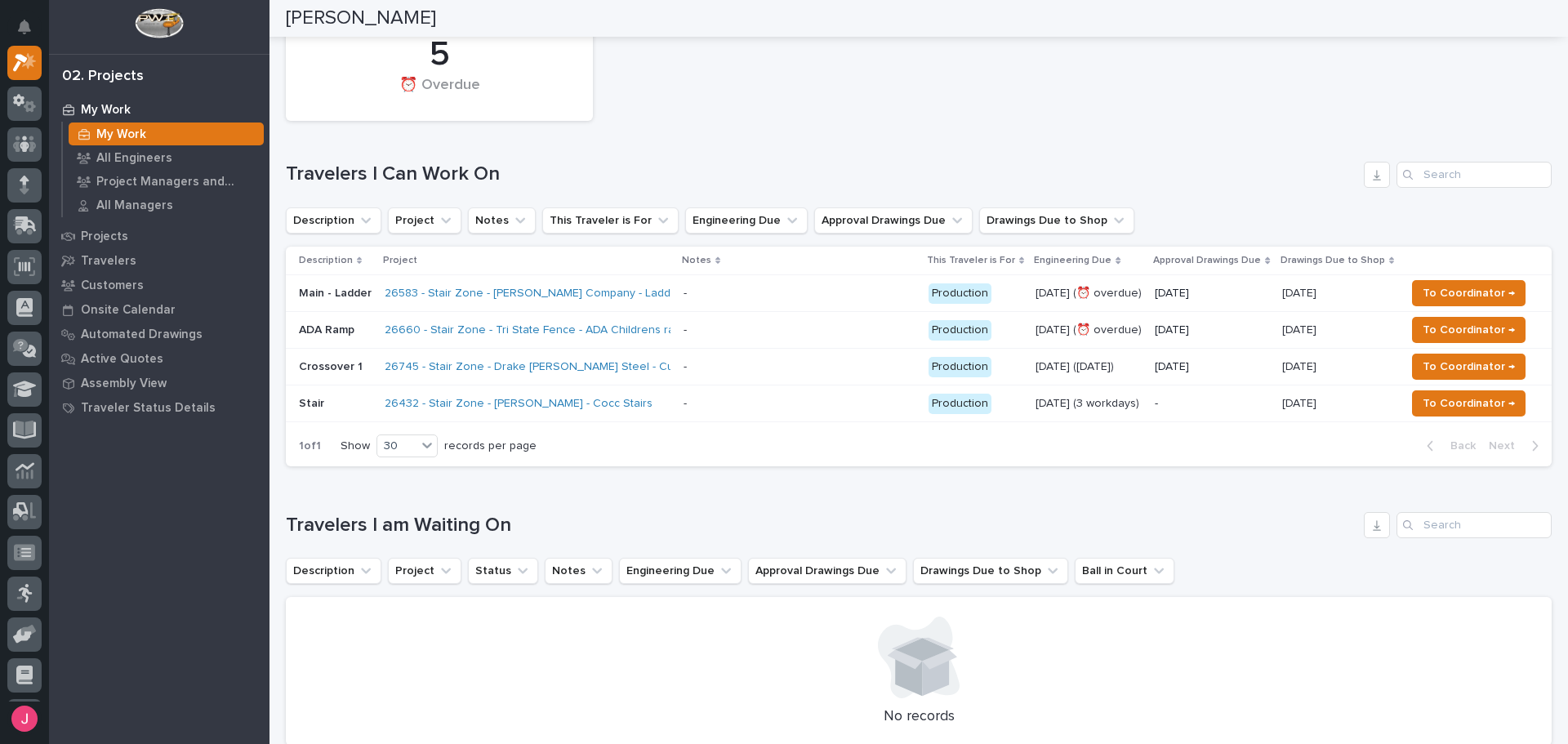
click at [697, 138] on div "5 ⏰ Overdue Travelers I Can Work On Description Project Notes This Traveler is …" at bounding box center [918, 239] width 1266 height 457
click at [687, 87] on div "5 ⏰ Overdue" at bounding box center [918, 70] width 1283 height 118
click at [754, 89] on div "5 ⏰ Overdue" at bounding box center [918, 70] width 1283 height 118
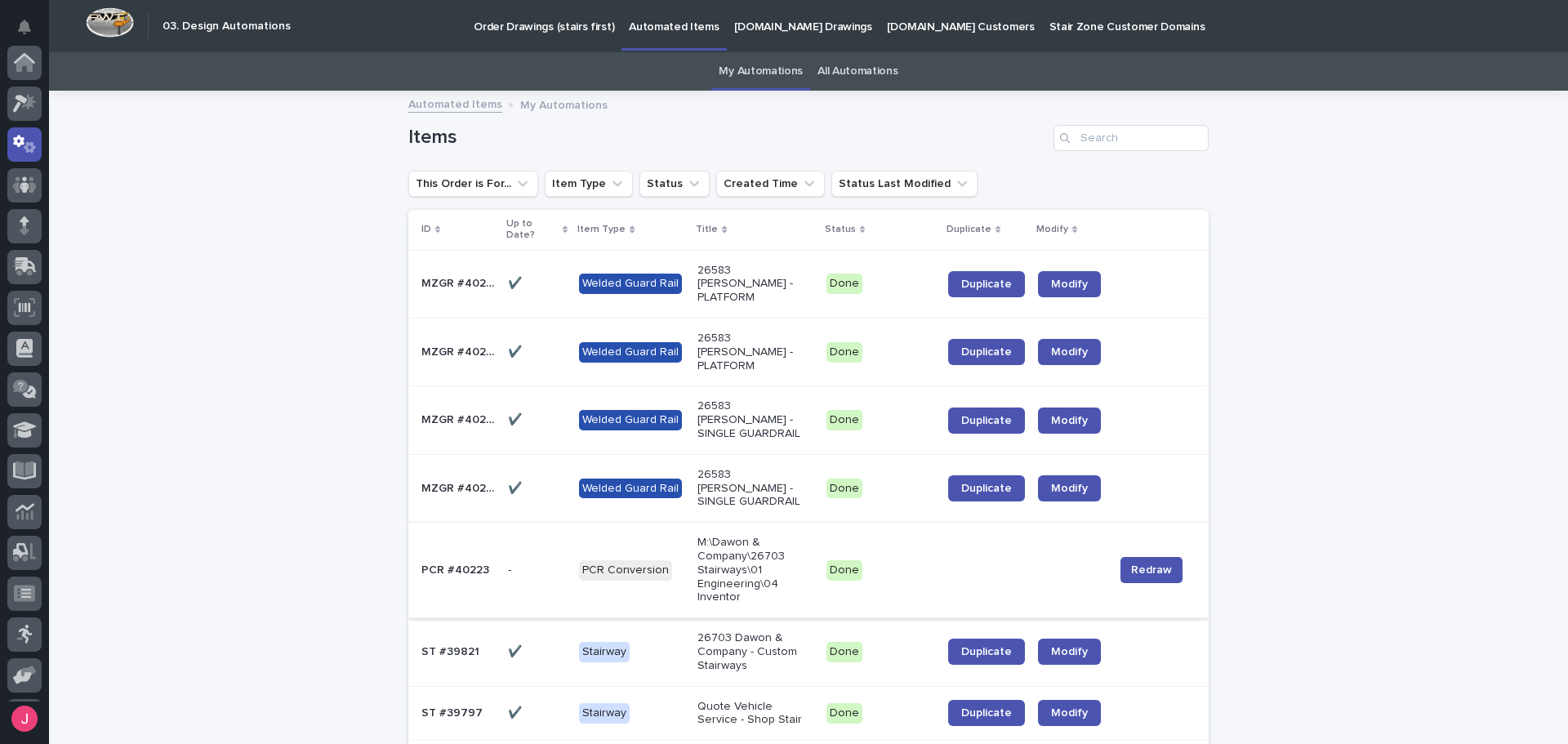
scroll to position [82, 0]
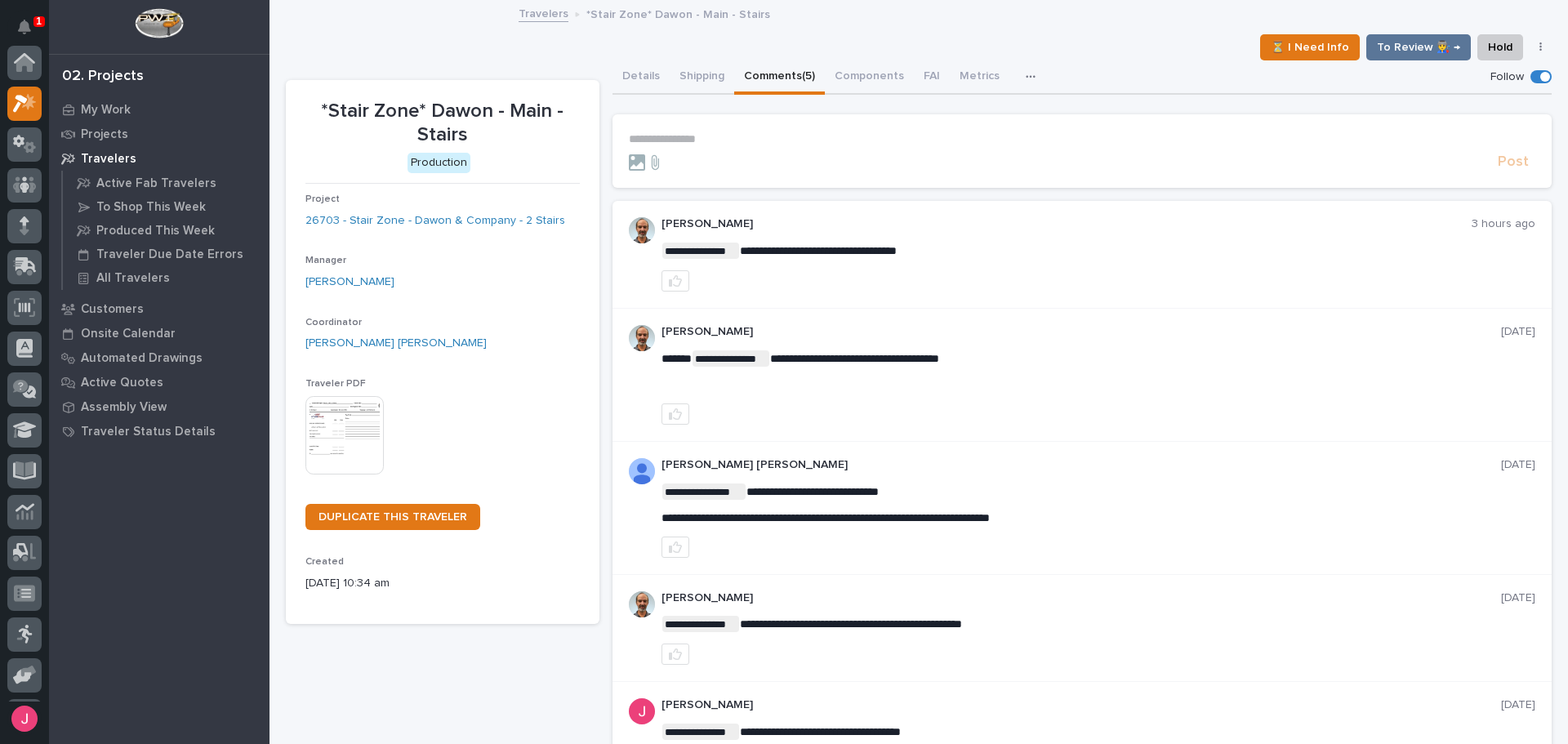
scroll to position [41, 0]
click at [864, 48] on div "⏳ I Need Info To Review 👨‍🏭 → Hold Cancel Change Traveler Type Regenerate PDF G…" at bounding box center [918, 47] width 1266 height 26
click at [26, 28] on icon "Notifications" at bounding box center [24, 26] width 13 height 15
click at [126, 112] on p "My Work" at bounding box center [105, 110] width 50 height 15
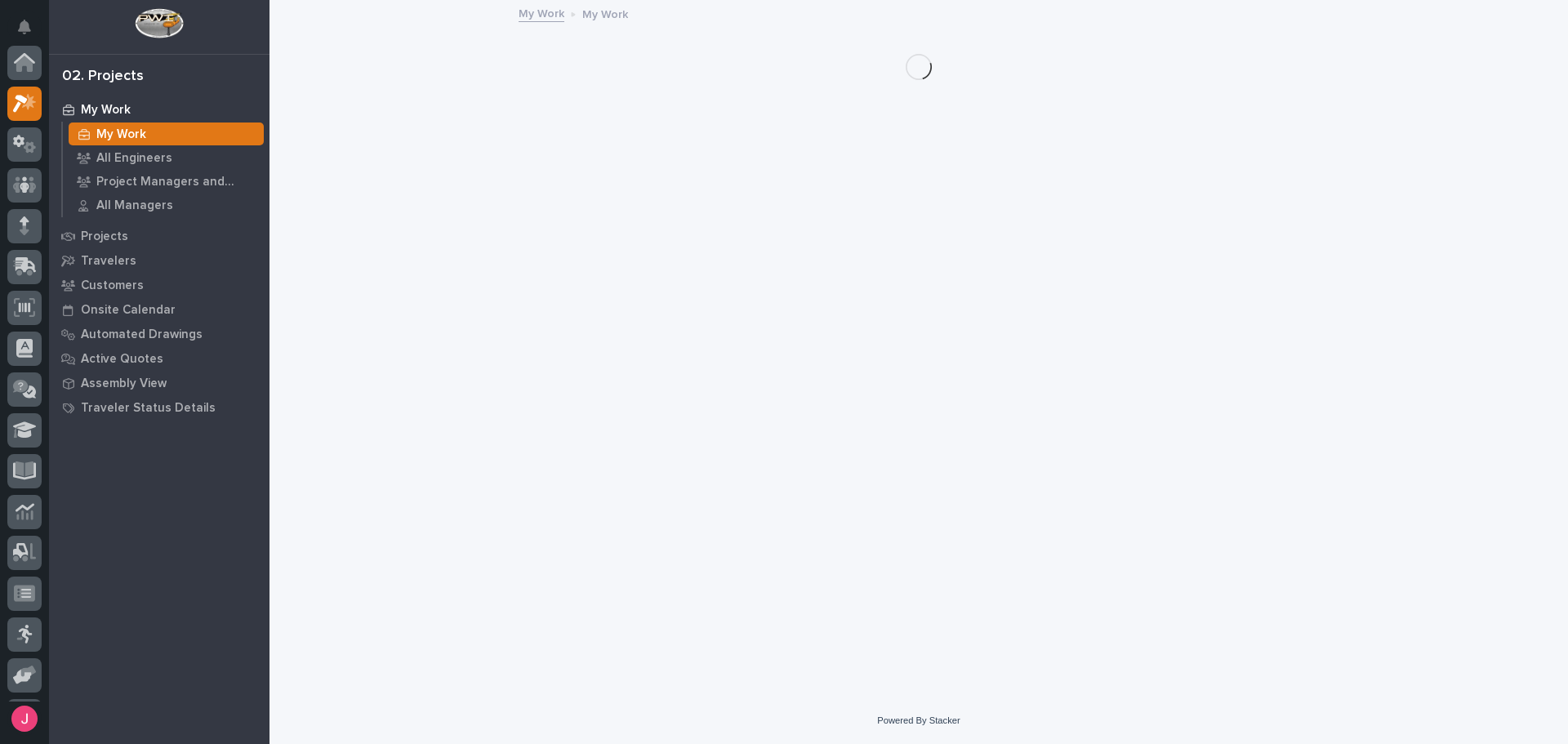
scroll to position [41, 0]
